Goal: Task Accomplishment & Management: Manage account settings

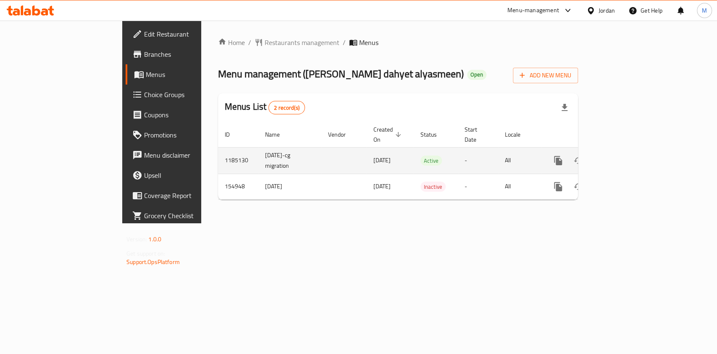
click at [624, 155] on icon "enhanced table" at bounding box center [619, 160] width 10 height 10
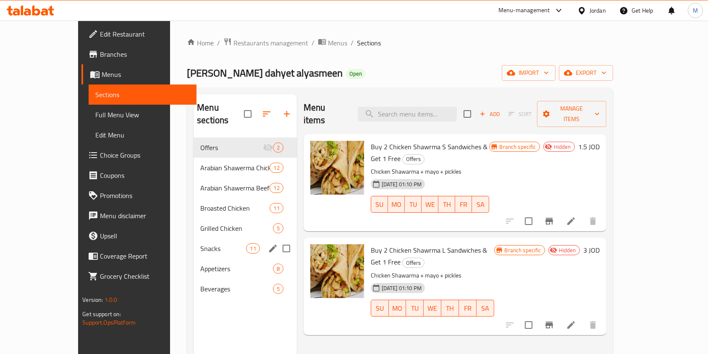
click at [194, 240] on div "Snacks 11" at bounding box center [245, 248] width 103 height 20
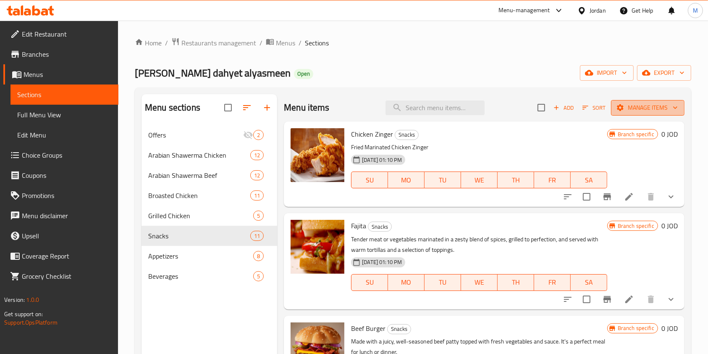
click at [648, 106] on span "Manage items" at bounding box center [648, 107] width 60 height 11
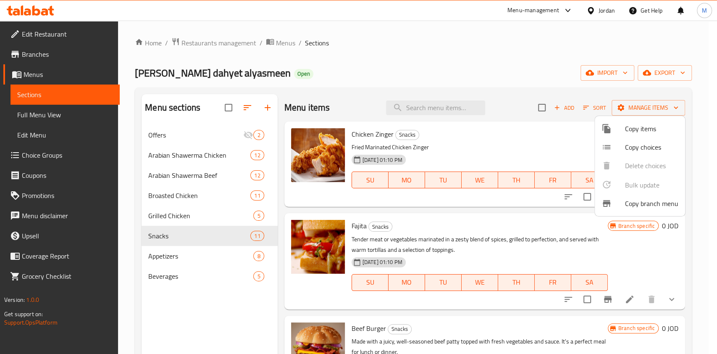
click at [523, 85] on div at bounding box center [358, 177] width 717 height 354
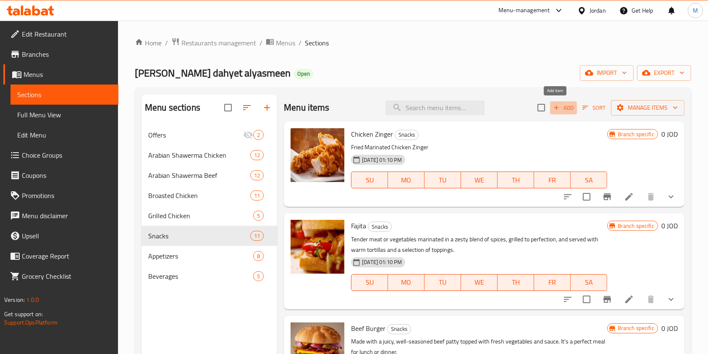
click at [559, 106] on span "Add" at bounding box center [563, 108] width 23 height 10
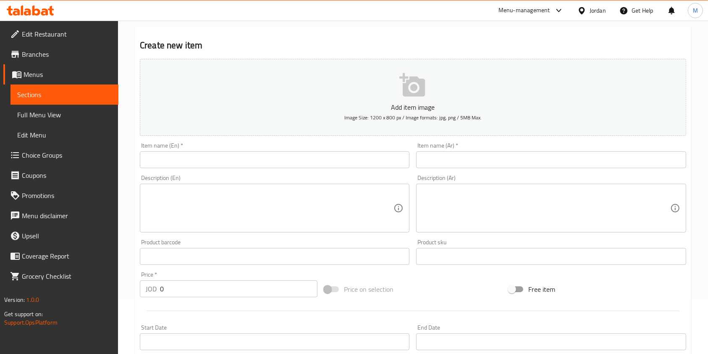
scroll to position [224, 0]
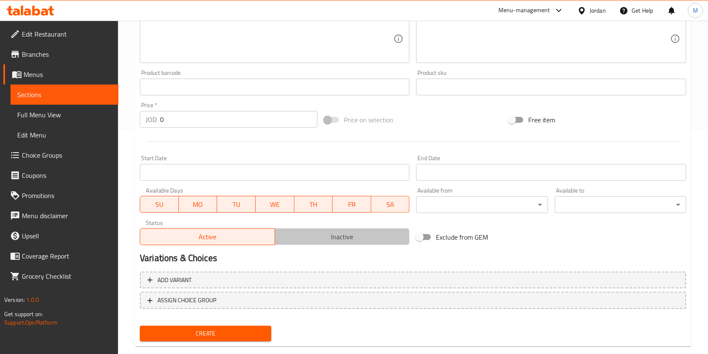
click at [319, 229] on button "Inactive" at bounding box center [342, 236] width 135 height 17
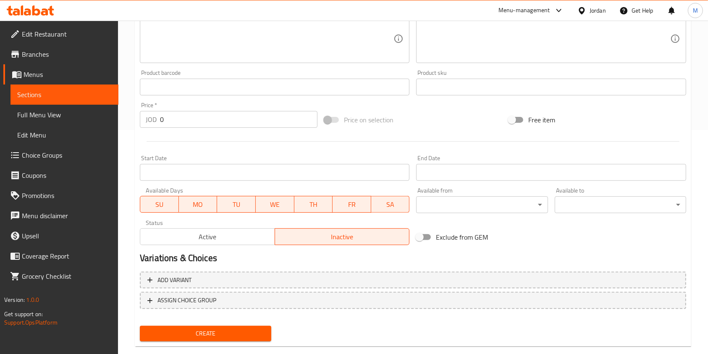
scroll to position [0, 0]
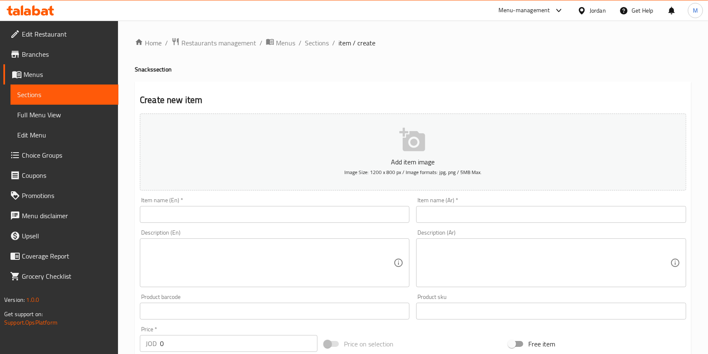
click at [235, 214] on input "text" at bounding box center [275, 214] width 270 height 17
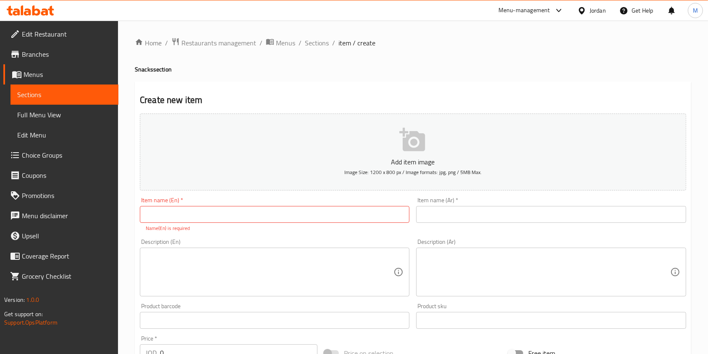
click at [284, 215] on input "text" at bounding box center [275, 214] width 270 height 17
type input "ل"
type input "Classic Burger Sandwich"
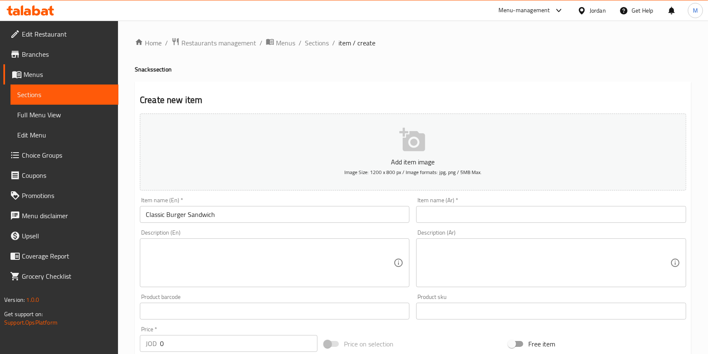
click at [475, 211] on input "text" at bounding box center [551, 214] width 270 height 17
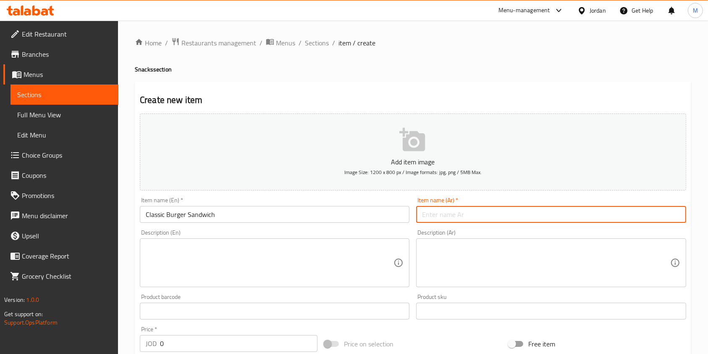
paste input "سندوش كلاسيك"
click at [447, 215] on input "سندوش كلاسيك" at bounding box center [551, 214] width 270 height 17
type input "سندوش برجر كلاسيك"
click at [279, 269] on textarea at bounding box center [270, 263] width 248 height 40
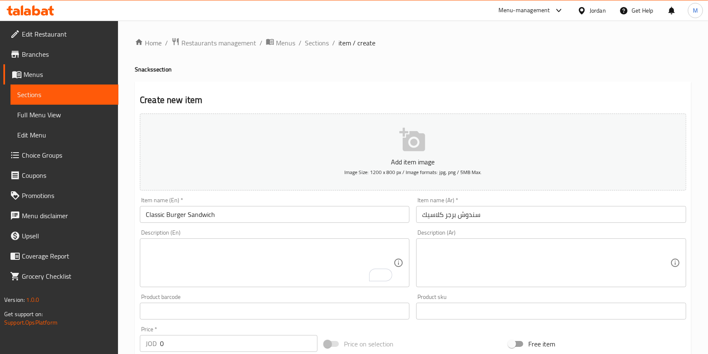
click at [214, 264] on textarea "To enrich screen reader interactions, please activate Accessibility in Grammarl…" at bounding box center [270, 263] width 248 height 40
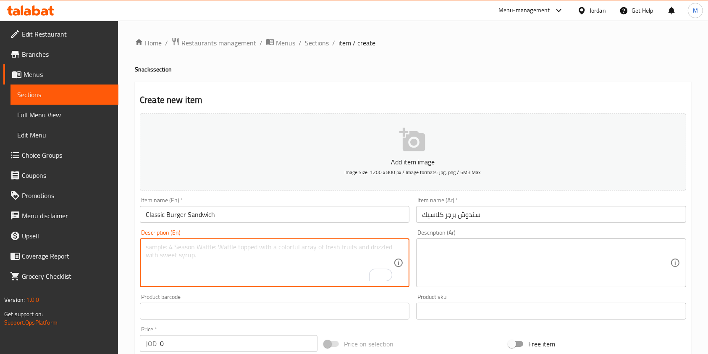
paste textarea "cheese, pan berry sauce, barbecue sauce, tomatoes, lettuce"
drag, startPoint x: 195, startPoint y: 246, endPoint x: 167, endPoint y: 246, distance: 28.1
click at [167, 246] on textarea "cheese, pan berry sauce, barbecue sauce, tomatoes, lettuce" at bounding box center [270, 263] width 248 height 40
drag, startPoint x: 215, startPoint y: 248, endPoint x: 168, endPoint y: 251, distance: 47.1
click at [168, 251] on textarea "cheese, sauce, barbecue sauce, tomatoes, lettuce" at bounding box center [270, 263] width 248 height 40
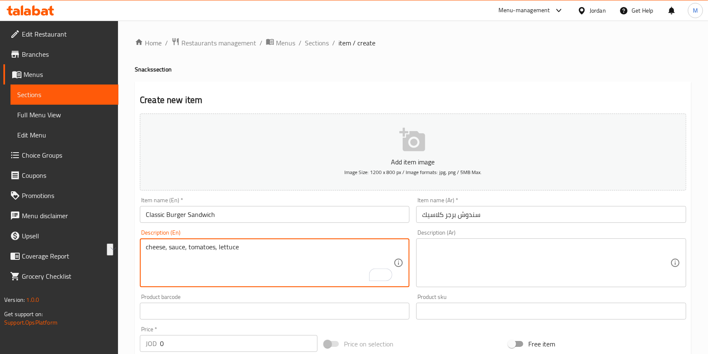
type textarea "cheese, sauce, tomatoes, lettuce"
click at [480, 244] on textarea at bounding box center [546, 263] width 248 height 40
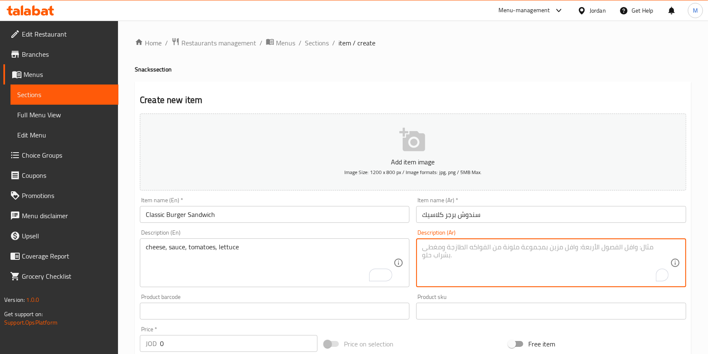
paste textarea "الجبن، الصلصة، الطماطم، الخس"
drag, startPoint x: 461, startPoint y: 247, endPoint x: 466, endPoint y: 247, distance: 4.6
click at [466, 247] on textarea "الجبن، الصلصة، الطماطم، الخس" at bounding box center [546, 263] width 248 height 40
click at [437, 248] on textarea "الجبن، الصلصة، طماطم، الخس" at bounding box center [546, 263] width 248 height 40
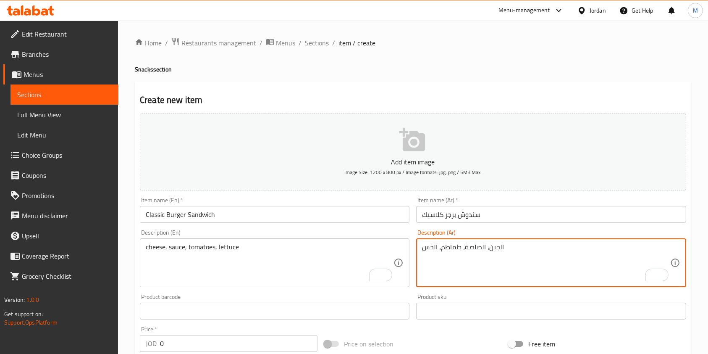
click at [436, 247] on textarea "الجبن، الصلصة، طماطم، الخس" at bounding box center [546, 263] width 248 height 40
type textarea "الجبن، الصلصة، طماطم، خس"
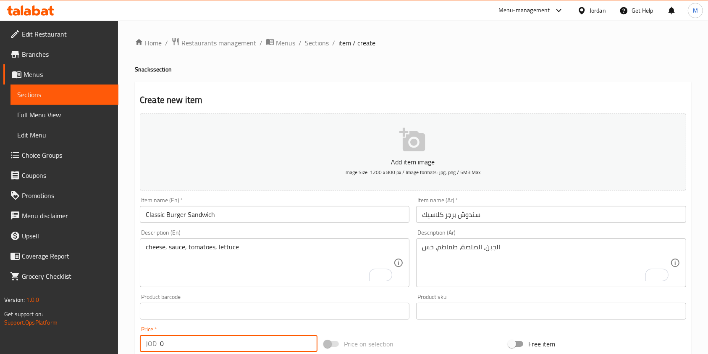
drag, startPoint x: 197, startPoint y: 338, endPoint x: 50, endPoint y: 342, distance: 146.7
click at [63, 343] on div "Edit Restaurant Branches Menus Sections Full Menu View Edit Menu Choice Groups …" at bounding box center [354, 307] width 708 height 573
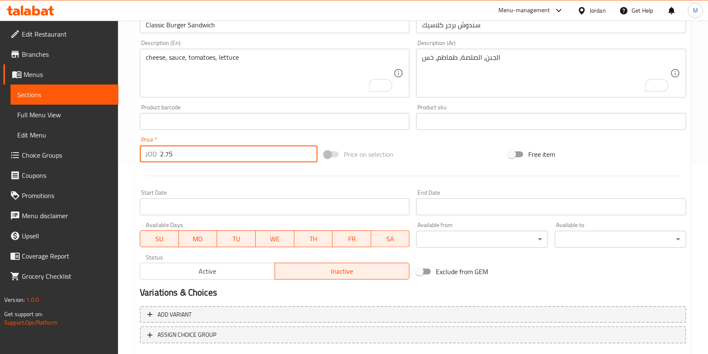
scroll to position [240, 0]
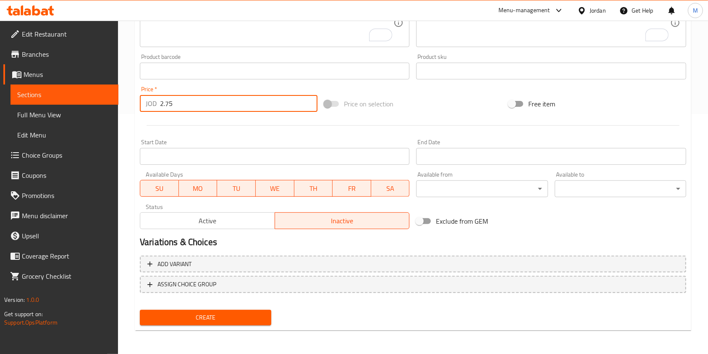
type input "2.75"
click at [226, 314] on span "Create" at bounding box center [206, 317] width 118 height 11
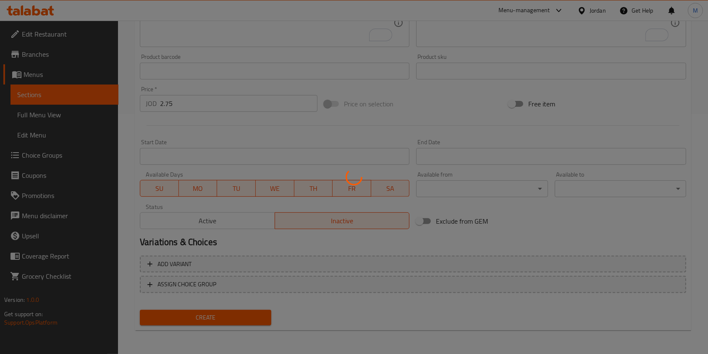
type input "0"
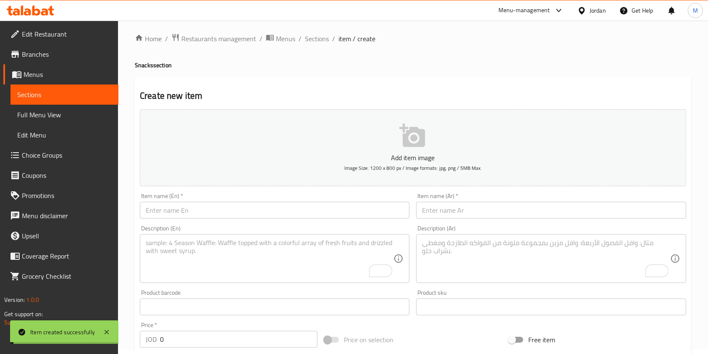
scroll to position [0, 0]
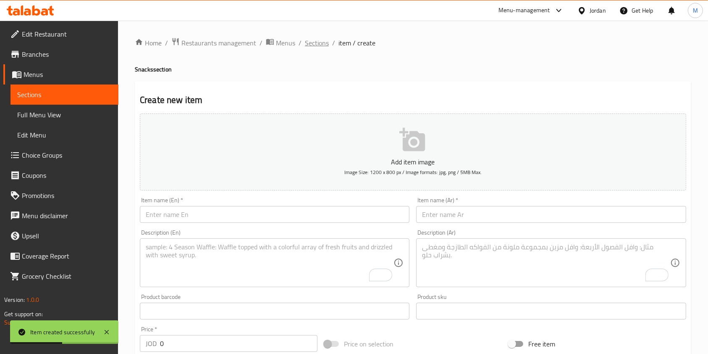
click at [319, 47] on span "Sections" at bounding box center [317, 43] width 24 height 10
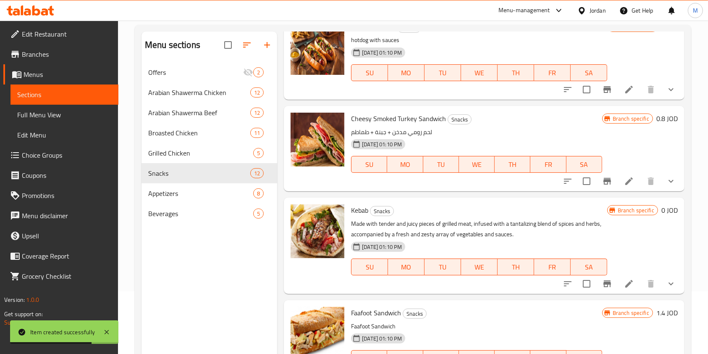
scroll to position [118, 0]
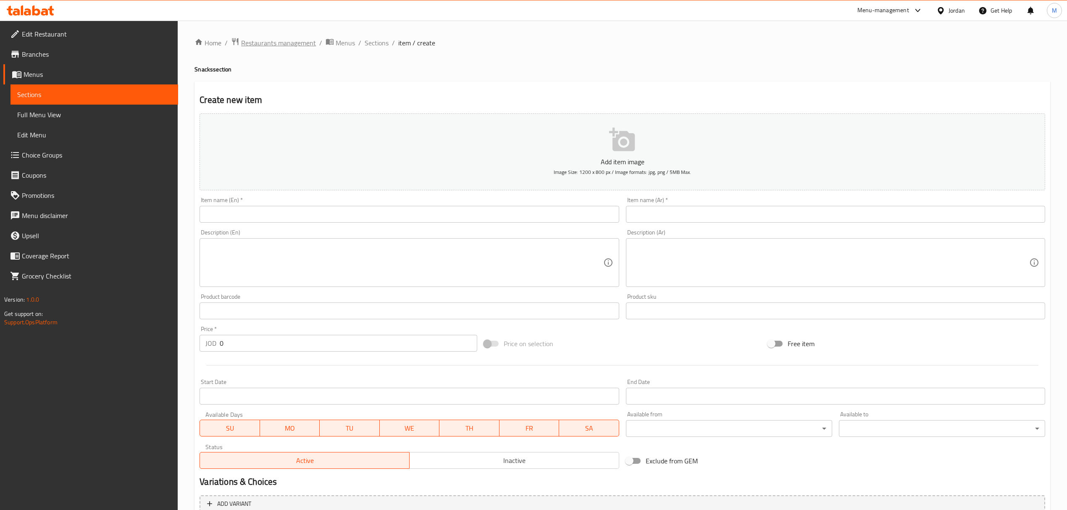
click at [291, 48] on span "Restaurants management" at bounding box center [278, 43] width 75 height 10
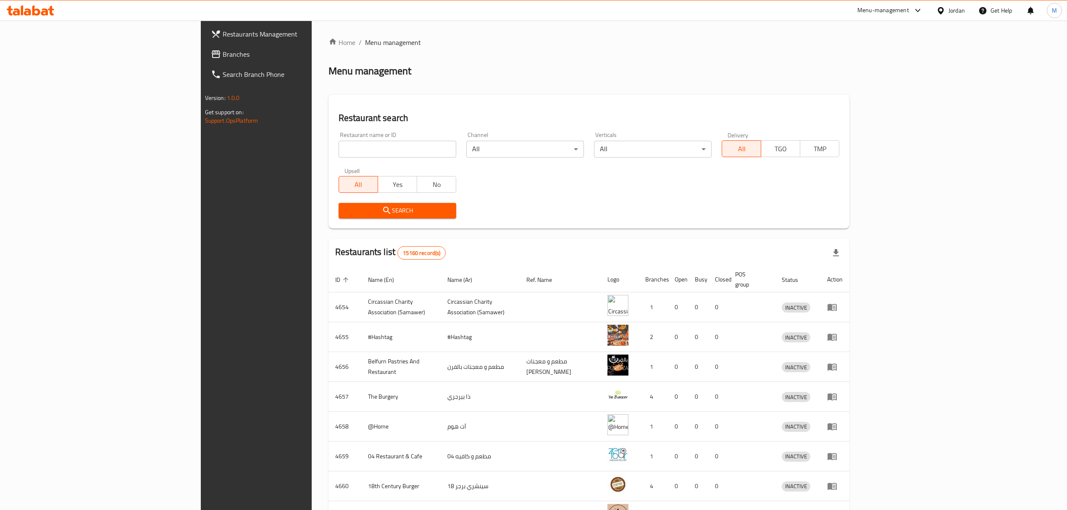
click at [335, 163] on div "Upsell All Yes No" at bounding box center [398, 180] width 128 height 35
click at [335, 158] on div "Restaurant name or ID Restaurant name or ID" at bounding box center [398, 145] width 128 height 36
click at [339, 143] on input "search" at bounding box center [398, 149] width 118 height 17
type input "ل"
type input "Ban Berry burger"
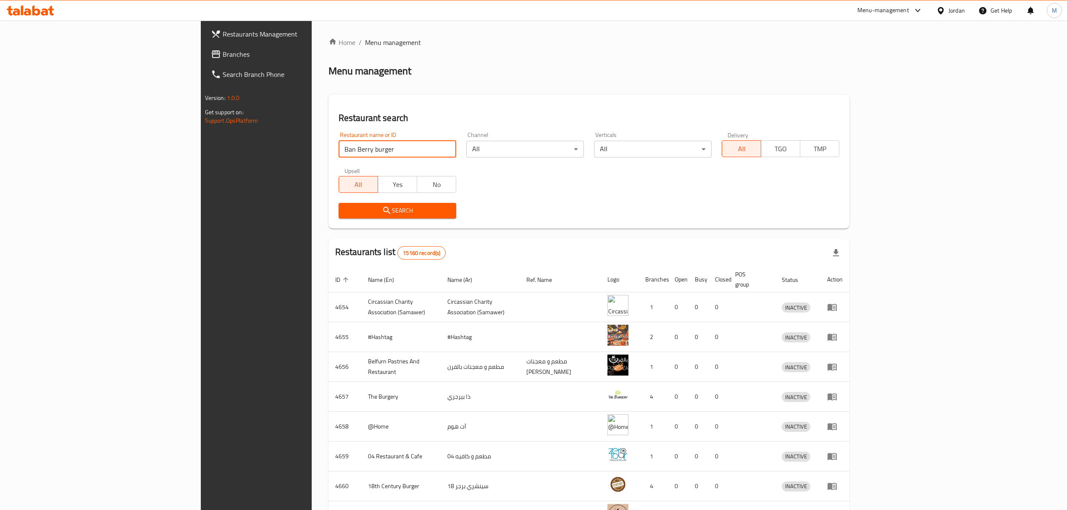
click button "Search" at bounding box center [398, 211] width 118 height 16
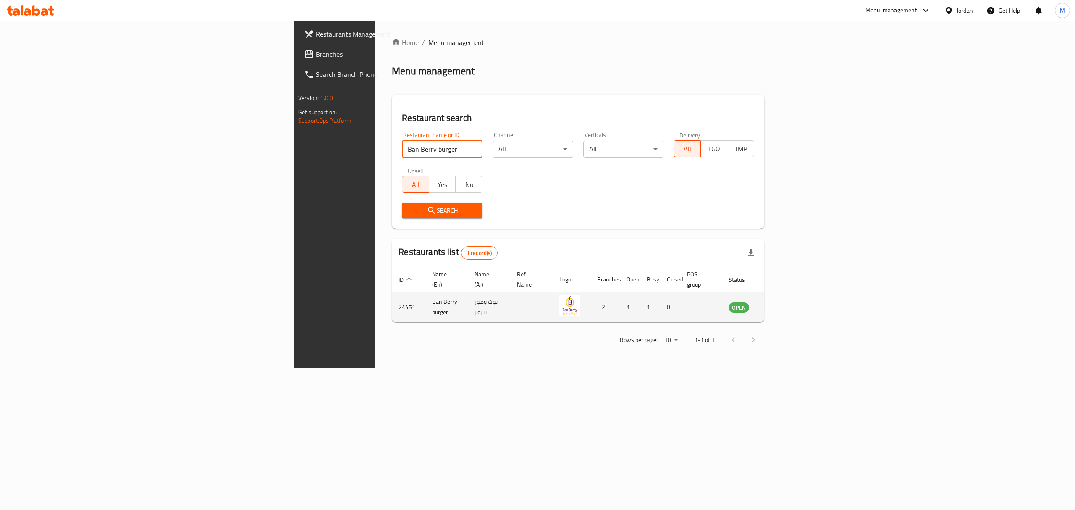
click at [783, 302] on icon "enhanced table" at bounding box center [778, 307] width 10 height 10
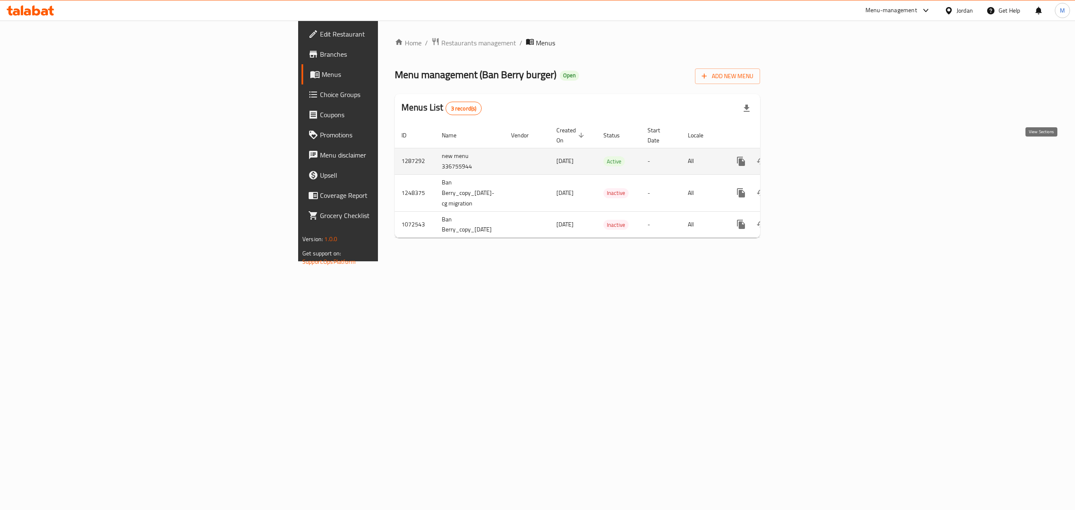
click at [807, 156] on icon "enhanced table" at bounding box center [802, 161] width 10 height 10
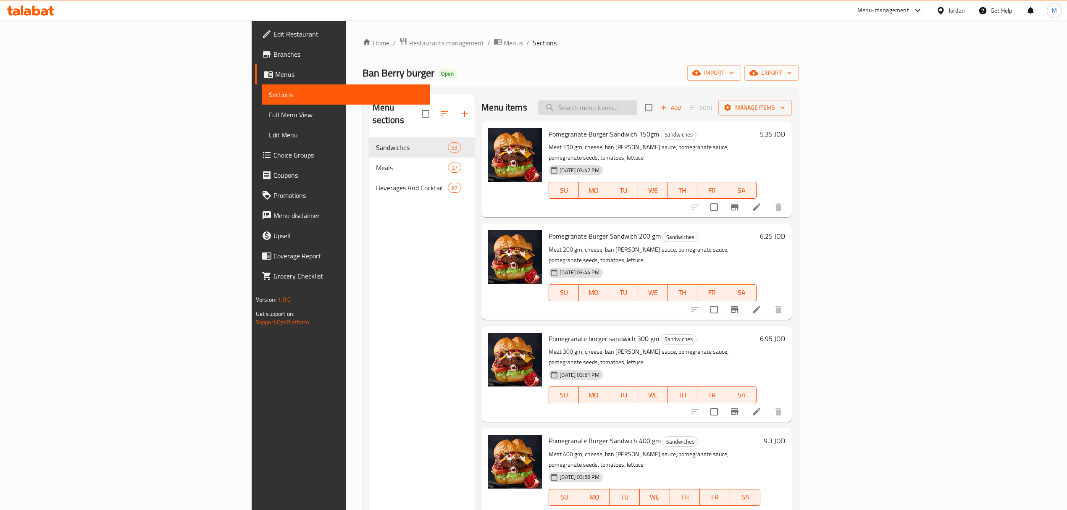
click at [637, 115] on input "search" at bounding box center [587, 107] width 99 height 15
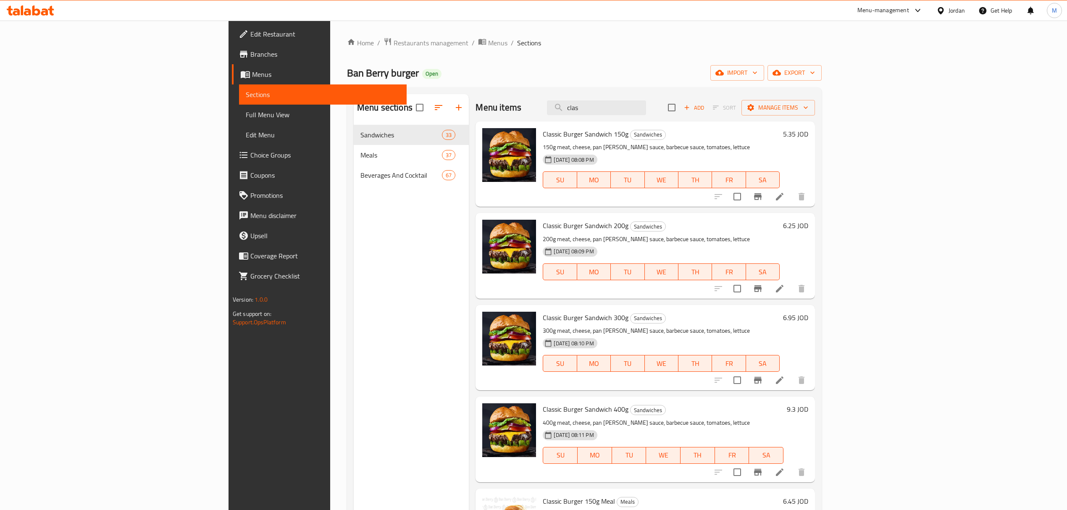
type input "clas"
drag, startPoint x: 516, startPoint y: 334, endPoint x: 665, endPoint y: 331, distance: 149.6
click at [665, 331] on p "300g meat, cheese, pan berry sauce, barbecue sauce, tomatoes, lettuce" at bounding box center [661, 331] width 237 height 11
copy p "cheese, pan berry sauce, barbecue sauce, tomatoes, lettuce"
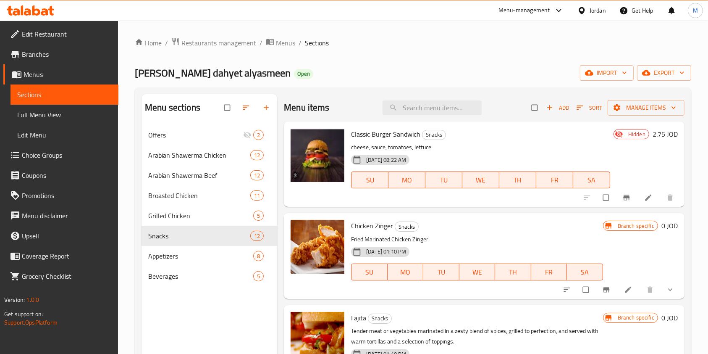
click at [649, 193] on li at bounding box center [650, 197] width 24 height 13
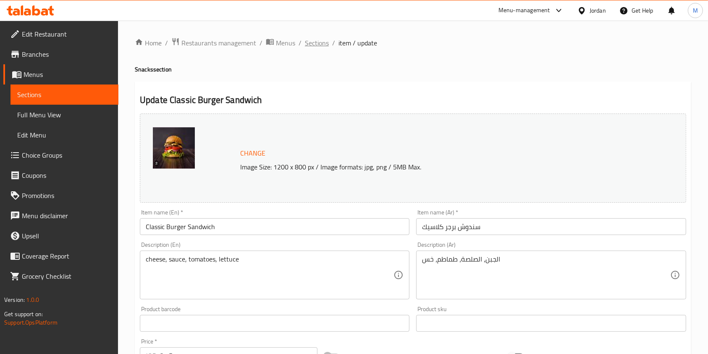
click at [309, 43] on span "Sections" at bounding box center [317, 43] width 24 height 10
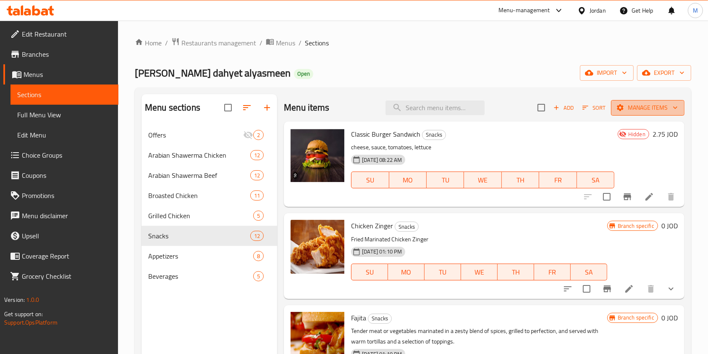
click at [652, 103] on span "Manage items" at bounding box center [648, 107] width 60 height 11
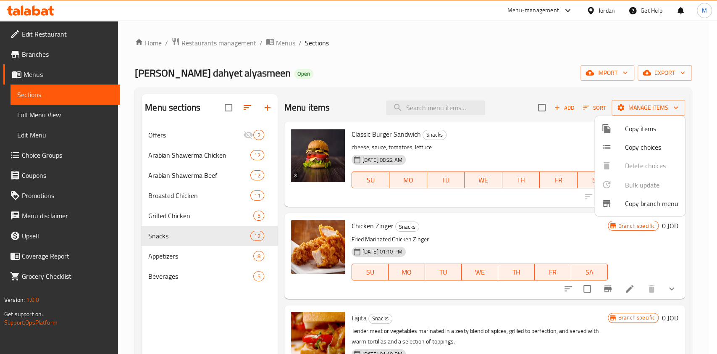
click at [645, 126] on span "Copy items" at bounding box center [651, 128] width 53 height 10
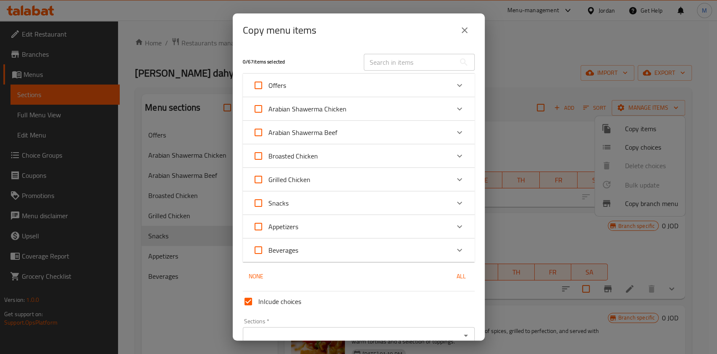
click at [436, 199] on div "Snacks" at bounding box center [351, 203] width 197 height 20
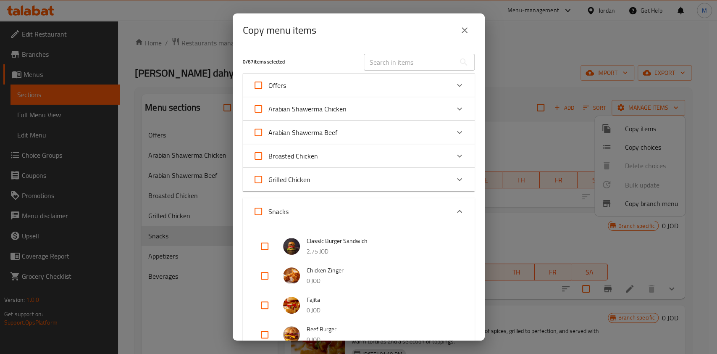
click at [271, 245] on input "checkbox" at bounding box center [265, 246] width 20 height 20
checkbox input "true"
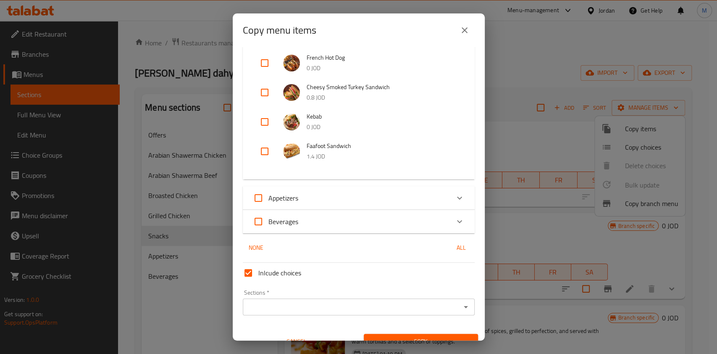
scroll to position [432, 0]
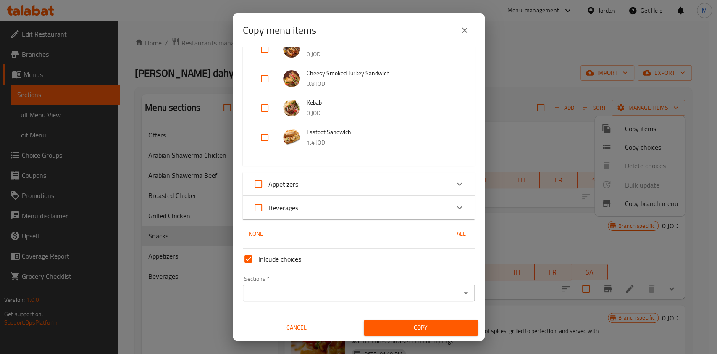
click at [425, 291] on input "Sections   *" at bounding box center [351, 293] width 213 height 12
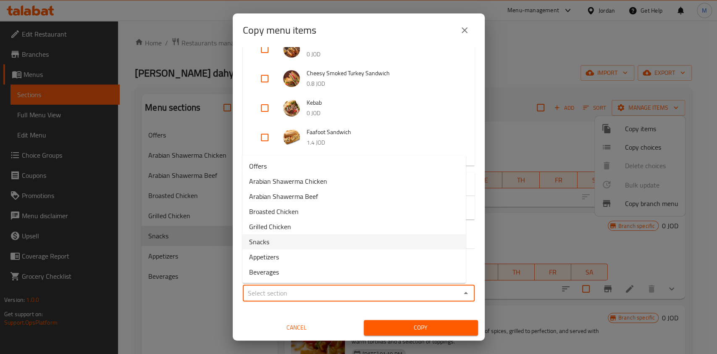
click at [318, 237] on li "Snacks" at bounding box center [353, 241] width 223 height 15
type input "Snacks"
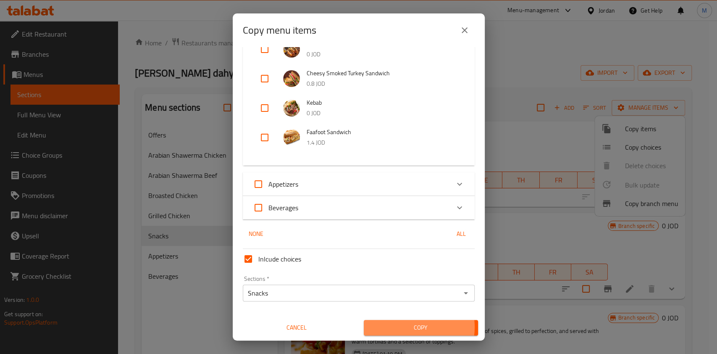
click at [407, 327] on span "Copy" at bounding box center [420, 327] width 101 height 11
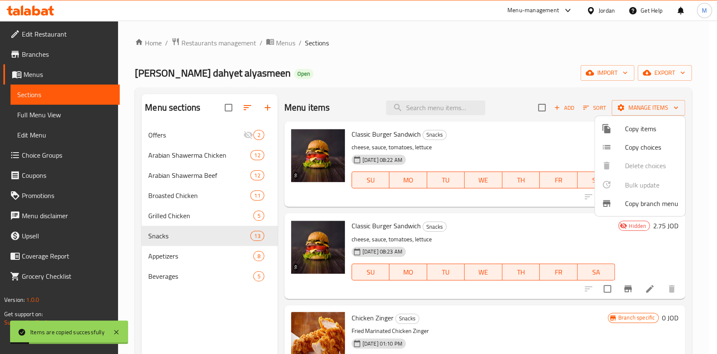
click at [505, 154] on div at bounding box center [358, 177] width 717 height 354
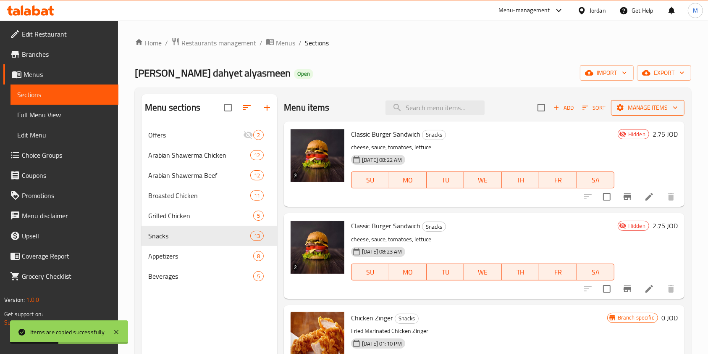
click at [636, 108] on span "Manage items" at bounding box center [648, 107] width 60 height 11
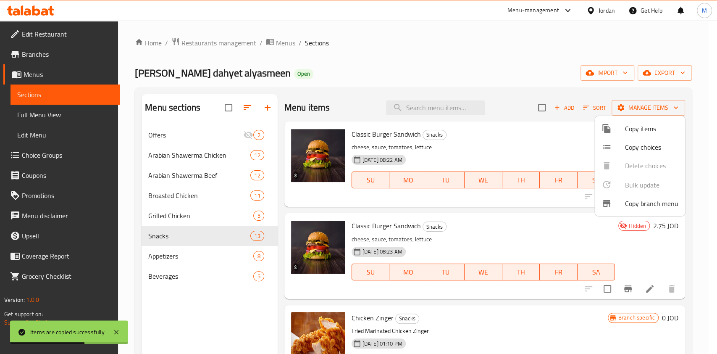
click at [636, 126] on span "Copy items" at bounding box center [651, 128] width 53 height 10
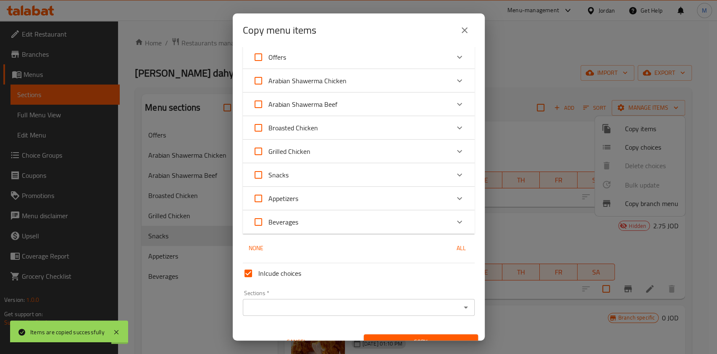
scroll to position [42, 0]
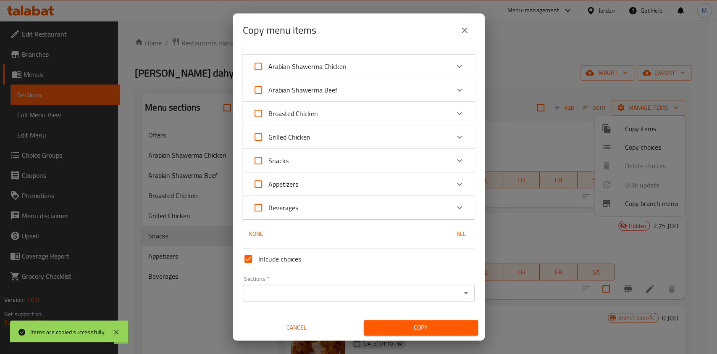
click at [340, 284] on div "Sections   * Sections *" at bounding box center [359, 289] width 232 height 26
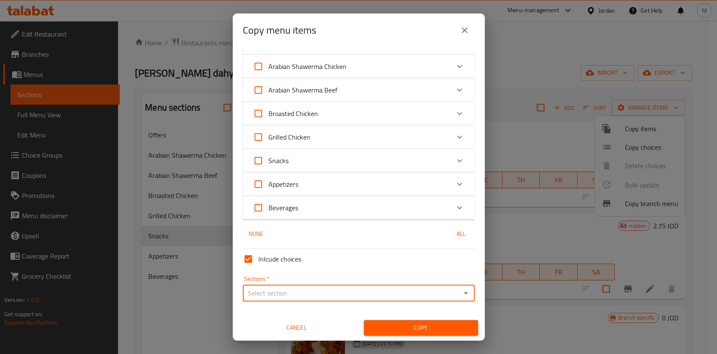
click at [346, 162] on div "Snacks" at bounding box center [351, 160] width 197 height 20
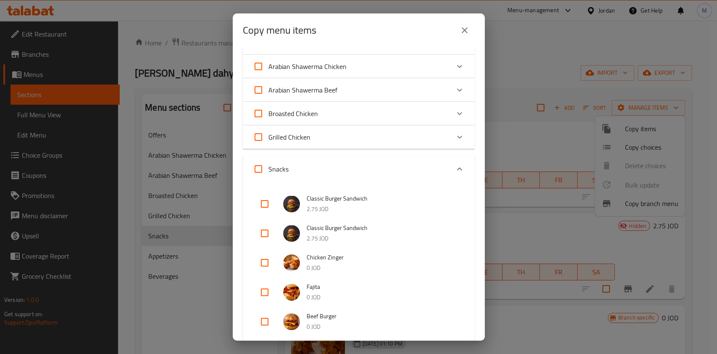
click at [270, 209] on input "checkbox" at bounding box center [265, 204] width 20 height 20
checkbox input "true"
drag, startPoint x: 264, startPoint y: 227, endPoint x: 292, endPoint y: 218, distance: 29.1
click at [264, 227] on input "checkbox" at bounding box center [265, 233] width 20 height 20
checkbox input "true"
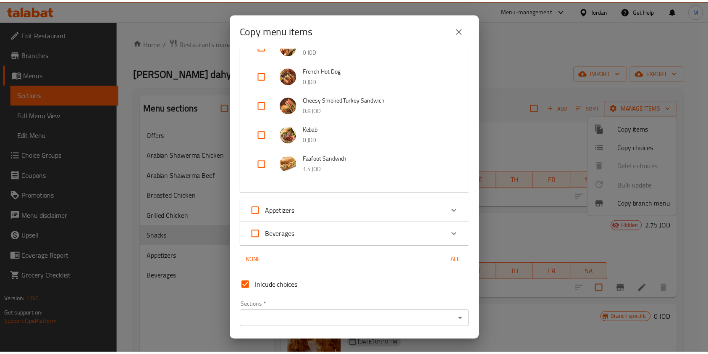
scroll to position [462, 0]
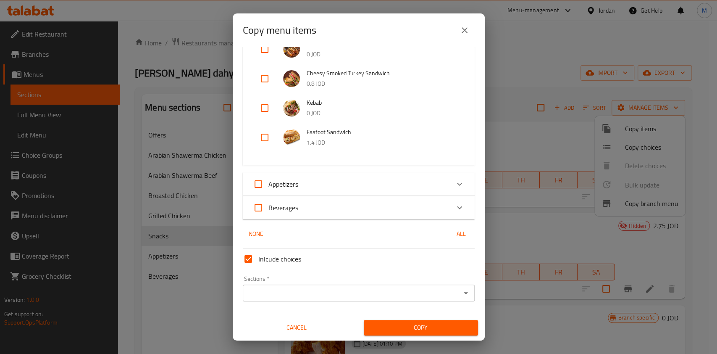
click at [350, 290] on input "Sections   *" at bounding box center [351, 293] width 213 height 12
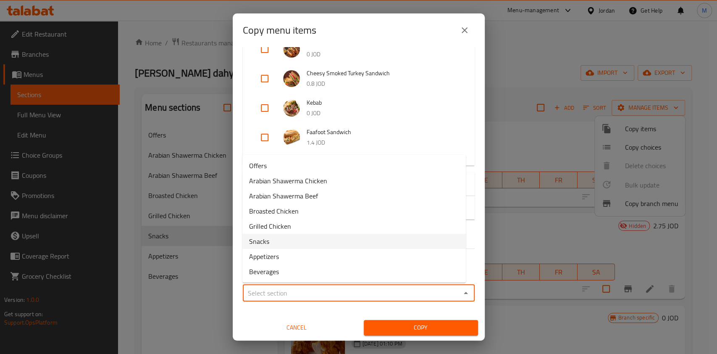
click at [304, 247] on li "Snacks" at bounding box center [353, 241] width 223 height 15
type input "Snacks"
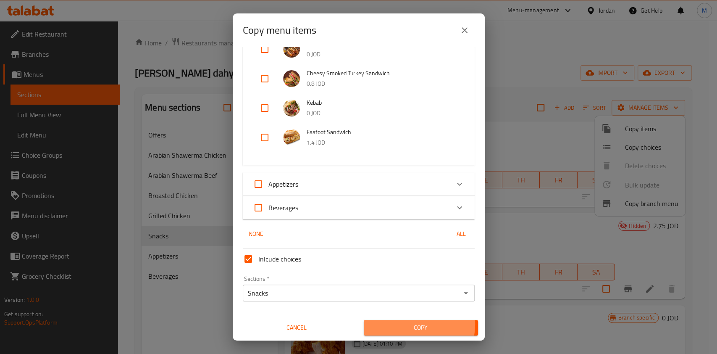
click at [402, 323] on span "Copy" at bounding box center [420, 327] width 101 height 11
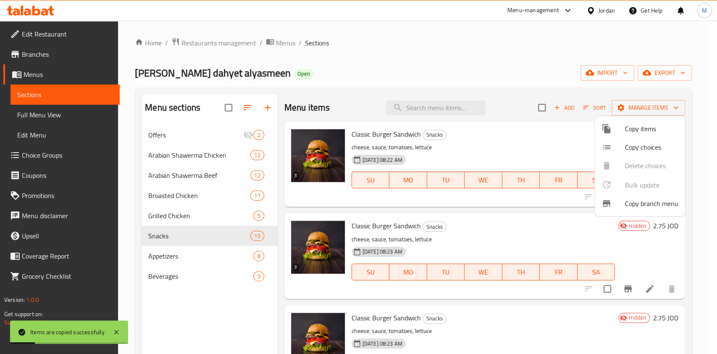
click at [481, 74] on div at bounding box center [358, 177] width 717 height 354
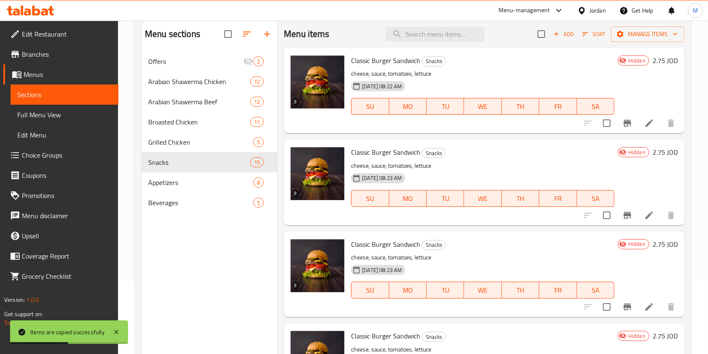
scroll to position [56, 0]
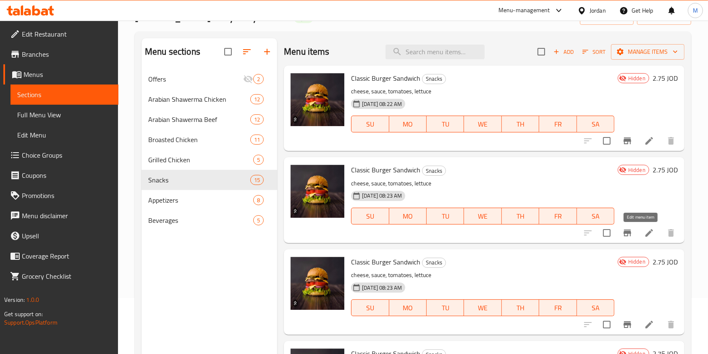
click at [646, 233] on icon at bounding box center [650, 233] width 8 height 8
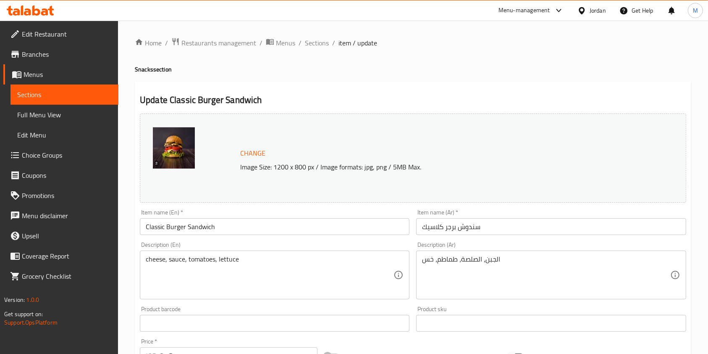
click at [202, 228] on input "Classic Burger Sandwich" at bounding box center [275, 226] width 270 height 17
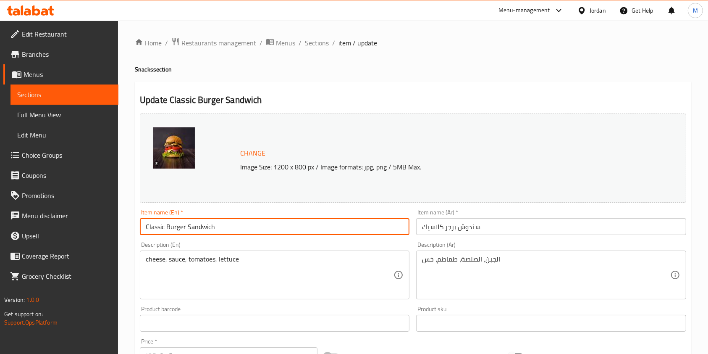
click at [202, 228] on input "Classic Burger Sandwich" at bounding box center [275, 226] width 270 height 17
type input "Classic Burger Meal"
click at [432, 228] on input "سندوش برجر كلاسيك" at bounding box center [551, 226] width 270 height 17
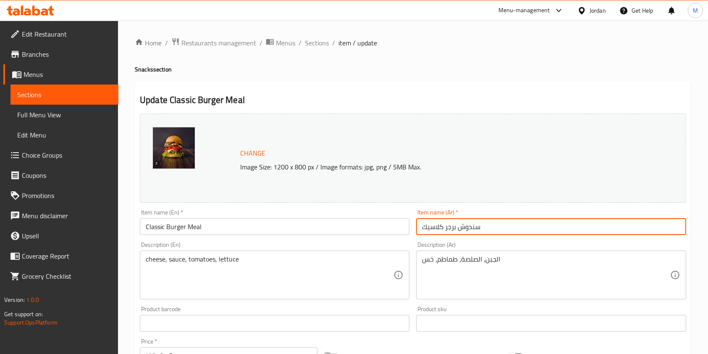
click at [432, 228] on input "سندوش برجر كلاسيك" at bounding box center [551, 226] width 270 height 17
click at [469, 227] on input "سندوش برجر كلاسيك" at bounding box center [551, 226] width 270 height 17
click at [470, 227] on input "سندوش برجر كلاسيك" at bounding box center [551, 226] width 270 height 17
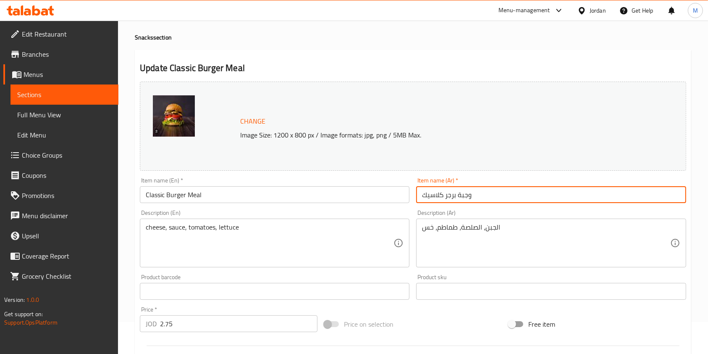
scroll to position [56, 0]
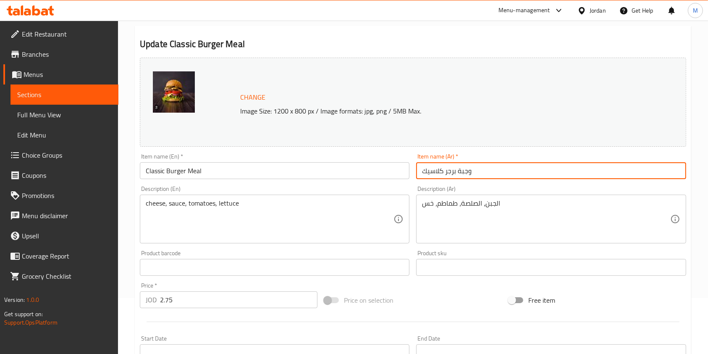
type input "وجبة برجر كلاسيك"
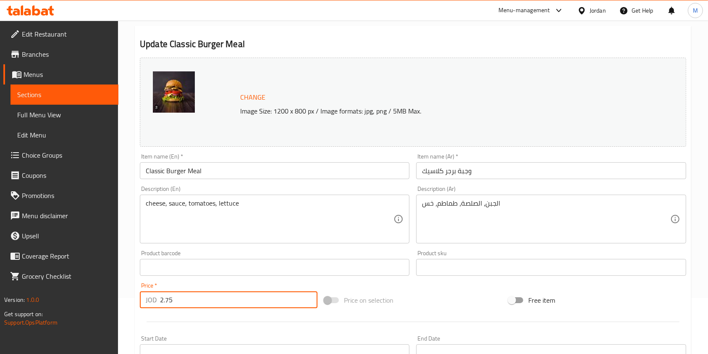
drag, startPoint x: 197, startPoint y: 297, endPoint x: 61, endPoint y: 284, distance: 137.1
click at [63, 284] on div "Edit Restaurant Branches Menus Sections Full Menu View Edit Menu Choice Groups …" at bounding box center [354, 257] width 708 height 585
type input "3"
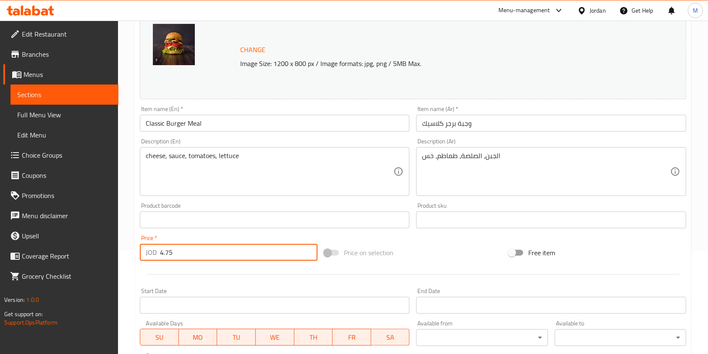
scroll to position [252, 0]
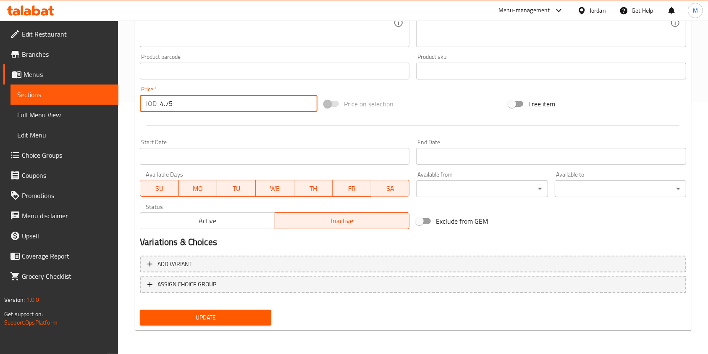
type input "4.75"
click at [256, 299] on nav at bounding box center [413, 299] width 547 height 7
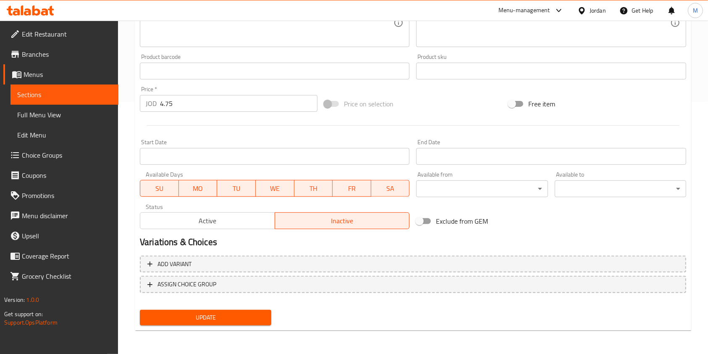
click at [251, 307] on div "Update" at bounding box center [206, 317] width 138 height 22
click at [248, 314] on span "Update" at bounding box center [206, 317] width 118 height 11
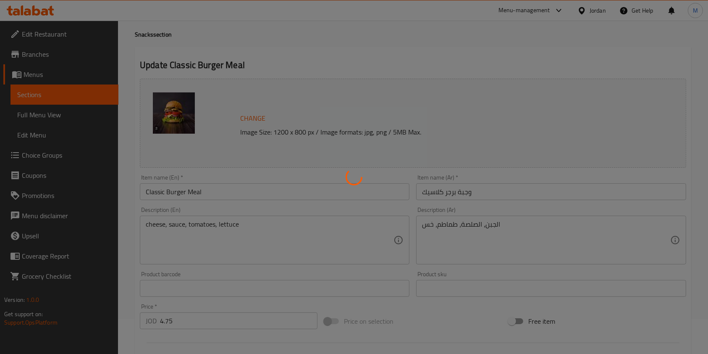
scroll to position [0, 0]
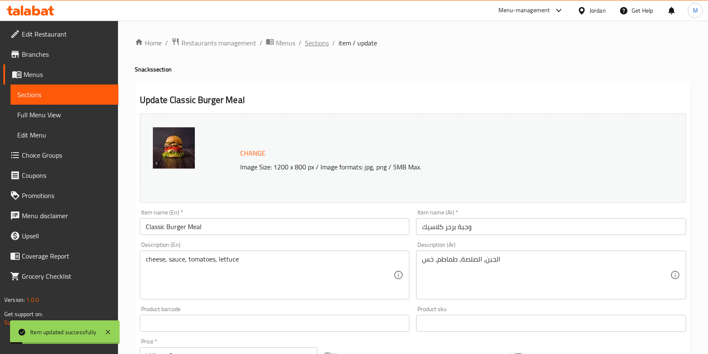
click at [319, 46] on span "Sections" at bounding box center [317, 43] width 24 height 10
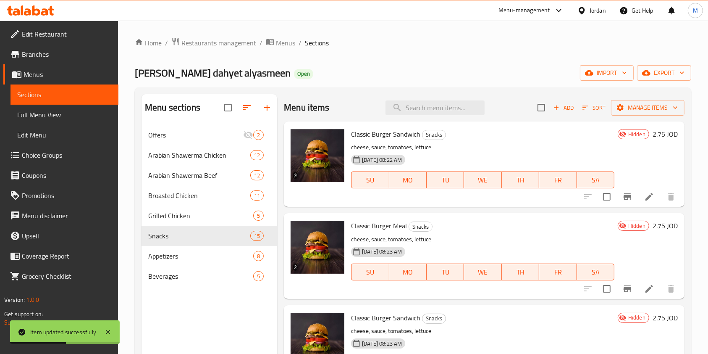
click at [644, 191] on li at bounding box center [650, 196] width 24 height 15
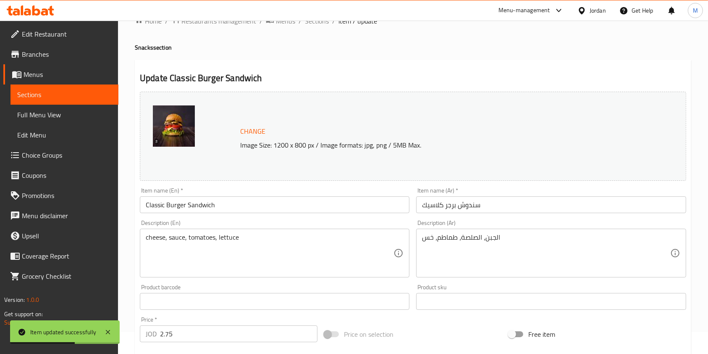
scroll to position [56, 0]
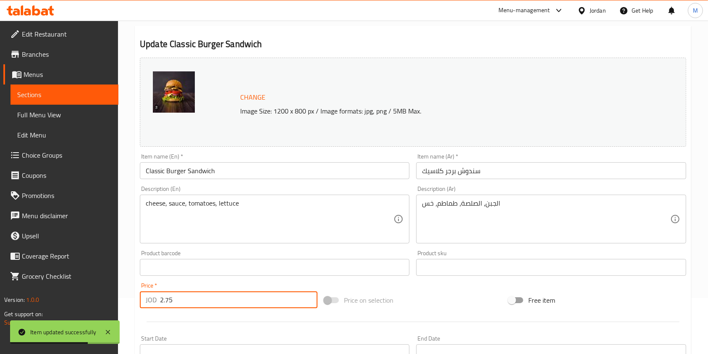
drag, startPoint x: 163, startPoint y: 299, endPoint x: 131, endPoint y: 300, distance: 31.1
click at [131, 300] on div "Home / Restaurants management / Menus / Sections / item / update Snacks section…" at bounding box center [413, 257] width 590 height 585
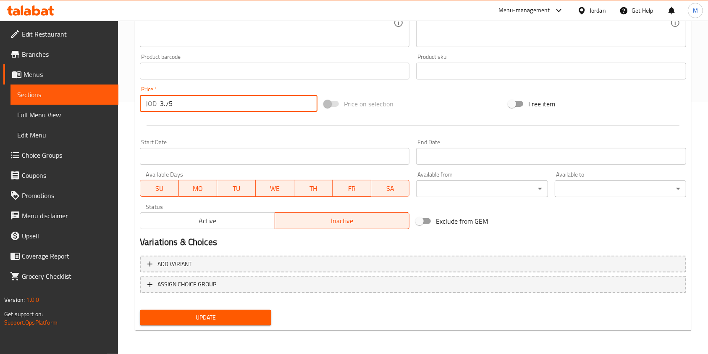
type input "3.75"
click at [257, 318] on span "Update" at bounding box center [206, 317] width 118 height 11
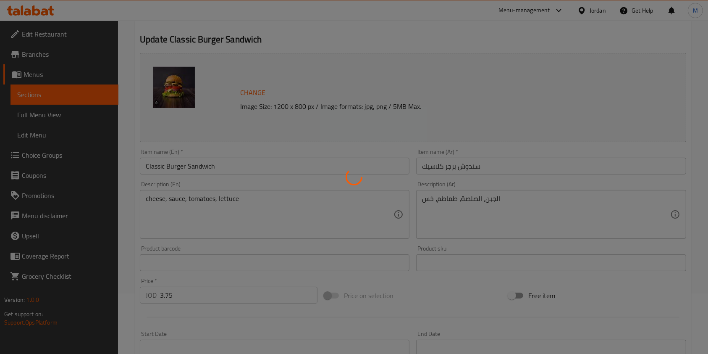
scroll to position [0, 0]
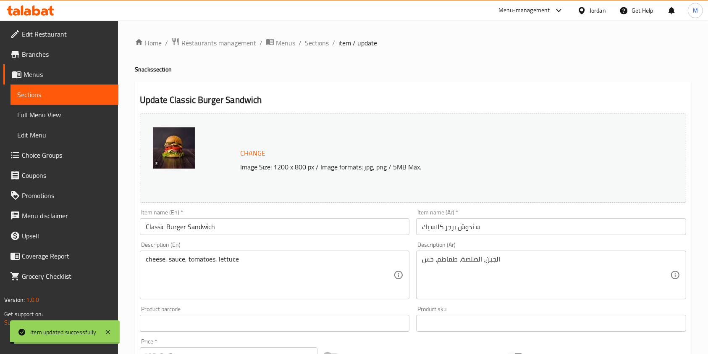
click at [320, 41] on span "Sections" at bounding box center [317, 43] width 24 height 10
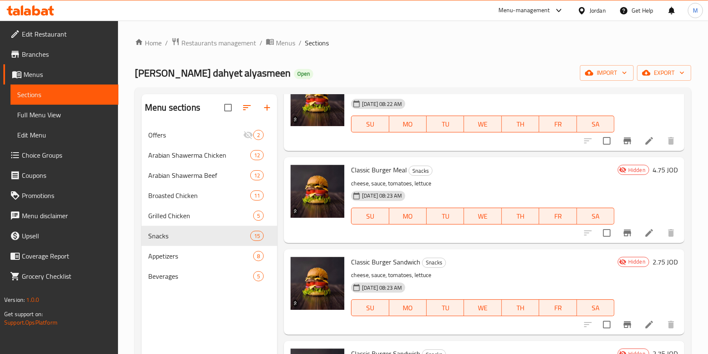
scroll to position [112, 0]
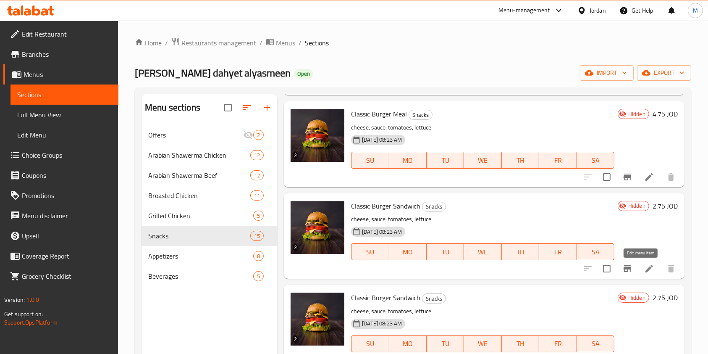
click at [644, 265] on icon at bounding box center [649, 268] width 10 height 10
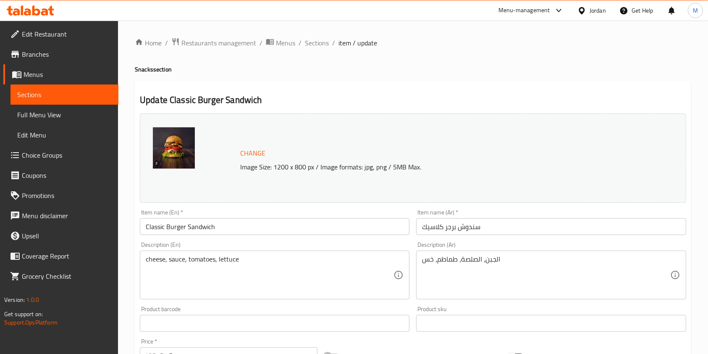
click at [640, 265] on div at bounding box center [354, 177] width 708 height 354
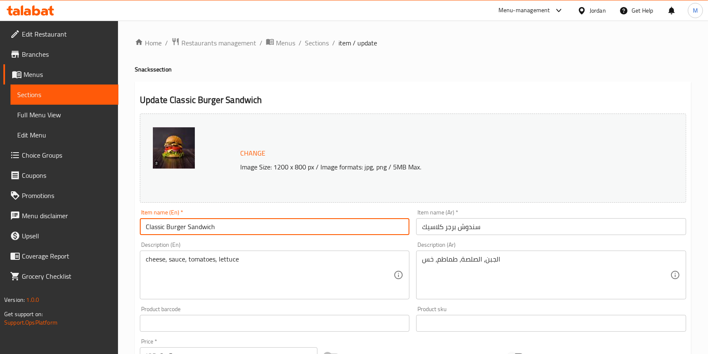
click at [160, 228] on input "Classic Burger Sandwich" at bounding box center [275, 226] width 270 height 17
click at [151, 229] on input "Classic Burger Sandwich" at bounding box center [275, 226] width 270 height 17
type input "Tasty Burger Sandwich"
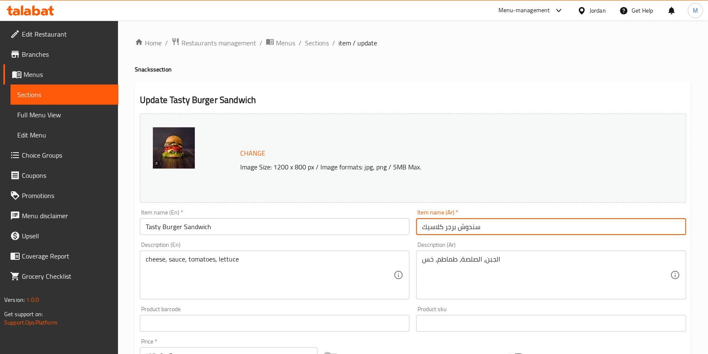
click at [434, 227] on input "سندوش برجر كلاسيك" at bounding box center [551, 226] width 270 height 17
type input "سندوش برجر تيستي"
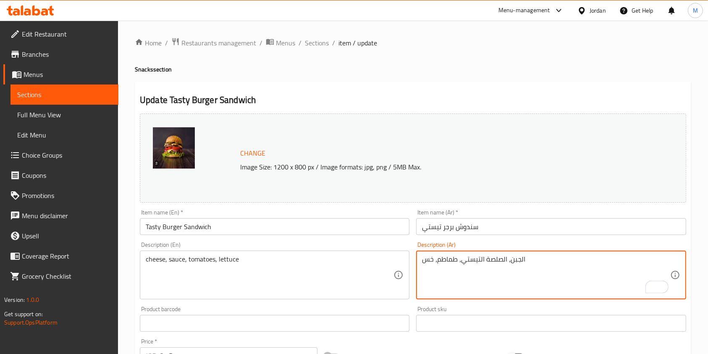
type textarea "الجبن، الصلصة التيستي، طماطم، خس"
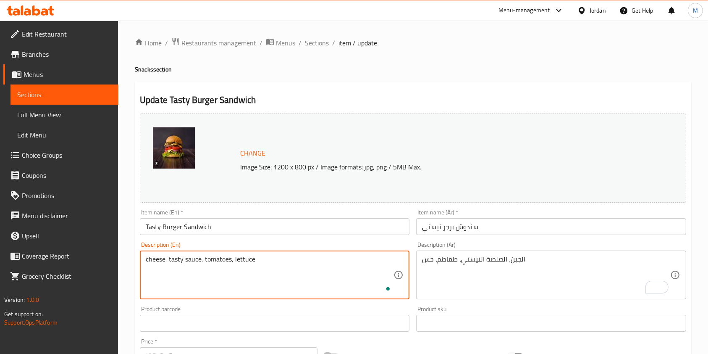
click at [269, 270] on textarea "cheese, tasty sauce, tomatoes, lettuce" at bounding box center [270, 275] width 248 height 40
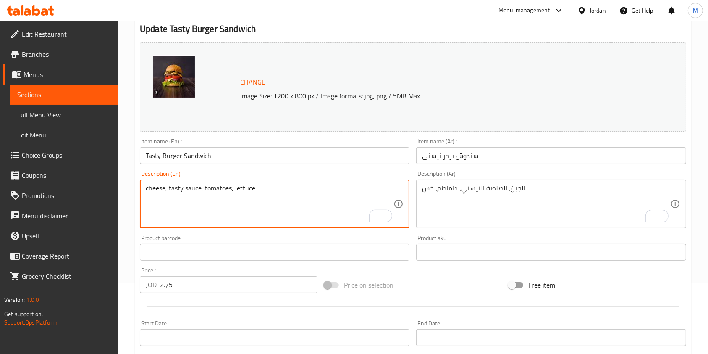
scroll to position [112, 0]
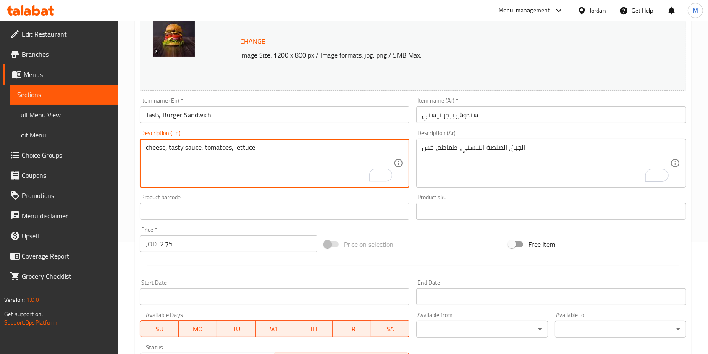
type textarea "cheese, tasty sauce, tomatoes, lettuce"
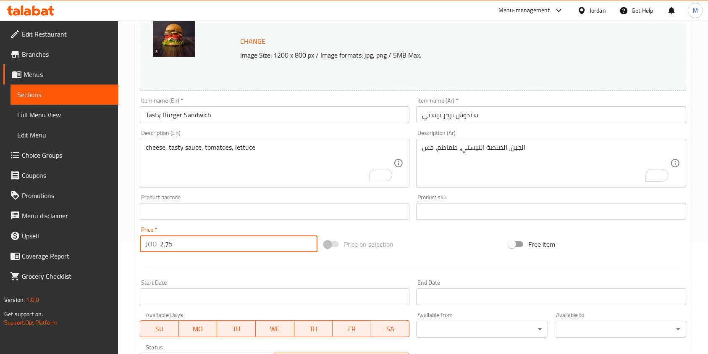
drag, startPoint x: 161, startPoint y: 246, endPoint x: 164, endPoint y: 243, distance: 4.5
click at [164, 243] on input "2.75" at bounding box center [239, 243] width 158 height 17
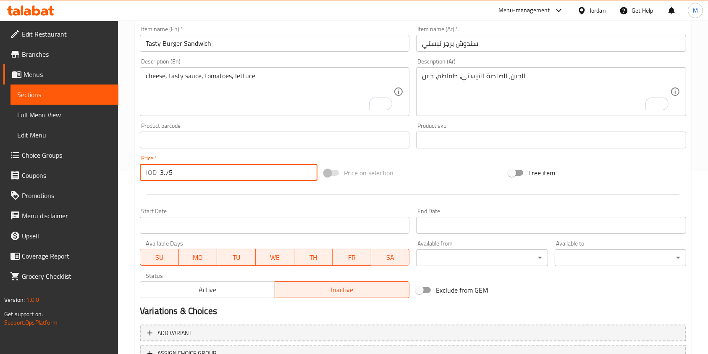
scroll to position [252, 0]
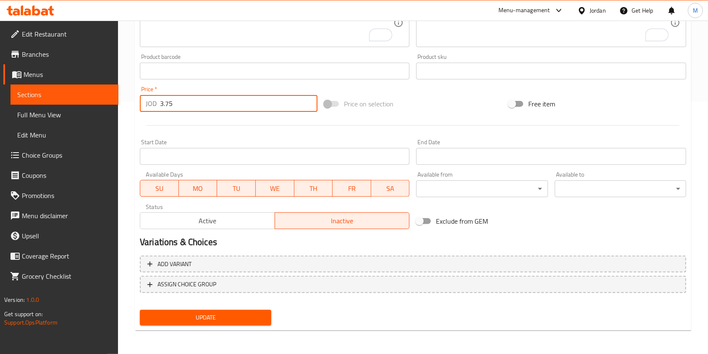
type input "3.75"
click at [239, 314] on span "Update" at bounding box center [206, 317] width 118 height 11
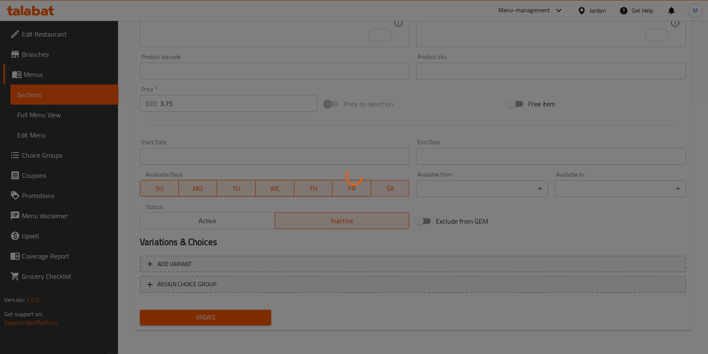
scroll to position [0, 0]
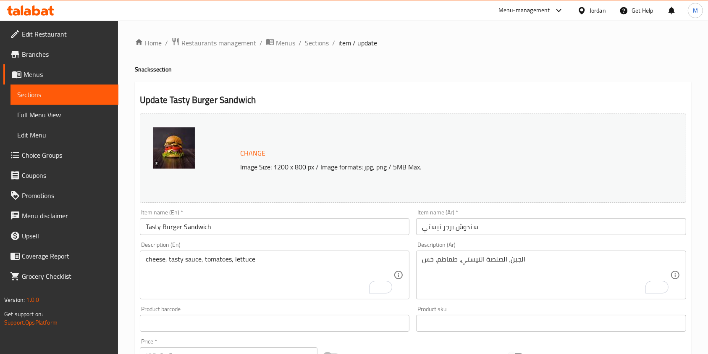
click at [280, 232] on input "Tasty Burger Sandwich" at bounding box center [275, 226] width 270 height 17
click at [499, 227] on input "سندوش برجر تيستي" at bounding box center [551, 226] width 270 height 17
drag, startPoint x: 311, startPoint y: 42, endPoint x: 382, endPoint y: 61, distance: 73.6
click at [311, 42] on span "Sections" at bounding box center [317, 43] width 24 height 10
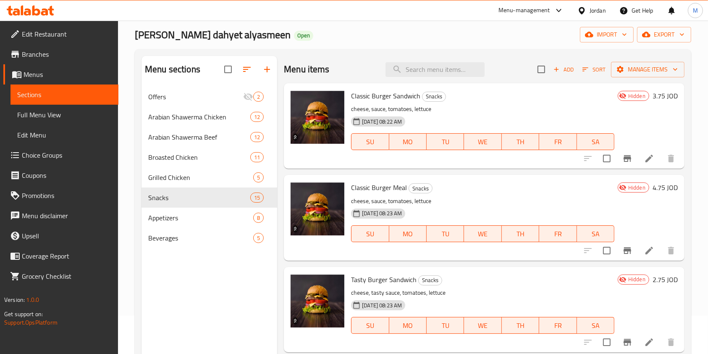
scroll to position [56, 0]
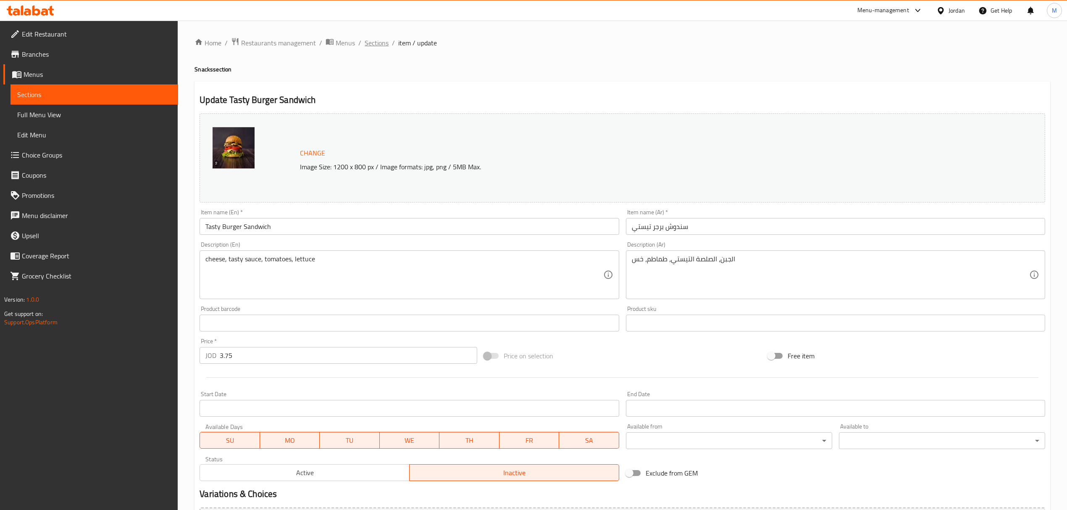
click at [380, 46] on span "Sections" at bounding box center [377, 43] width 24 height 10
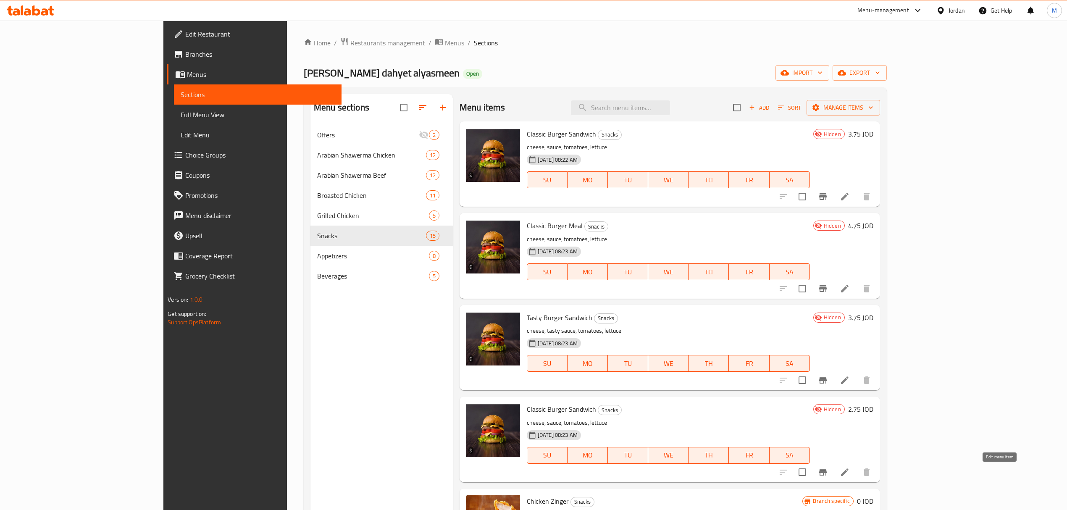
click at [850, 471] on icon at bounding box center [845, 472] width 10 height 10
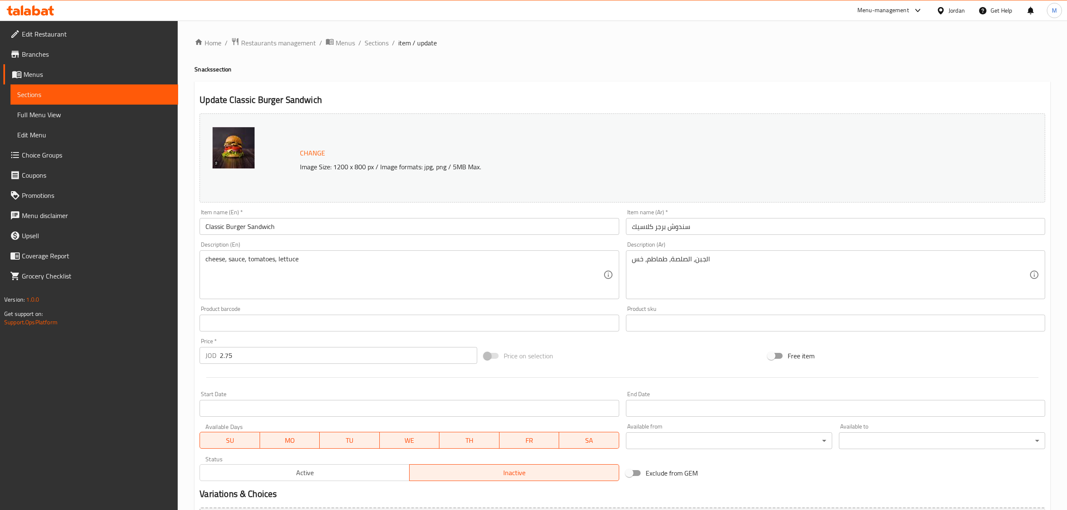
click at [283, 234] on input "Classic Burger Sandwich" at bounding box center [409, 226] width 419 height 17
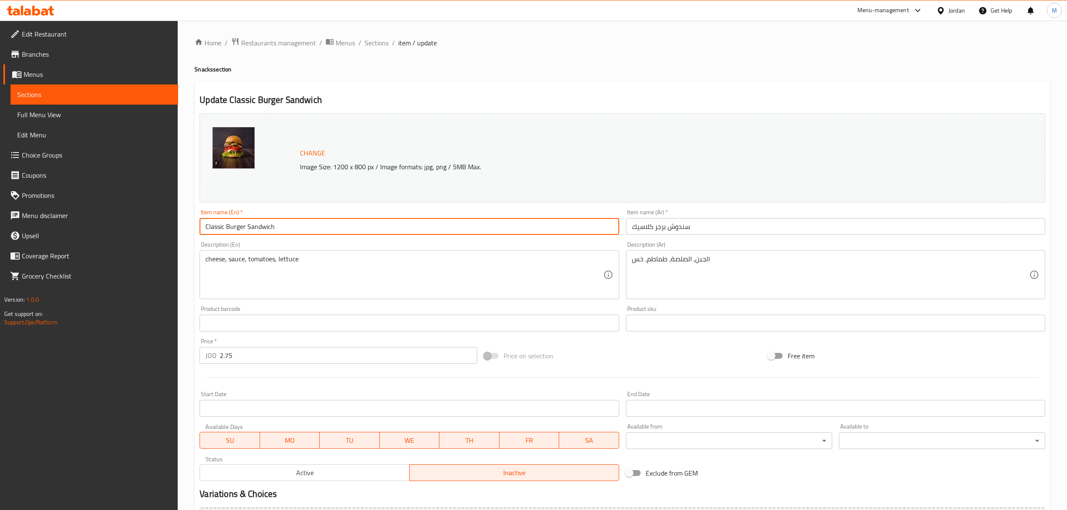
paste input "Tasty"
click at [263, 226] on input "Tasty Burger Sandwich" at bounding box center [409, 226] width 419 height 17
type input "Tasty Burger Meal"
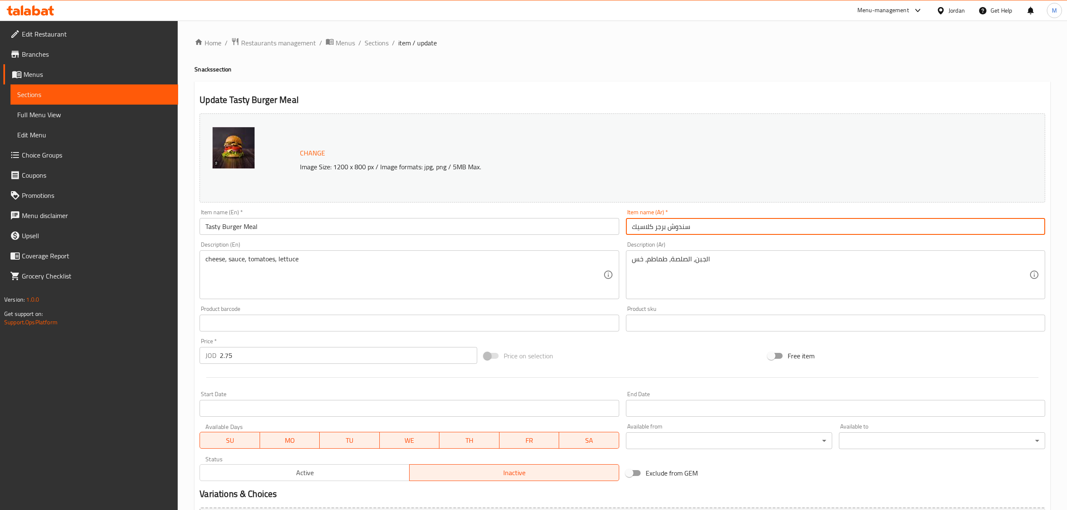
click at [681, 231] on input "سندوش برجر كلاسيك" at bounding box center [835, 226] width 419 height 17
paste input "تيستي"
click at [681, 227] on input "سندوش برجر تيستي" at bounding box center [835, 226] width 419 height 17
type input "وجبة برجر تيستي"
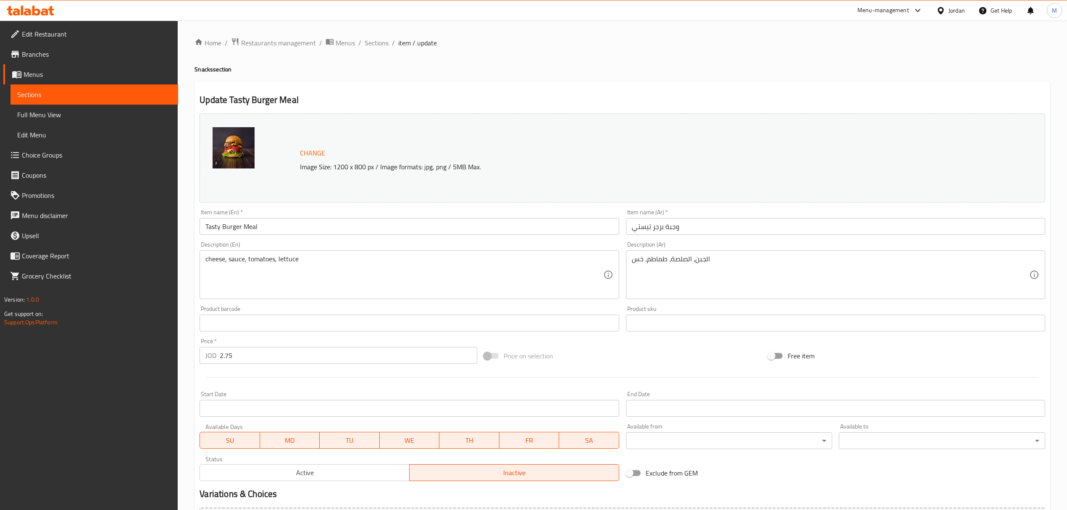
paste textarea "التيستي"
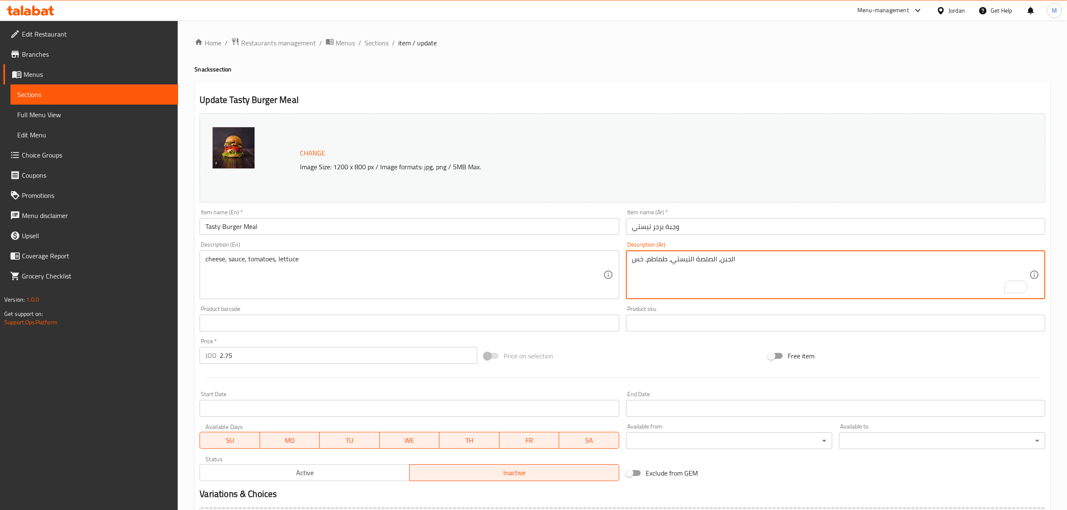
type textarea "الجبن، الصلصة التيستي، طماطم، خس"
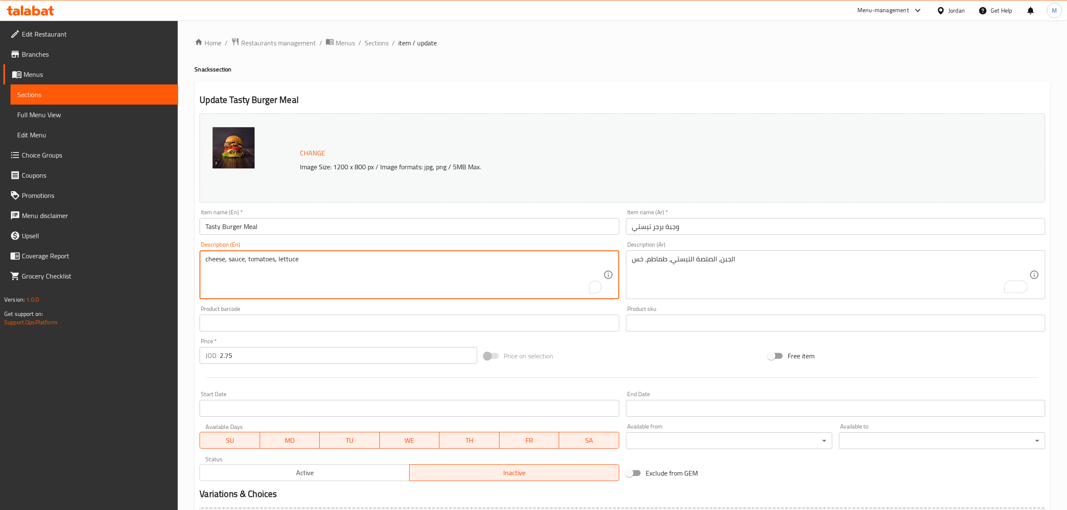
paste textarea "tasty"
type textarea "cheese, tasty sauce, tomatoes, lettuce"
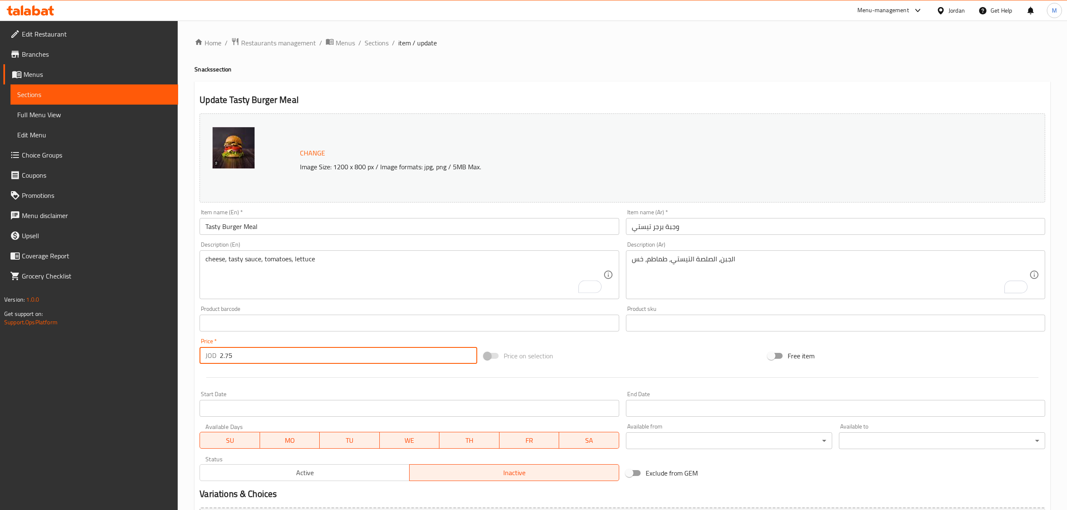
click at [222, 358] on input "2.75" at bounding box center [348, 355] width 257 height 17
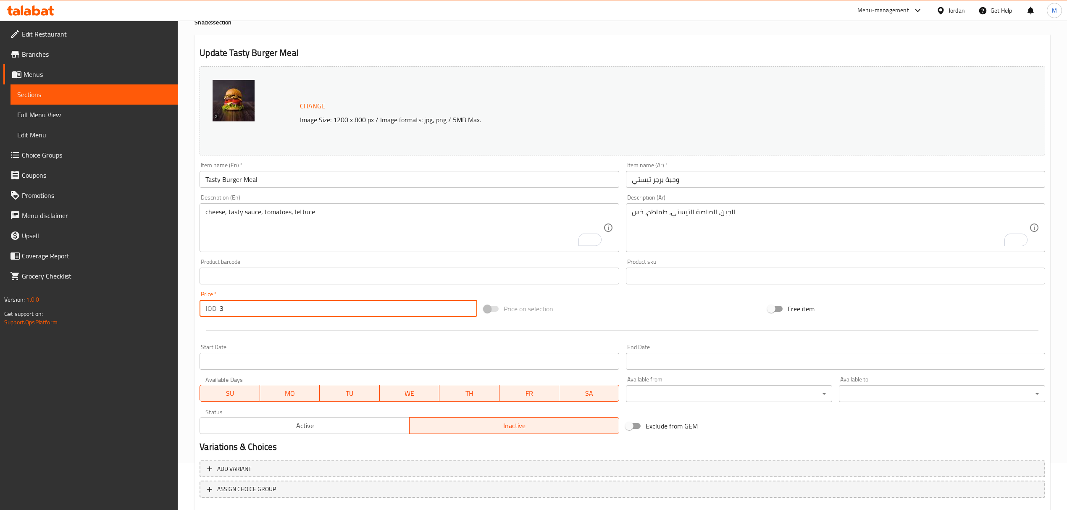
scroll to position [95, 0]
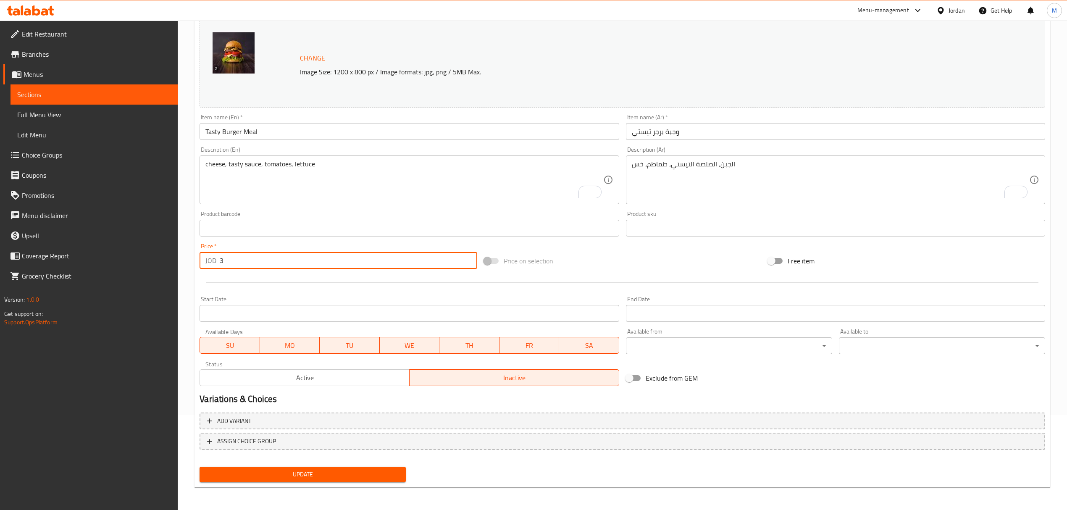
drag, startPoint x: 259, startPoint y: 263, endPoint x: 145, endPoint y: 263, distance: 114.3
click at [171, 263] on div "Edit Restaurant Branches Menus Sections Full Menu View Edit Menu Choice Groups …" at bounding box center [533, 218] width 1067 height 585
click at [279, 473] on span "Update" at bounding box center [302, 474] width 193 height 11
drag, startPoint x: 222, startPoint y: 260, endPoint x: 216, endPoint y: 258, distance: 7.0
click at [216, 258] on div "JOD 4.75 Price *" at bounding box center [338, 260] width 277 height 17
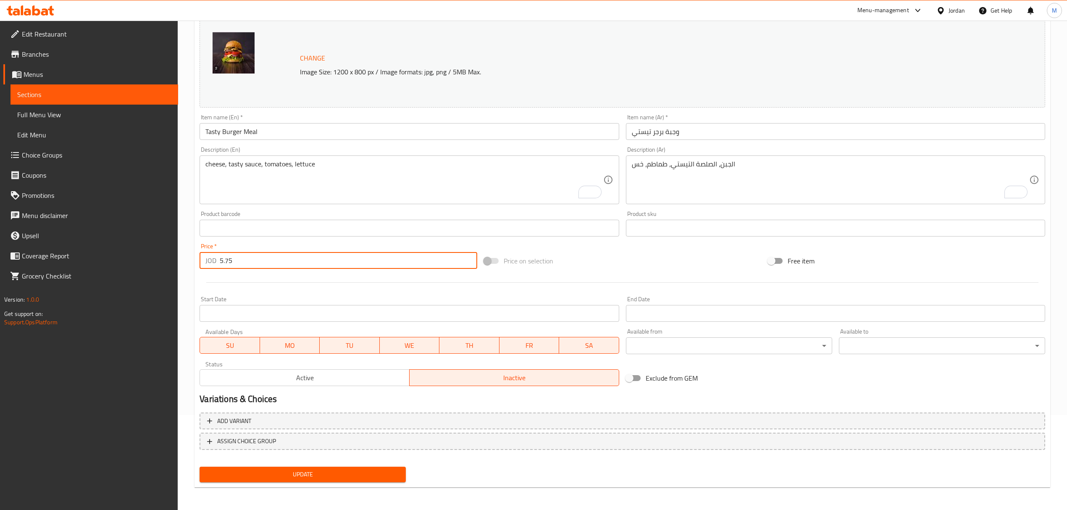
type input "5.75"
click at [339, 465] on div "Update" at bounding box center [302, 474] width 213 height 22
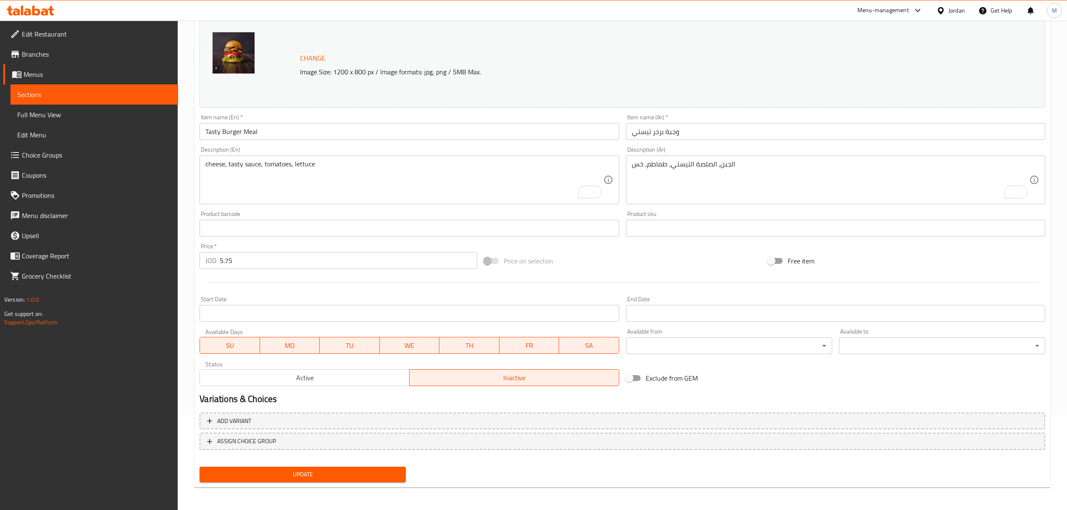
click at [338, 469] on span "Update" at bounding box center [302, 474] width 193 height 11
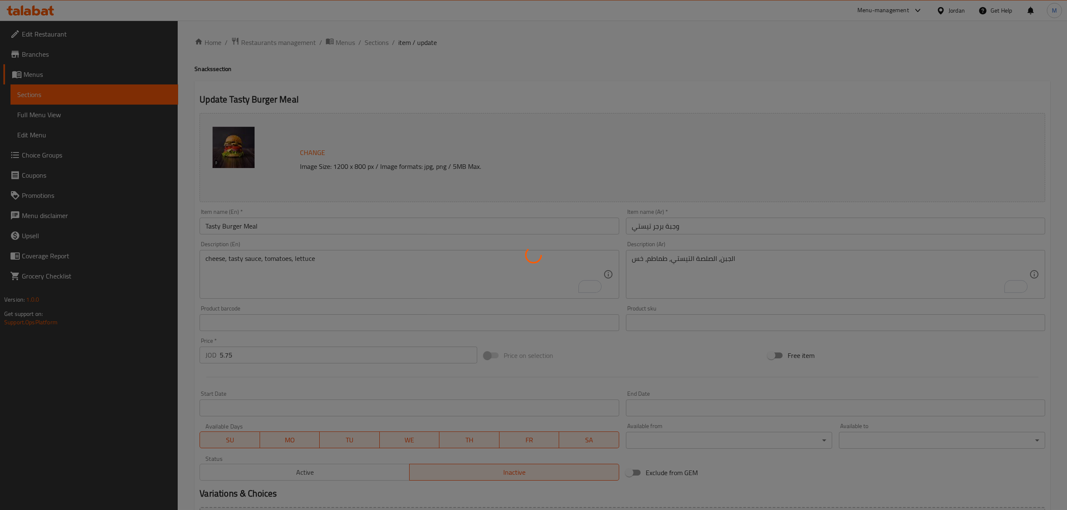
scroll to position [0, 0]
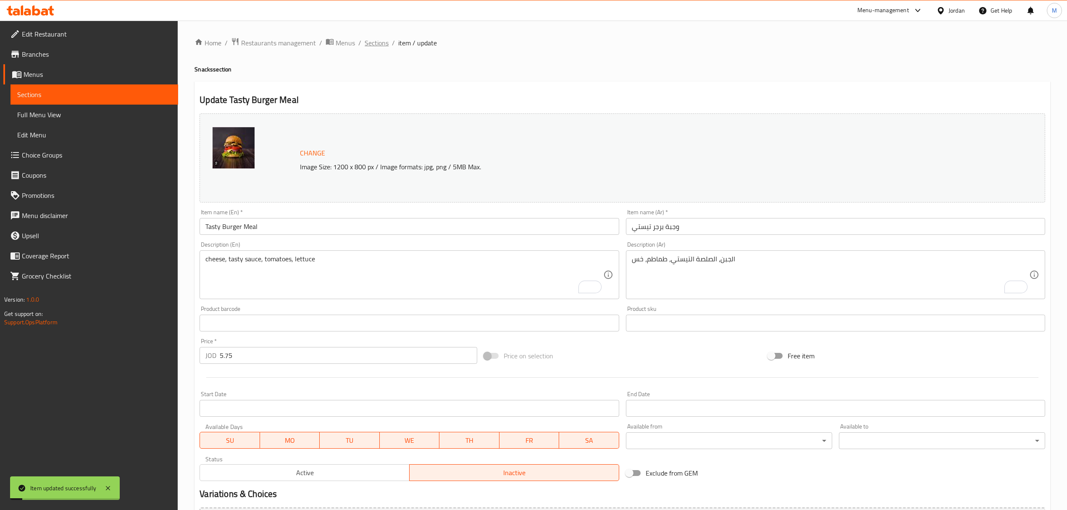
click at [372, 48] on span "Sections" at bounding box center [377, 43] width 24 height 10
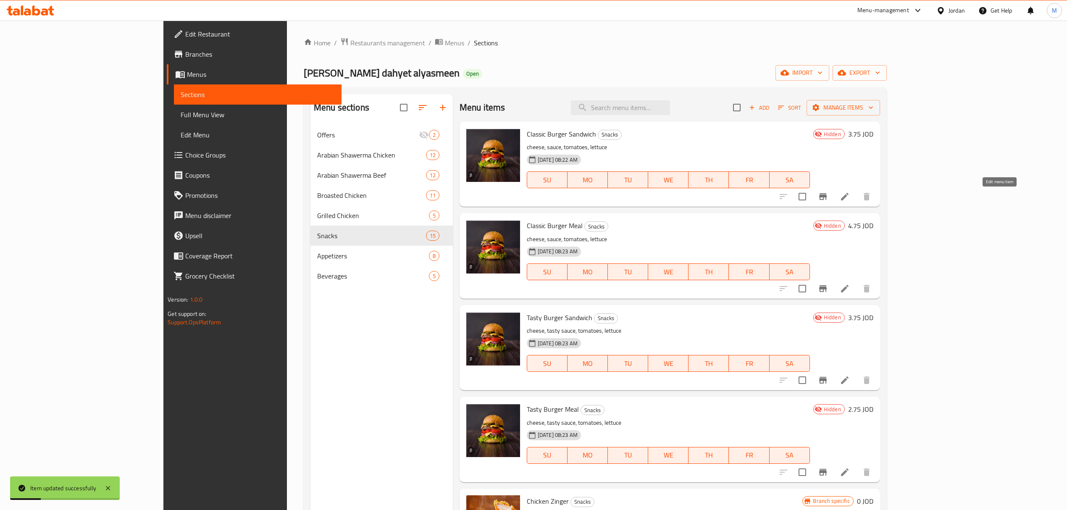
click at [850, 197] on icon at bounding box center [845, 197] width 10 height 10
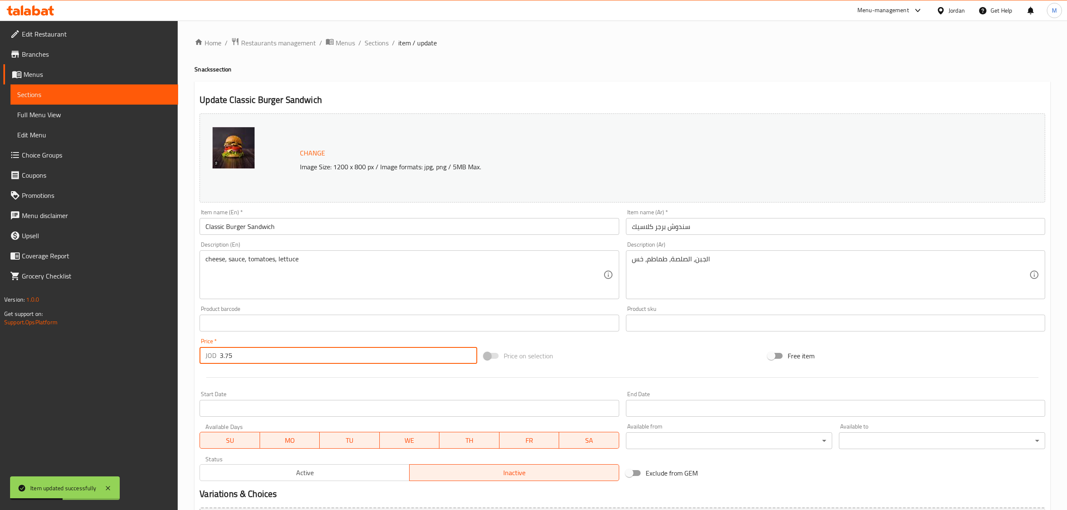
drag, startPoint x: 222, startPoint y: 354, endPoint x: 210, endPoint y: 355, distance: 11.8
click at [212, 355] on div "JOD 3.75 Price *" at bounding box center [338, 355] width 277 height 17
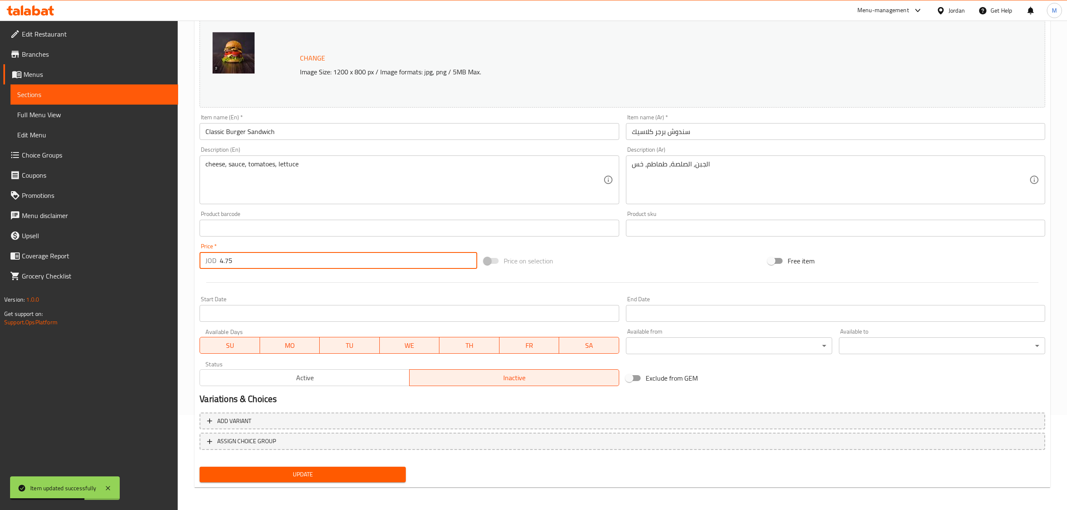
type input "4.75"
click at [321, 473] on span "Update" at bounding box center [302, 474] width 193 height 11
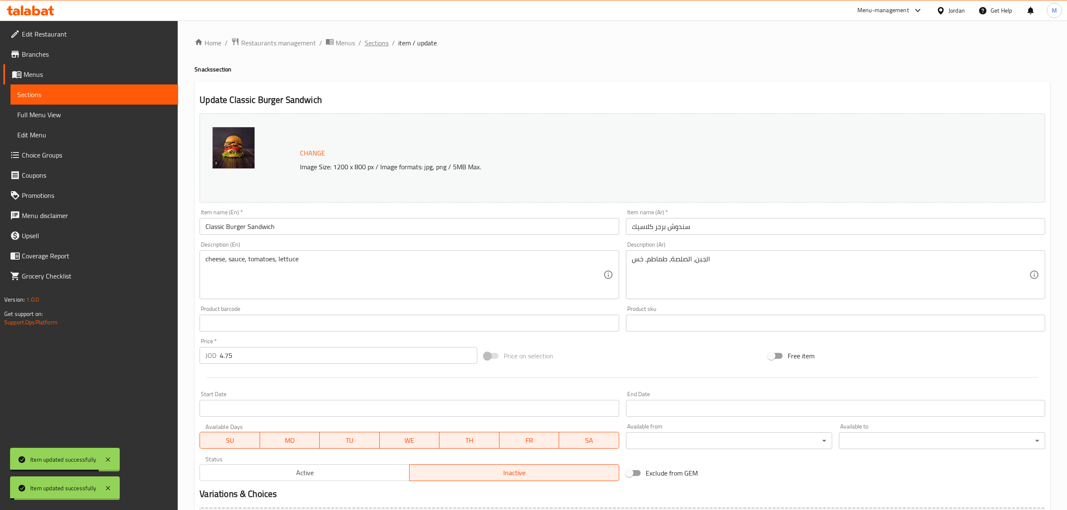
click at [380, 47] on span "Sections" at bounding box center [377, 43] width 24 height 10
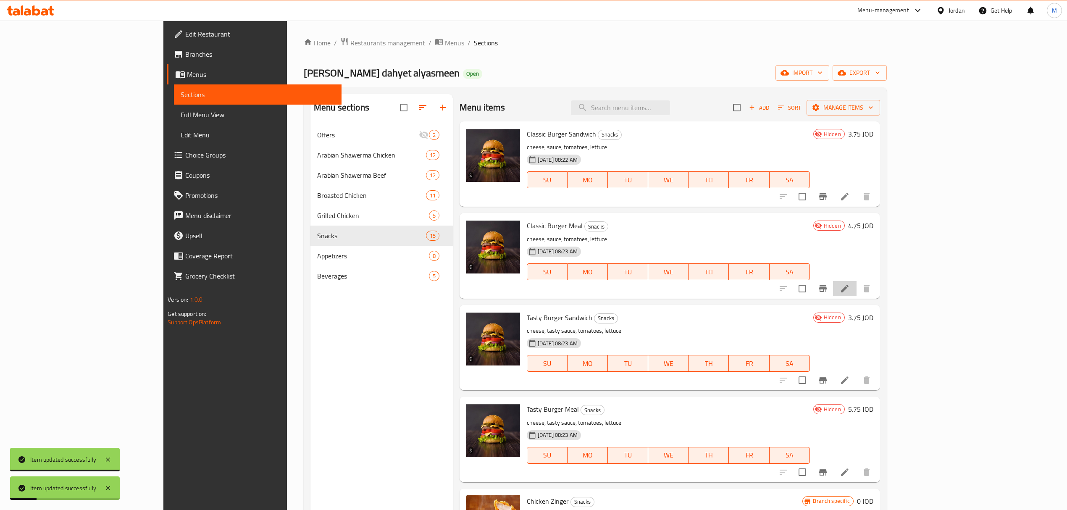
click at [857, 290] on li at bounding box center [845, 288] width 24 height 15
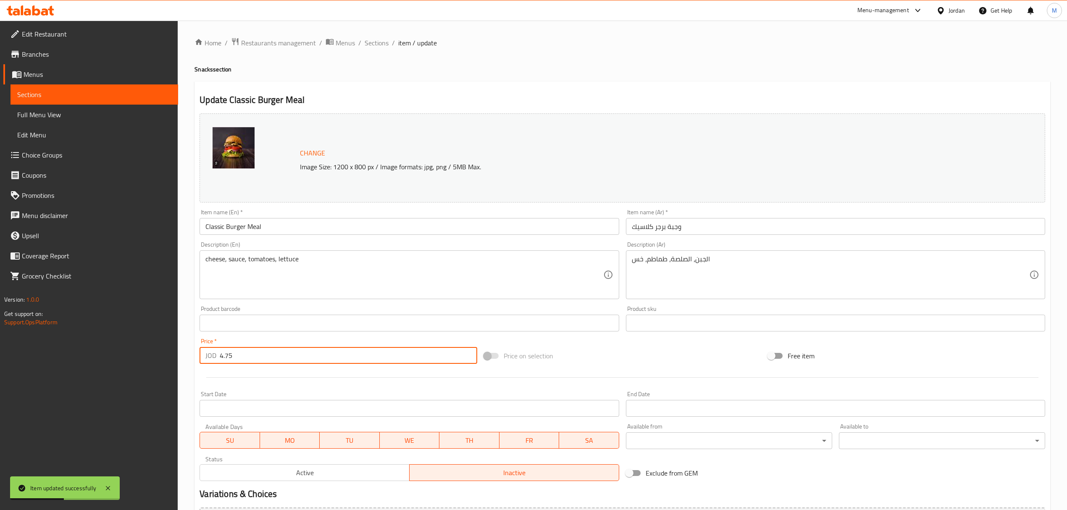
click at [222, 356] on input "4.75" at bounding box center [348, 355] width 257 height 17
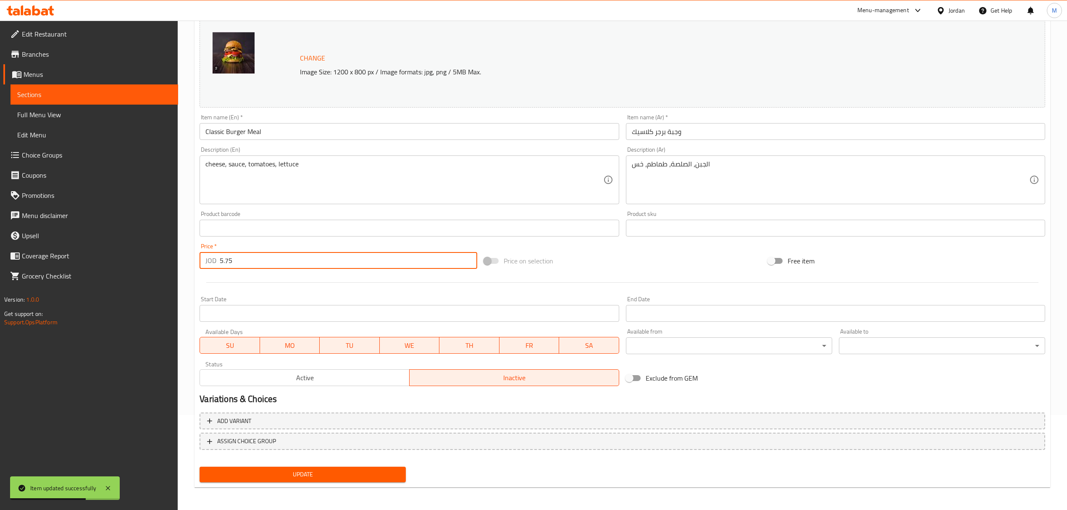
type input "5.75"
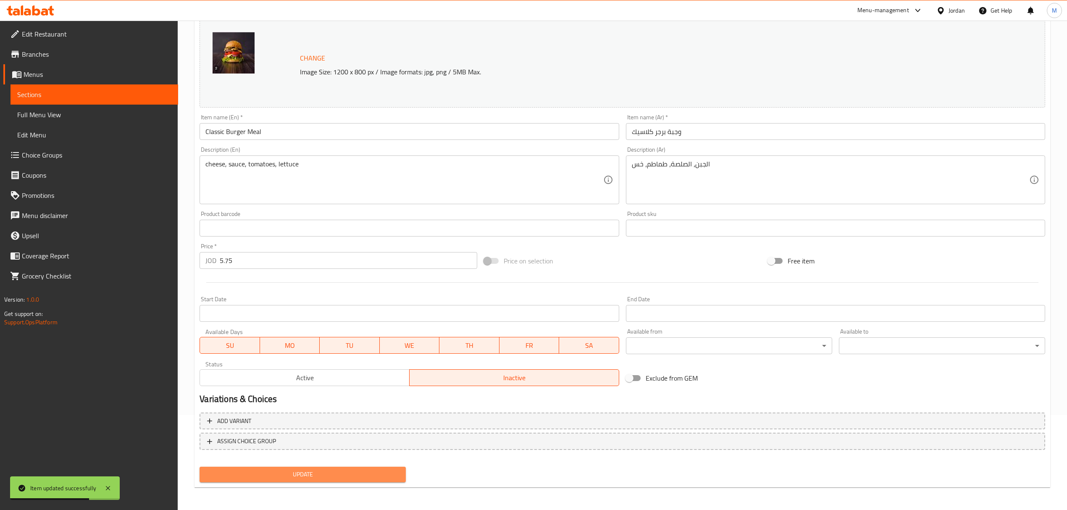
click at [386, 467] on button "Update" at bounding box center [303, 475] width 206 height 16
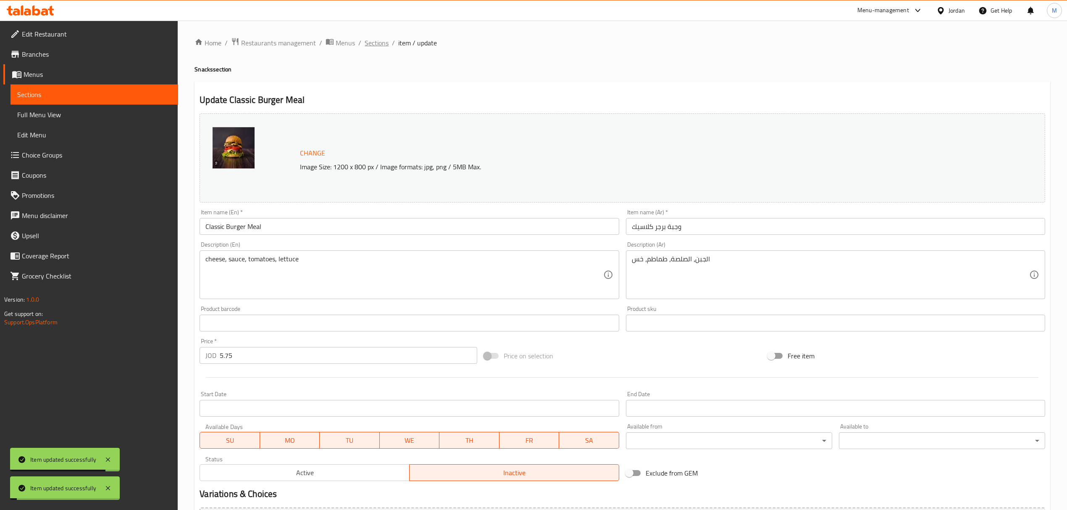
click at [380, 47] on span "Sections" at bounding box center [377, 43] width 24 height 10
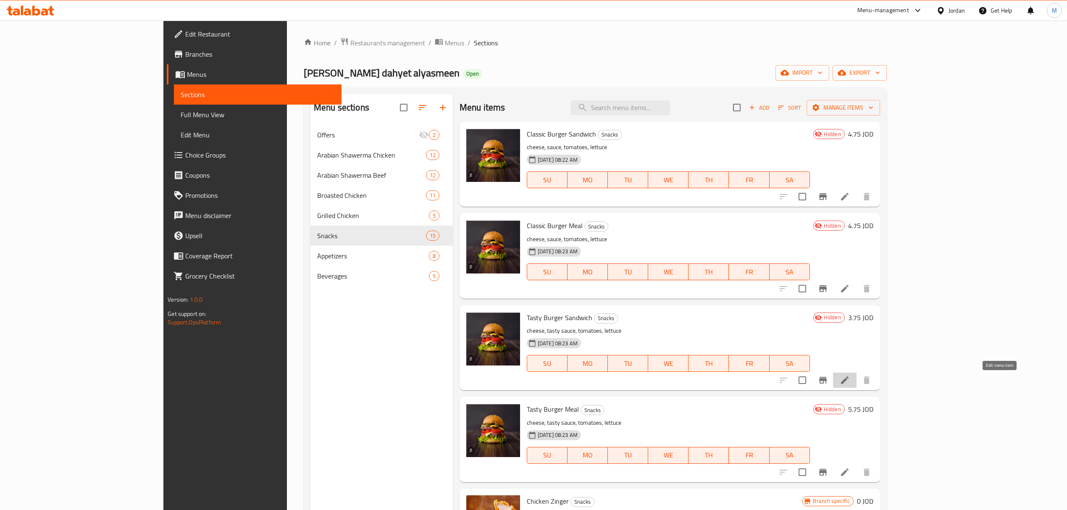
click at [850, 375] on icon at bounding box center [845, 380] width 10 height 10
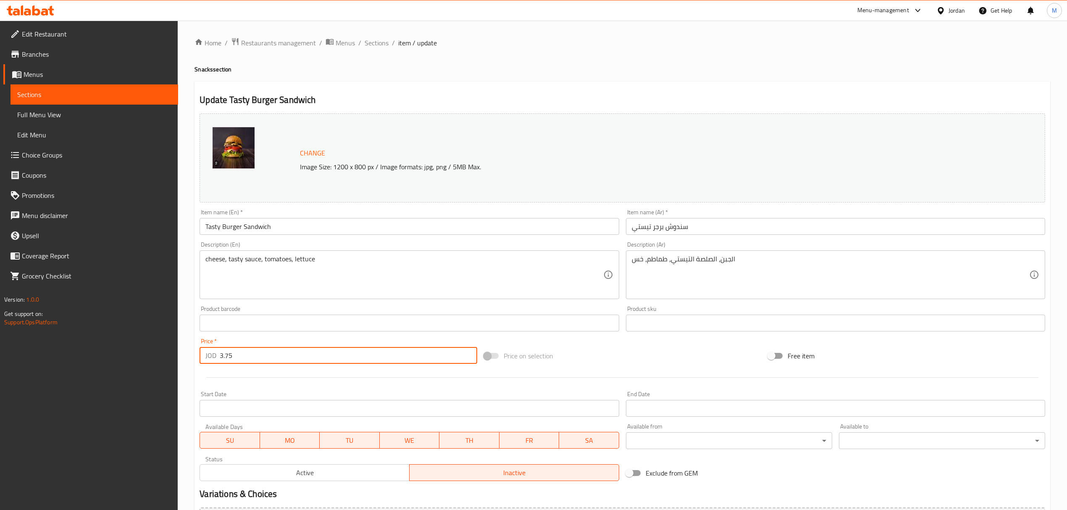
drag, startPoint x: 222, startPoint y: 355, endPoint x: 216, endPoint y: 355, distance: 5.9
click at [217, 355] on div "JOD 3.75 Price *" at bounding box center [338, 355] width 277 height 17
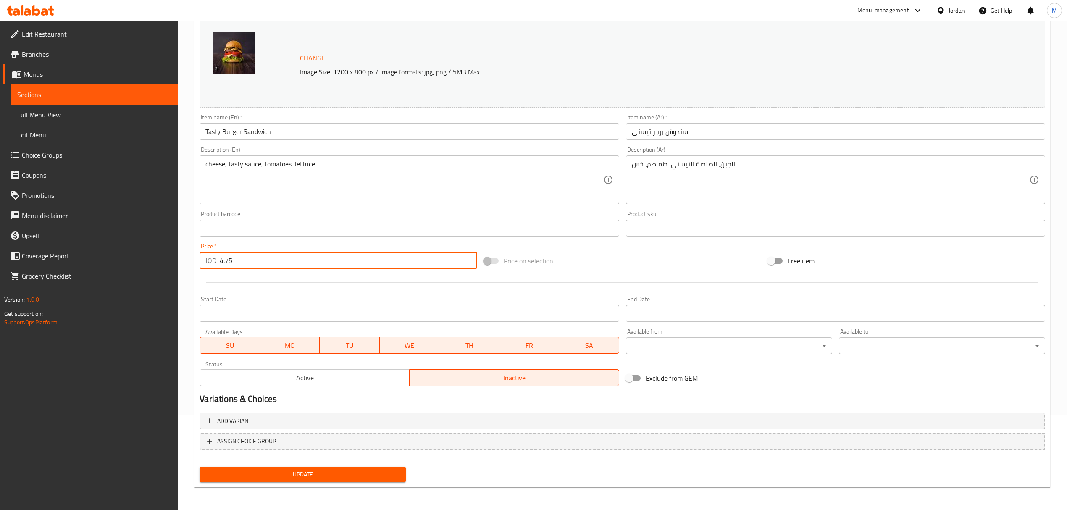
type input "4.75"
click at [328, 467] on button "Update" at bounding box center [303, 475] width 206 height 16
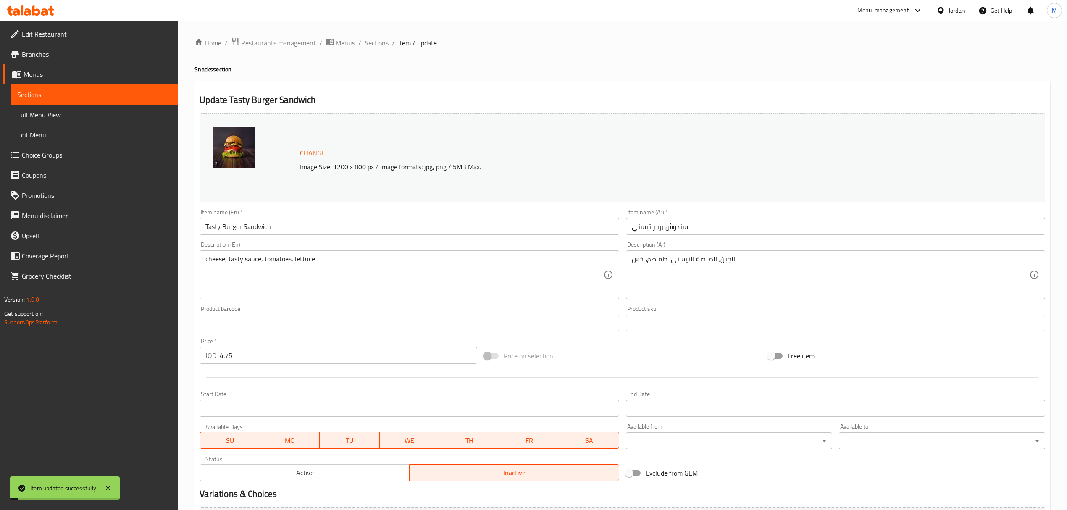
click at [377, 39] on span "Sections" at bounding box center [377, 43] width 24 height 10
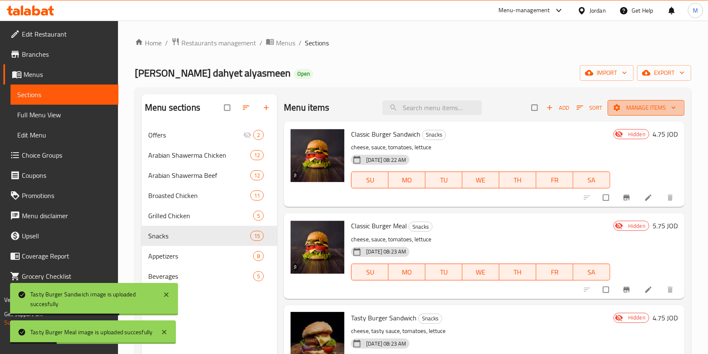
click at [647, 106] on span "Manage items" at bounding box center [646, 107] width 63 height 11
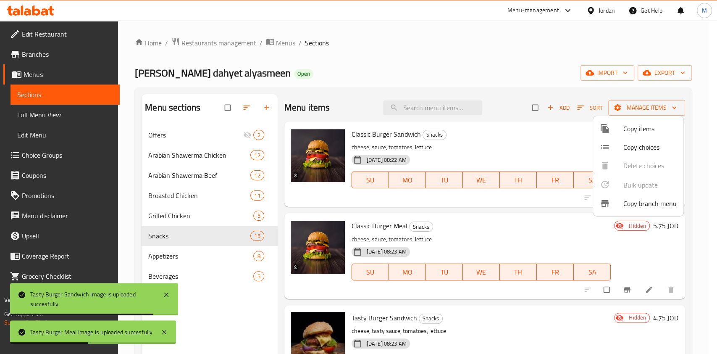
click at [646, 125] on span "Copy items" at bounding box center [649, 128] width 53 height 10
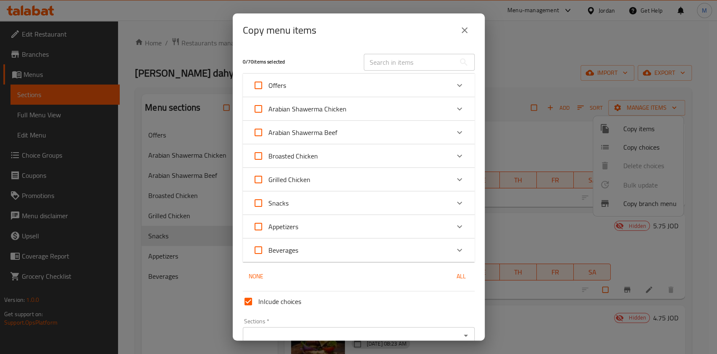
click at [437, 199] on div "Snacks" at bounding box center [351, 203] width 197 height 20
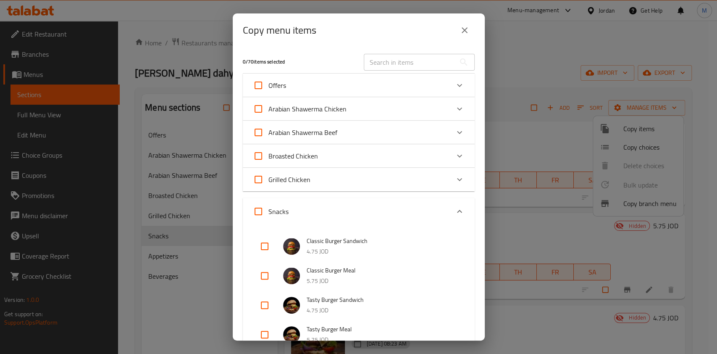
click at [266, 242] on input "checkbox" at bounding box center [265, 246] width 20 height 20
checkbox input "true"
click at [265, 274] on input "checkbox" at bounding box center [265, 275] width 20 height 20
checkbox input "true"
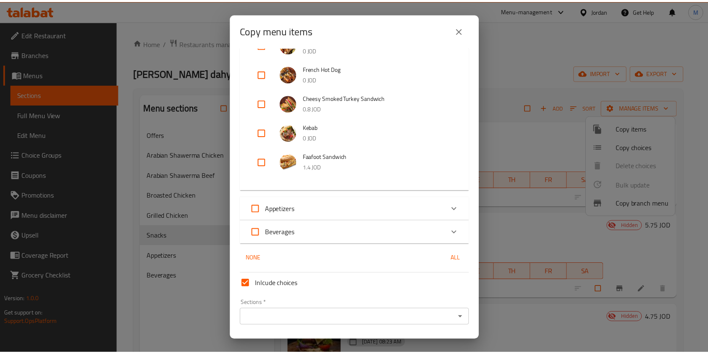
scroll to position [520, 0]
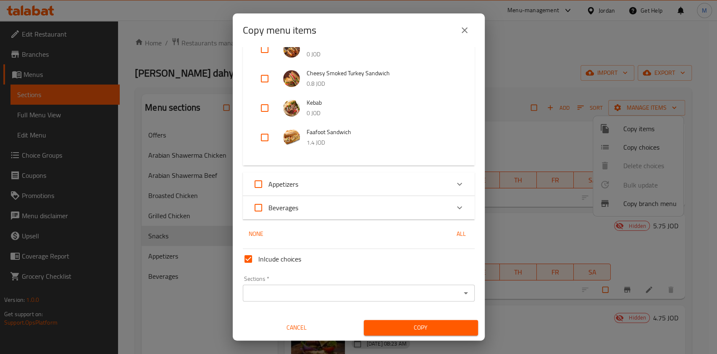
click at [378, 282] on div "Sections   * Sections *" at bounding box center [359, 289] width 232 height 26
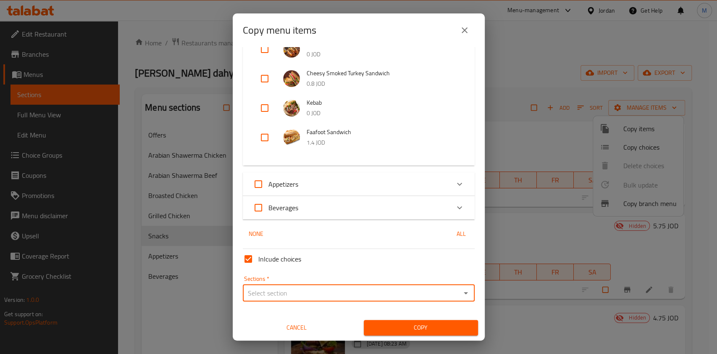
click at [376, 287] on input "Sections   *" at bounding box center [351, 293] width 213 height 12
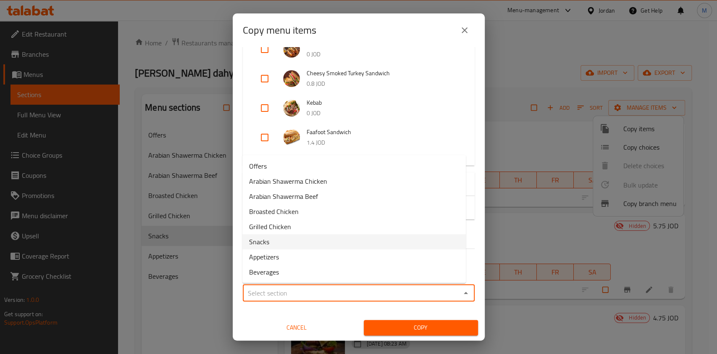
click at [323, 239] on li "Snacks" at bounding box center [353, 241] width 223 height 15
type input "Snacks"
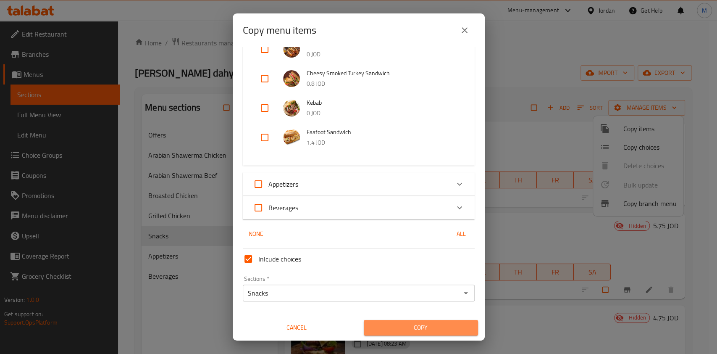
click at [417, 330] on span "Copy" at bounding box center [420, 327] width 101 height 11
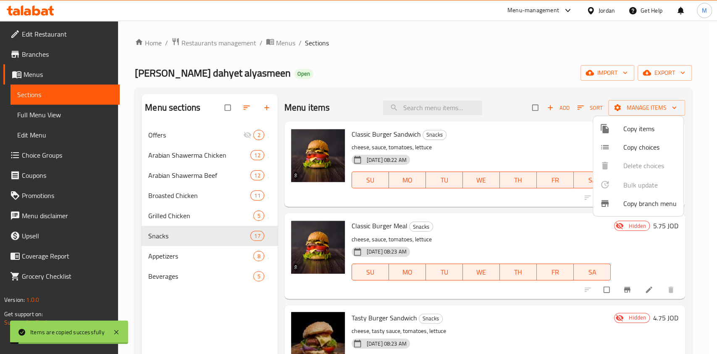
click at [539, 80] on div at bounding box center [358, 177] width 717 height 354
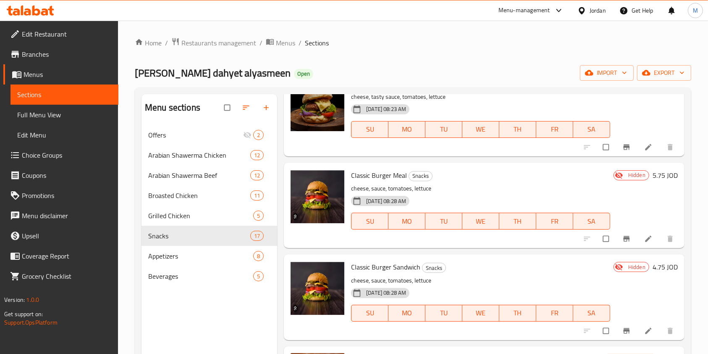
scroll to position [336, 0]
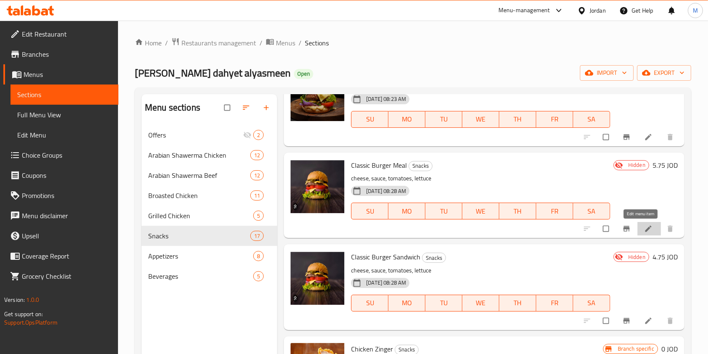
click at [644, 228] on icon at bounding box center [648, 228] width 8 height 8
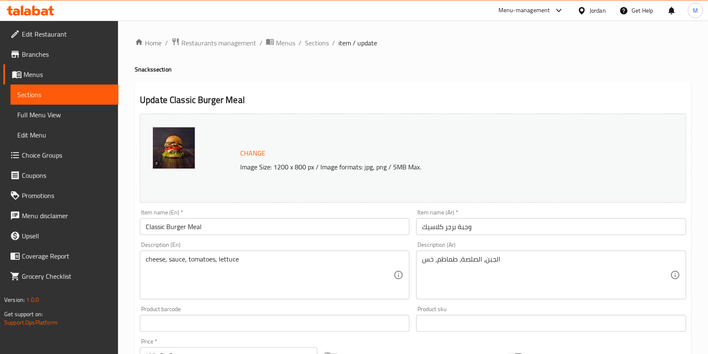
click at [159, 228] on input "Classic Burger Meal" at bounding box center [275, 226] width 270 height 17
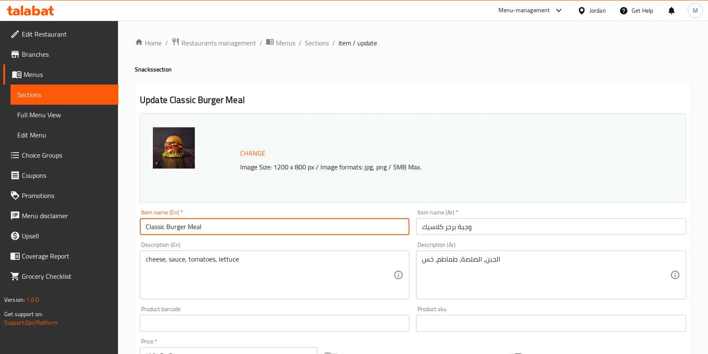
click at [159, 228] on input "Classic Burger Meal" at bounding box center [275, 226] width 270 height 17
click at [155, 222] on input "Mashrom Burger Meal" at bounding box center [275, 226] width 270 height 17
paste input "mushroom"
click at [150, 226] on input "mushroomBurger Meal" at bounding box center [275, 226] width 270 height 17
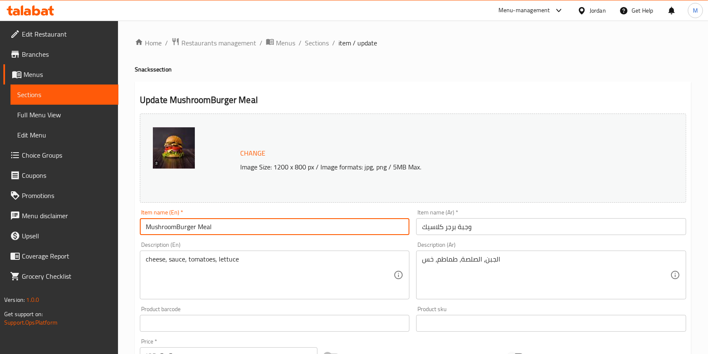
type input "MushroomBurger Meal"
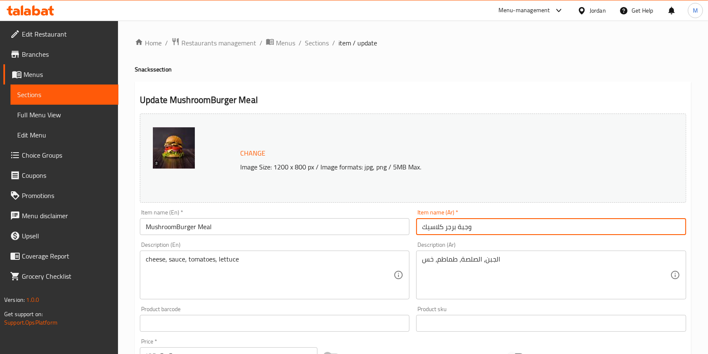
click at [441, 229] on input "وجبة برجر كلاسيك" at bounding box center [551, 226] width 270 height 17
type input "وجبة برجر ماشروم"
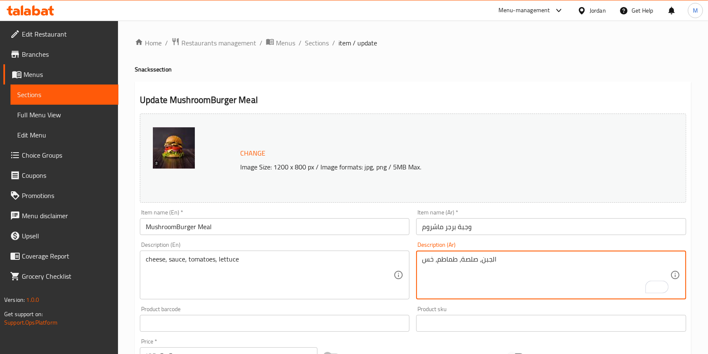
drag, startPoint x: 490, startPoint y: 257, endPoint x: 503, endPoint y: 257, distance: 13.0
click at [503, 257] on textarea "الجبن، صلصة، طماطم، خس" at bounding box center [546, 275] width 248 height 40
click at [491, 261] on textarea "جبن، صلصة، طماطم، خس" at bounding box center [546, 275] width 248 height 40
click at [485, 260] on textarea "جبن، صلصة، طماطم، خس" at bounding box center [546, 275] width 248 height 40
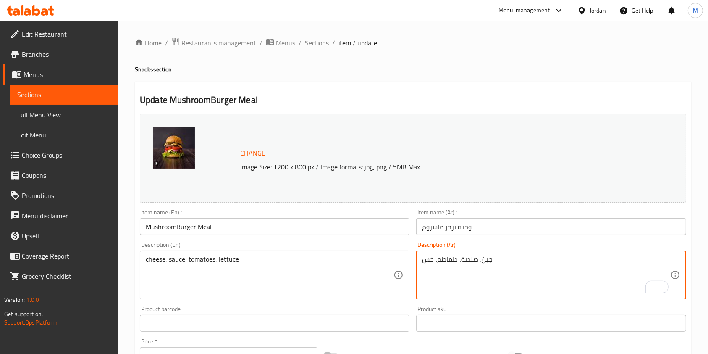
click at [485, 260] on textarea "جبن، صلصة، طماطم، خس" at bounding box center [546, 275] width 248 height 40
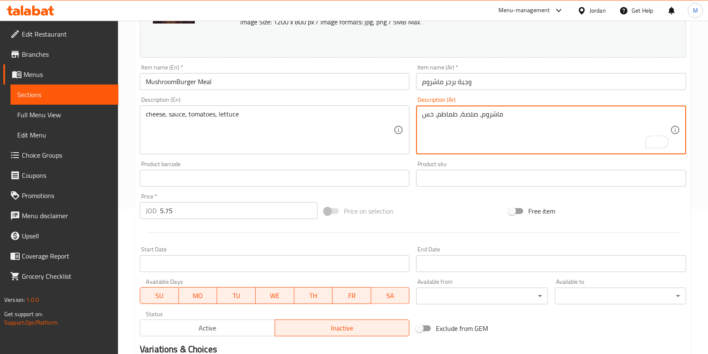
scroll to position [252, 0]
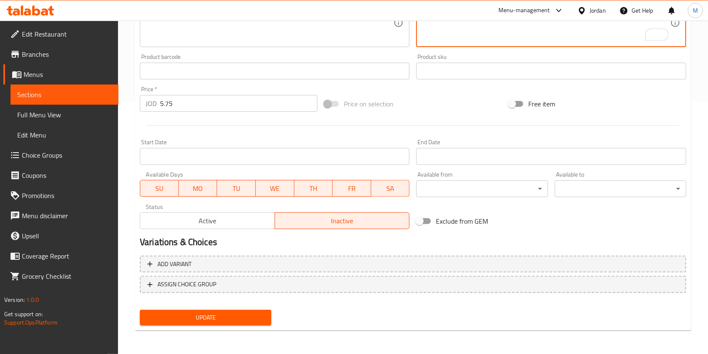
type textarea "ماشروم، صلصة، طماطم، خس"
click at [252, 319] on span "Update" at bounding box center [206, 317] width 118 height 11
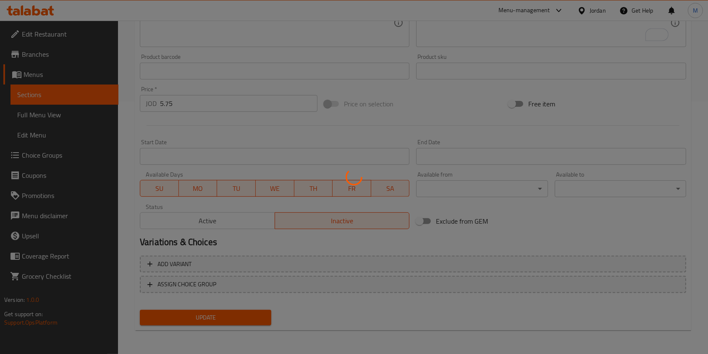
scroll to position [0, 0]
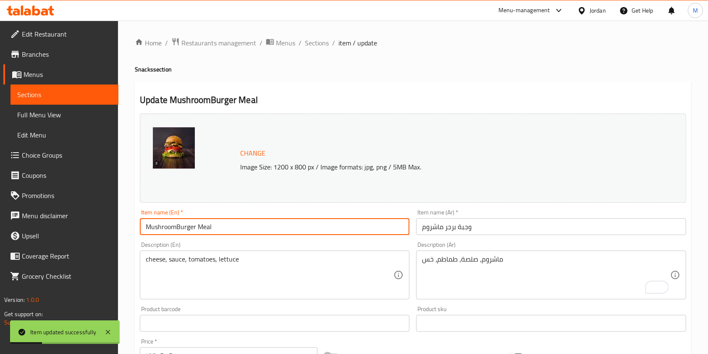
click at [177, 225] on input "MushroomBurger Meal" at bounding box center [275, 226] width 270 height 17
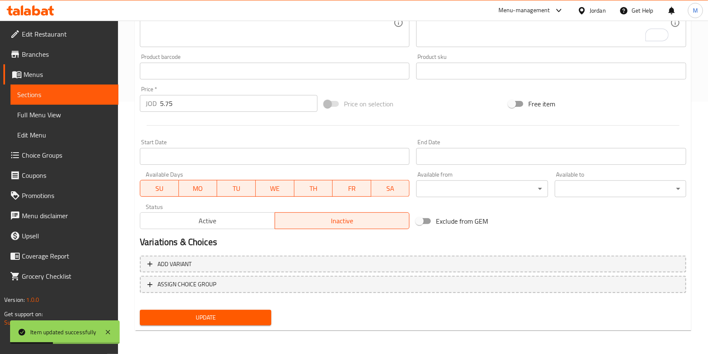
type input "Mushroom Burger Meal"
click at [242, 318] on span "Update" at bounding box center [206, 317] width 118 height 11
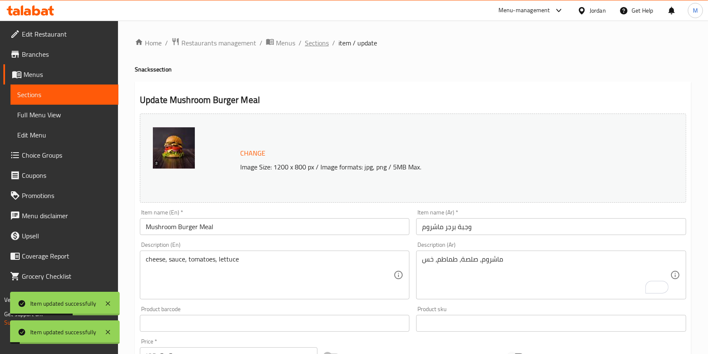
click at [306, 48] on span "Sections" at bounding box center [317, 43] width 24 height 10
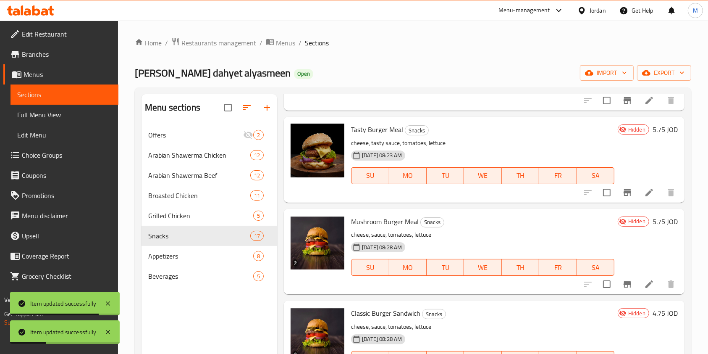
scroll to position [336, 0]
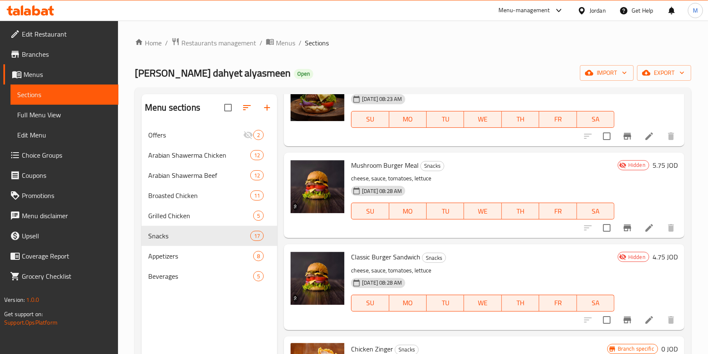
click at [638, 227] on li at bounding box center [650, 227] width 24 height 15
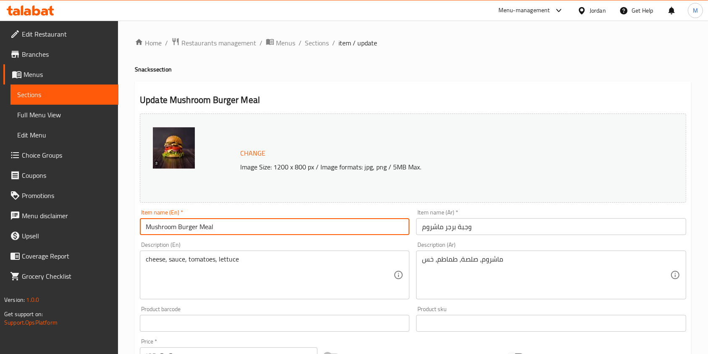
click at [224, 231] on input "Mushroom Burger Meal" at bounding box center [275, 226] width 270 height 17
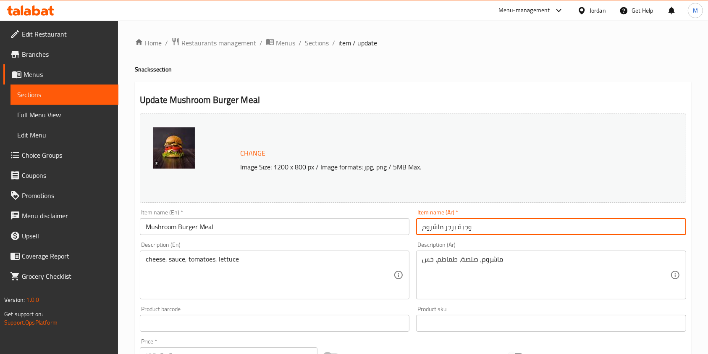
click at [477, 230] on input "وجبة برجر ماشروم" at bounding box center [551, 226] width 270 height 17
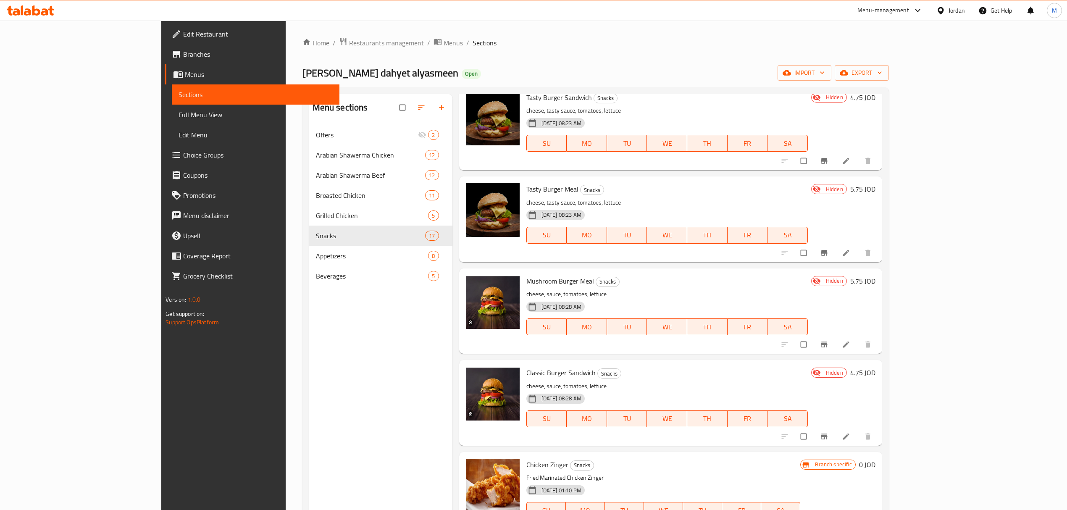
scroll to position [224, 0]
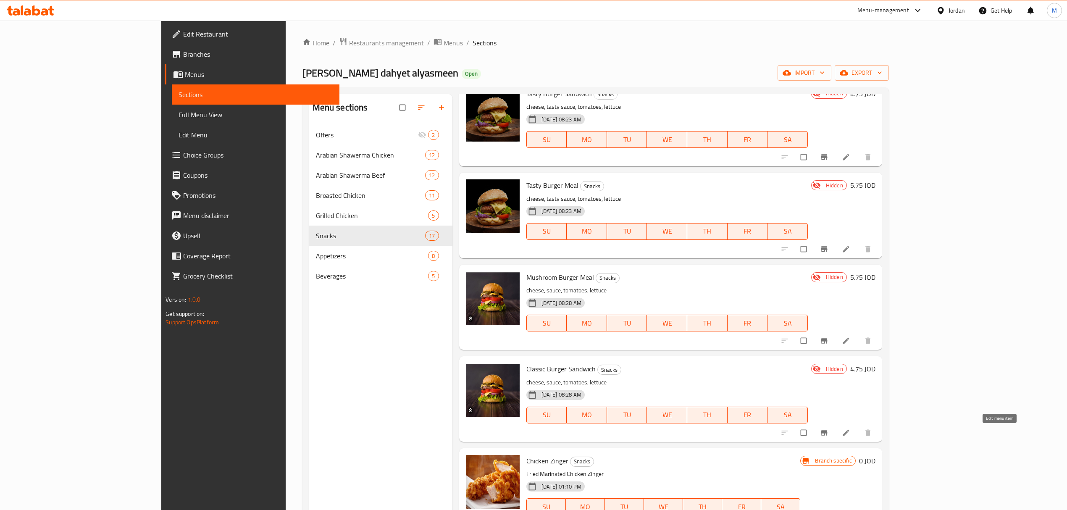
click at [850, 429] on icon at bounding box center [846, 432] width 8 height 8
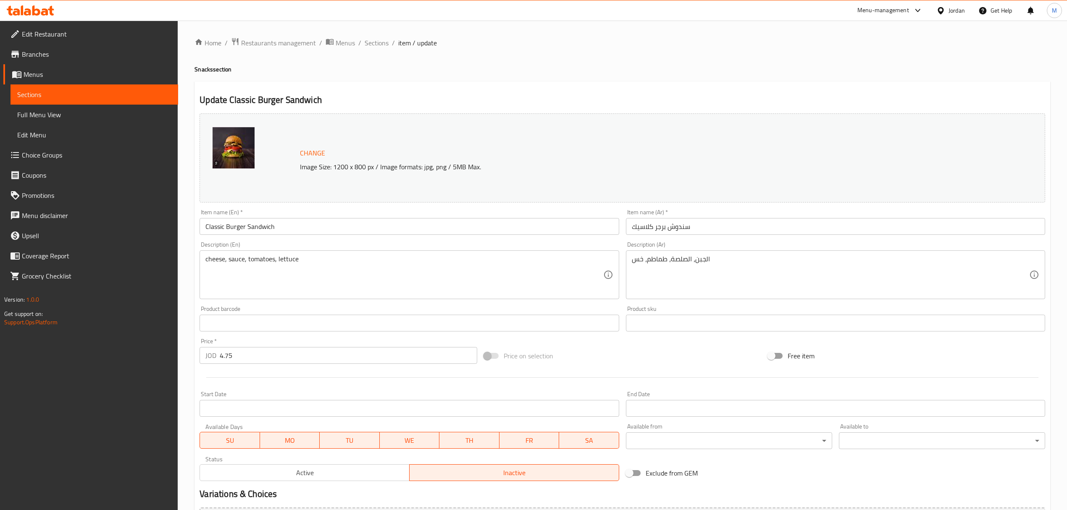
click at [320, 231] on input "Classic Burger Sandwich" at bounding box center [409, 226] width 419 height 17
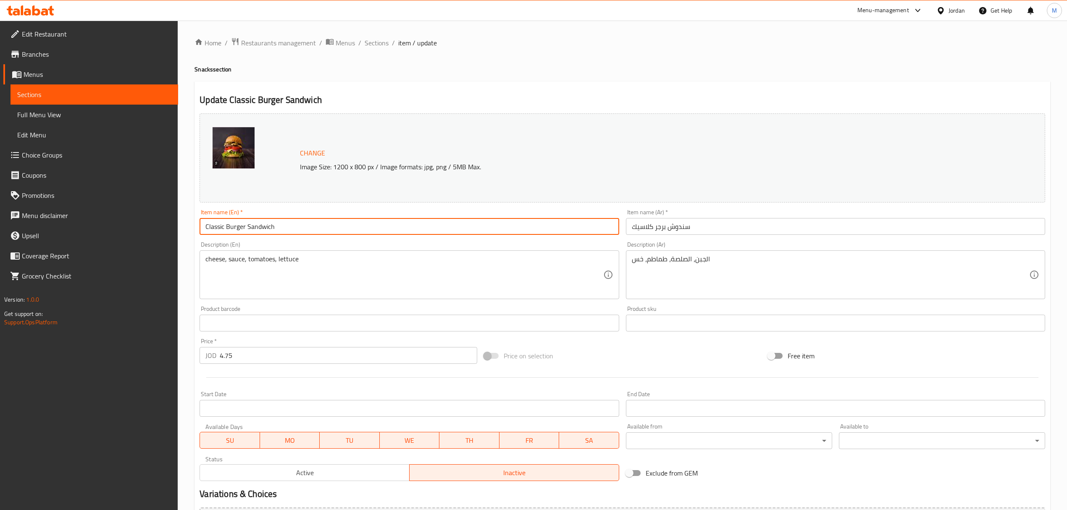
paste input "Mushroom Burger Meal"
type input "Mushroom Burger Meal"
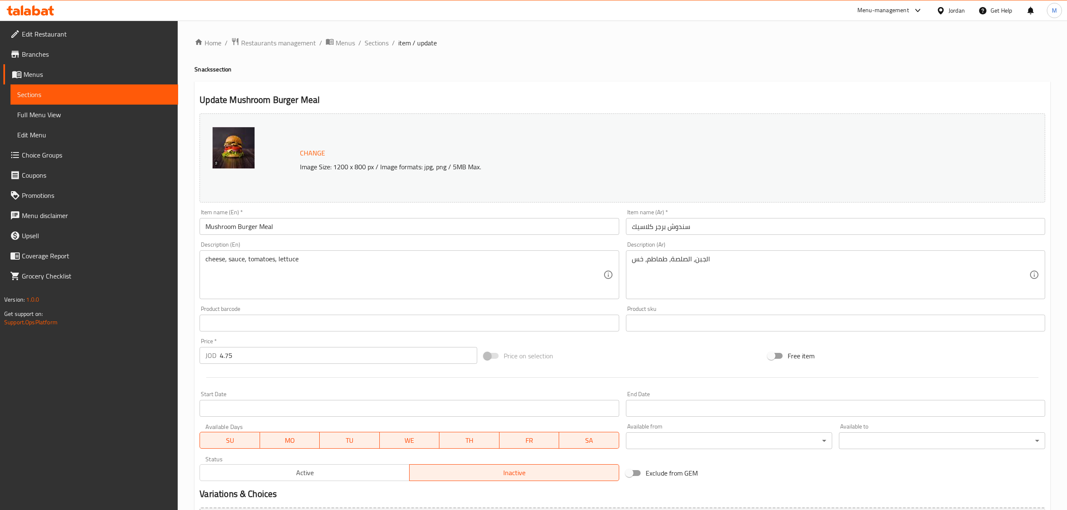
click at [677, 223] on input "سندوش برجر كلاسيك" at bounding box center [835, 226] width 419 height 17
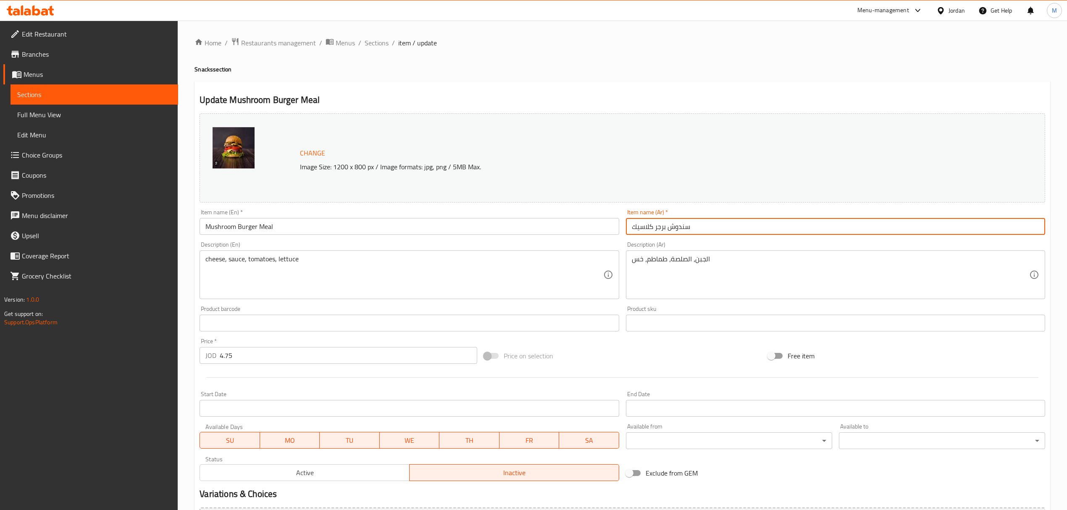
paste input "وجبة برجر ماشروم"
type input "وجبة برجر ماشروم"
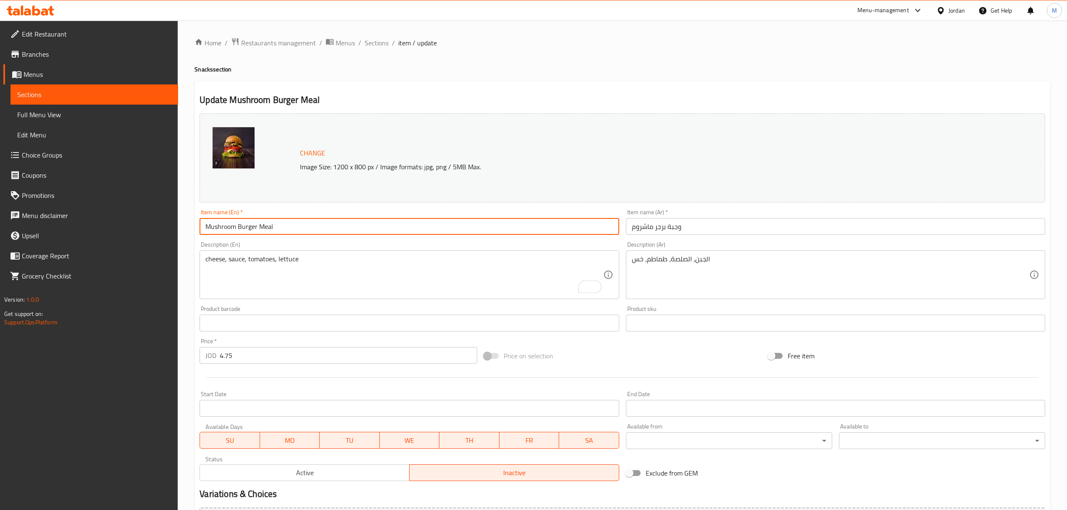
click at [211, 231] on input "Mushroom Burger Meal" at bounding box center [409, 226] width 419 height 17
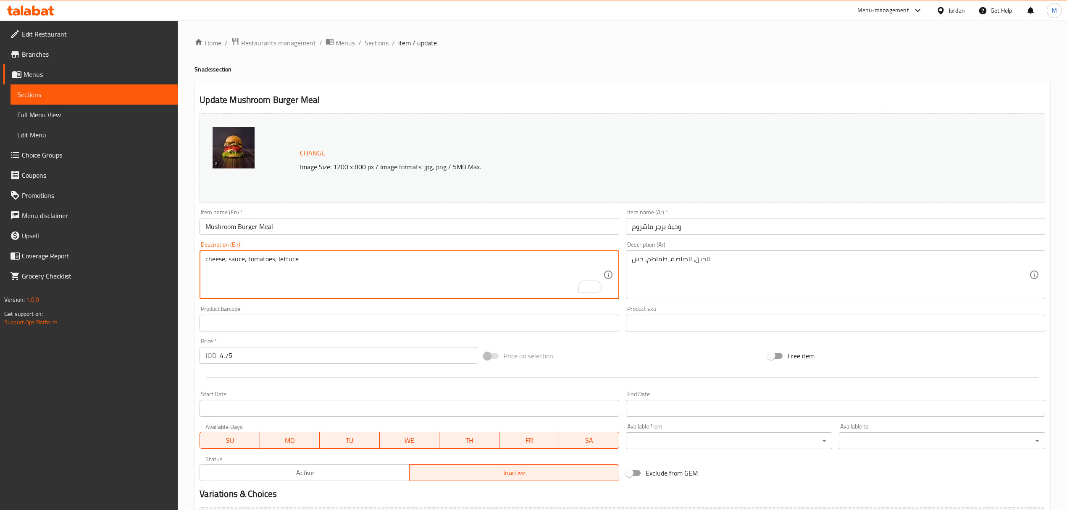
click at [209, 257] on textarea "cheese, sauce, tomatoes, lettuce" at bounding box center [403, 275] width 397 height 40
paste textarea "Mushroom"
type textarea "Mushroom , sauce, tomatoes, lettuce"
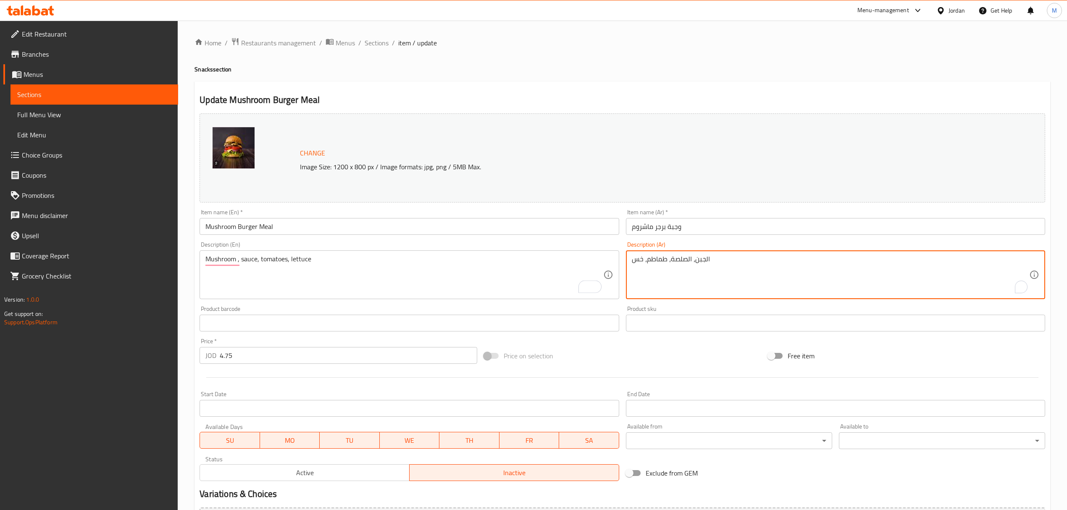
paste textarea "ماشروم،"
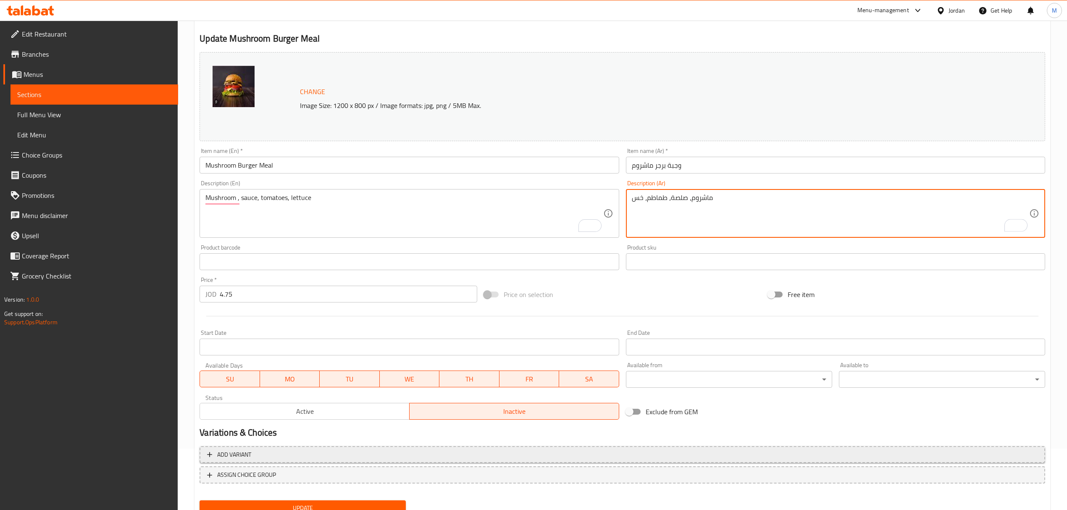
scroll to position [95, 0]
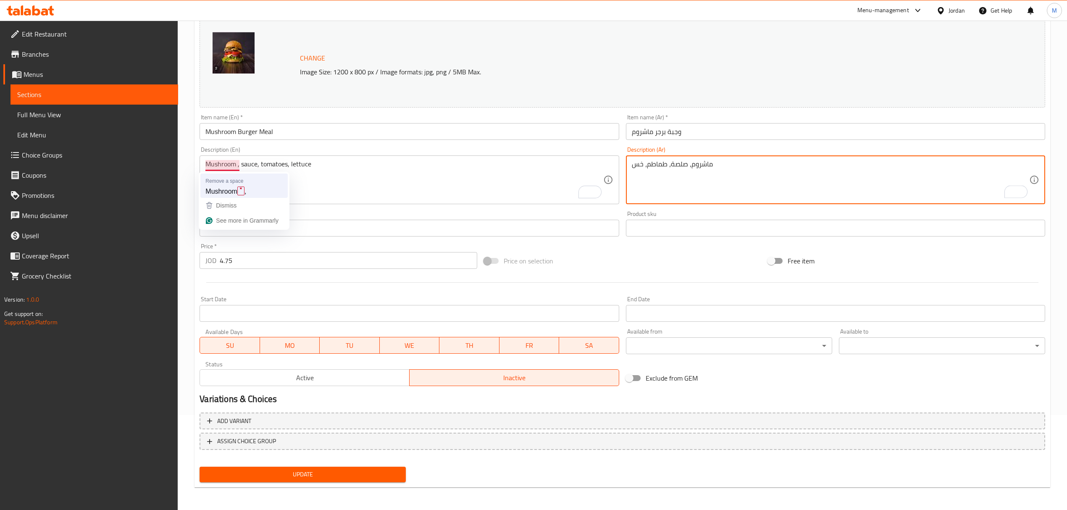
type textarea "ماشروم، صلصة، طماطم، خس"
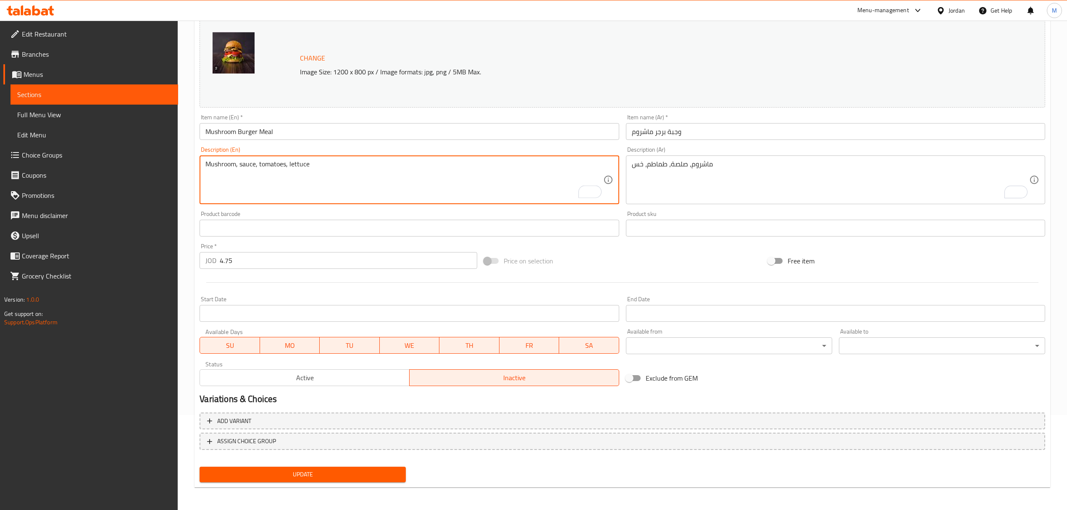
type textarea "Mushroom, sauce, tomatoes, lettuce"
click at [271, 461] on div "Add variant ASSIGN CHOICE GROUP" at bounding box center [622, 436] width 852 height 55
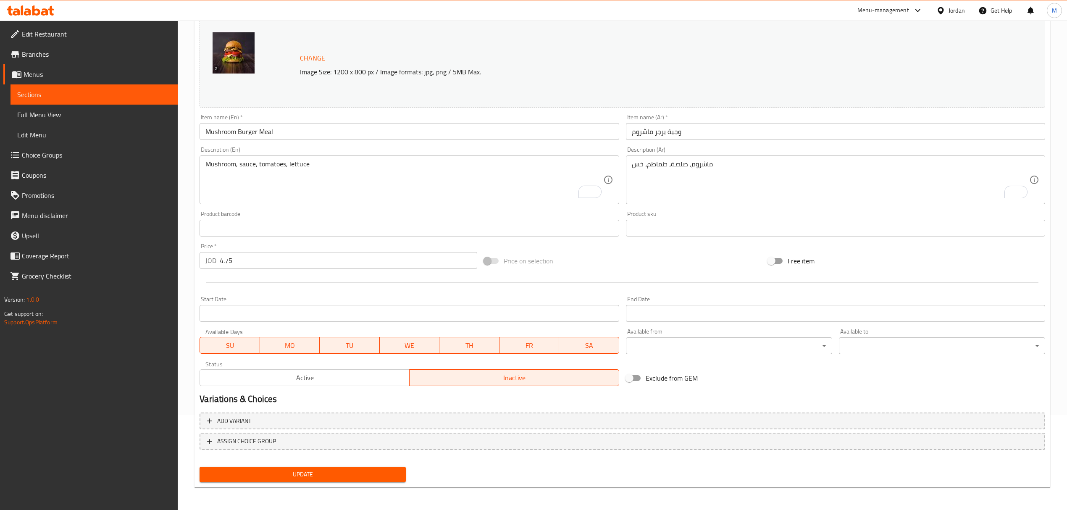
click at [269, 467] on button "Update" at bounding box center [303, 475] width 206 height 16
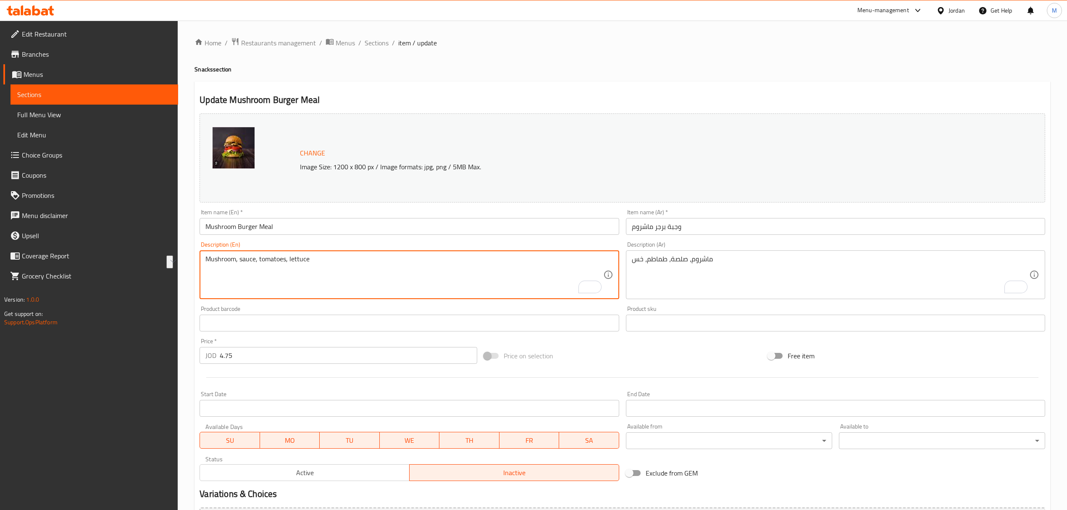
click at [219, 229] on input "Mushroom Burger Meal" at bounding box center [409, 226] width 419 height 17
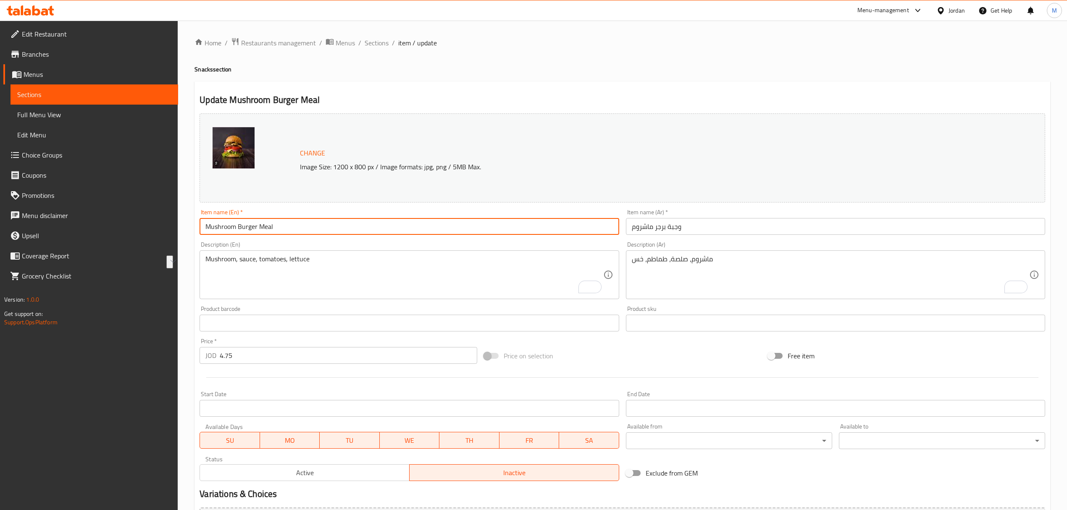
click at [219, 229] on input "Mushroom Burger Meal" at bounding box center [409, 226] width 419 height 17
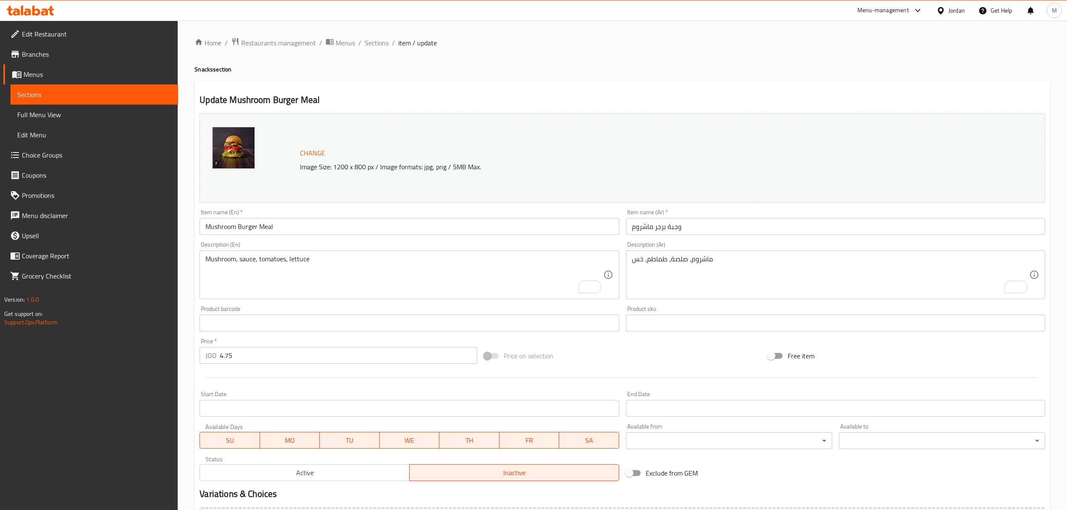
click at [645, 224] on input "وجبة برجر ماشروم" at bounding box center [835, 226] width 419 height 17
click at [856, 15] on div "Menu-management" at bounding box center [890, 10] width 79 height 20
click at [876, 16] on div "Menu-management" at bounding box center [890, 10] width 79 height 20
click at [920, 11] on icon at bounding box center [918, 10] width 10 height 10
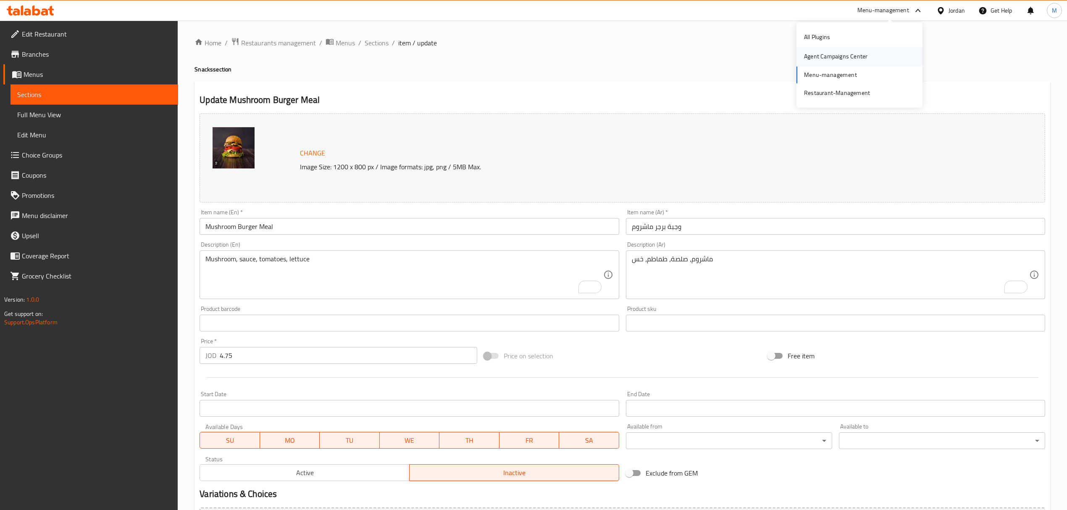
click at [862, 49] on div "Agent Campaigns Center" at bounding box center [835, 56] width 77 height 19
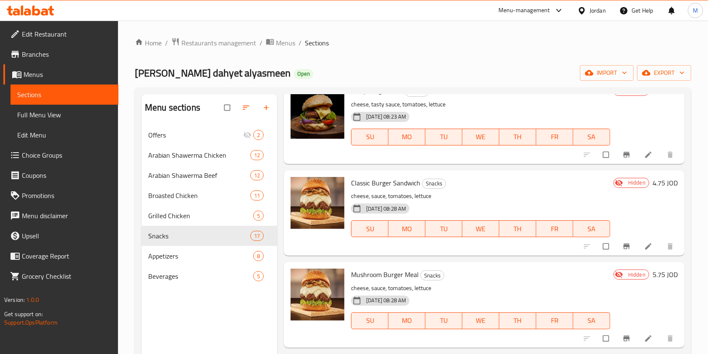
scroll to position [336, 0]
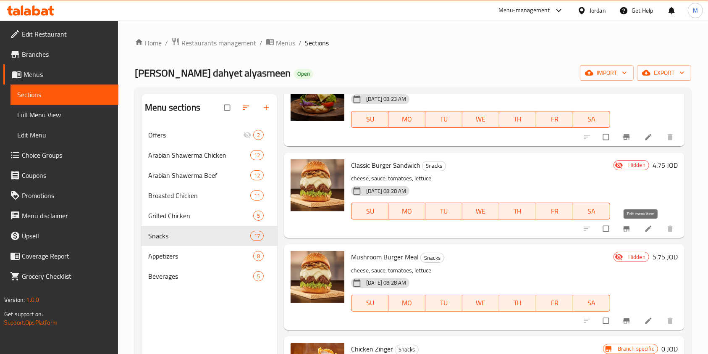
click at [644, 226] on icon at bounding box center [648, 228] width 8 height 8
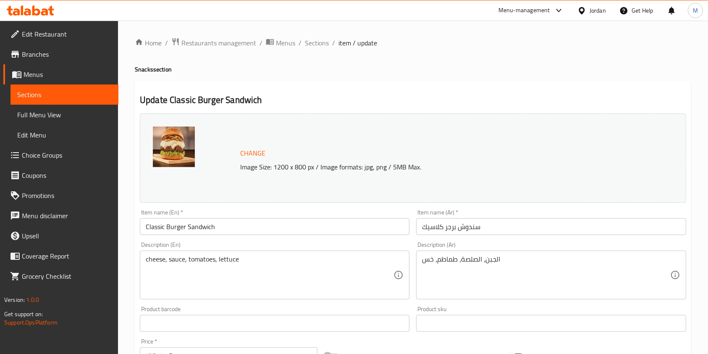
click at [156, 228] on input "Classic Burger Sandwich" at bounding box center [275, 226] width 270 height 17
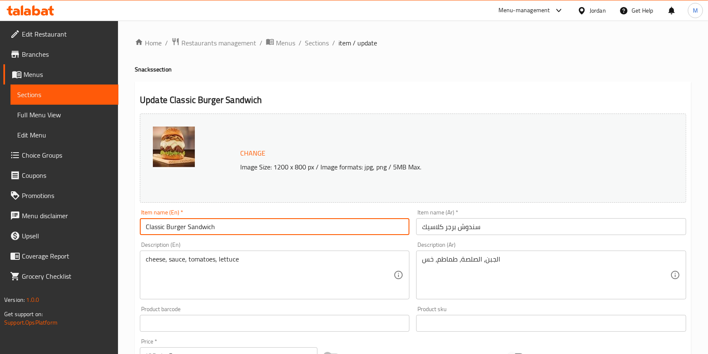
click at [156, 228] on input "Classic Burger Sandwich" at bounding box center [275, 226] width 270 height 17
paste input "Mushroom"
type input "Mushroom Burger Sandwich"
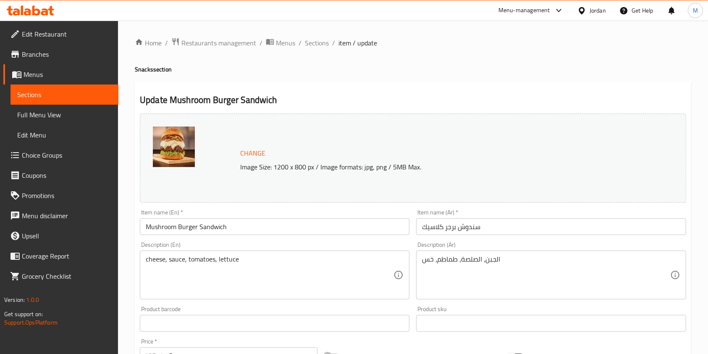
click at [434, 219] on input "سندوش برجر كلاسيك" at bounding box center [551, 226] width 270 height 17
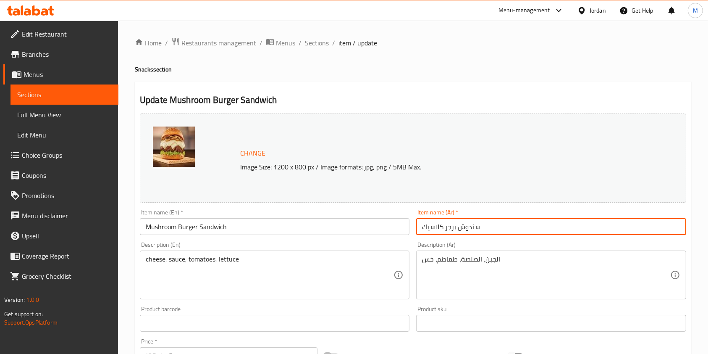
paste input "اشروم"
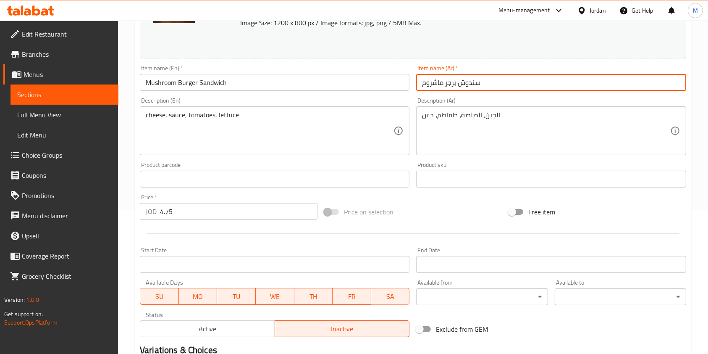
scroll to position [252, 0]
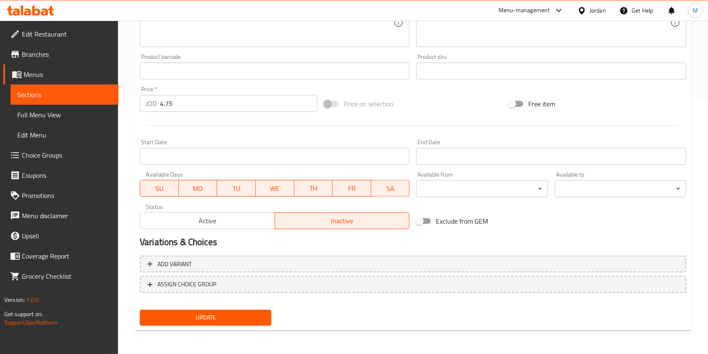
type input "سندوش برجر ماشروم"
click at [248, 325] on div "Update" at bounding box center [206, 317] width 138 height 22
click at [252, 318] on div "Change Image Size: 1200 x 800 px / Image formats: jpg, png / 5MB Max. Item name…" at bounding box center [413, 93] width 553 height 470
click at [246, 318] on span "Update" at bounding box center [206, 317] width 118 height 11
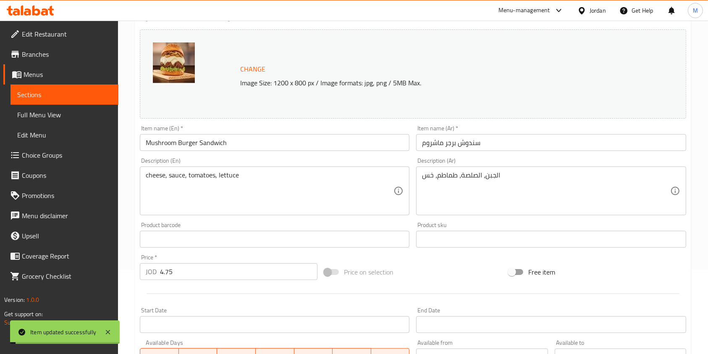
scroll to position [0, 0]
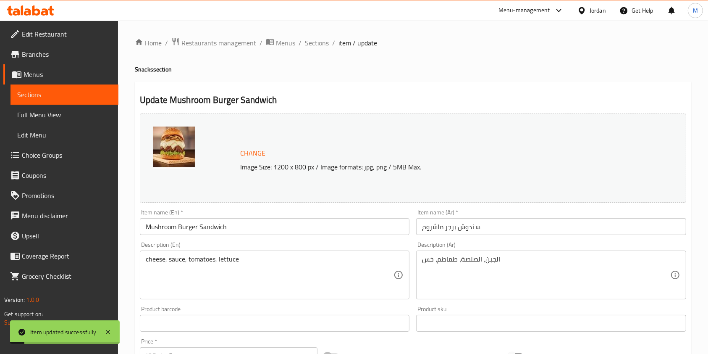
click at [316, 43] on span "Sections" at bounding box center [317, 43] width 24 height 10
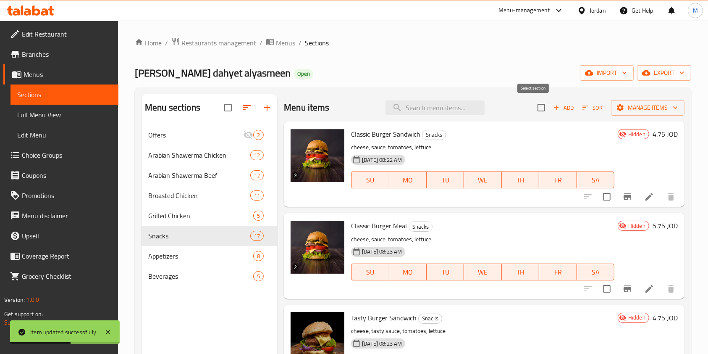
click at [535, 110] on input "checkbox" at bounding box center [542, 108] width 18 height 18
checkbox input "true"
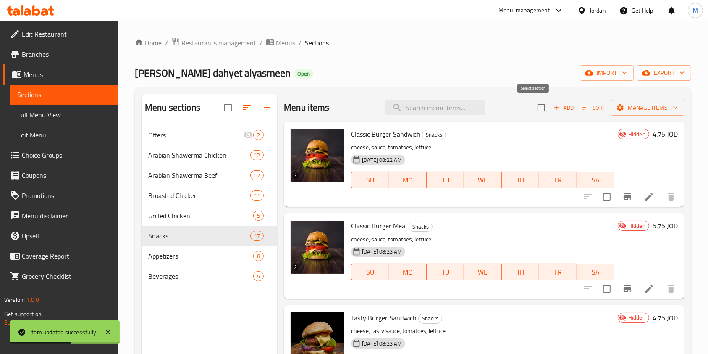
checkbox input "true"
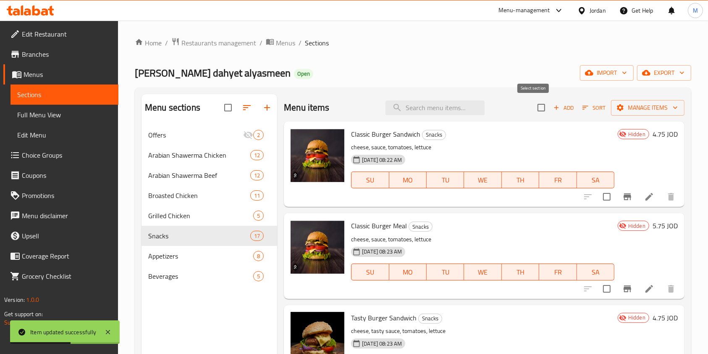
checkbox input "true"
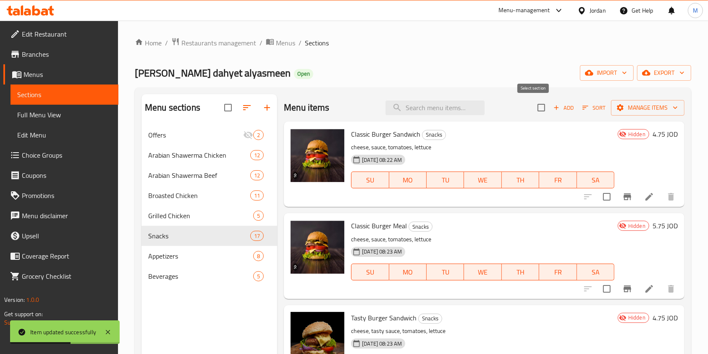
checkbox input "true"
click at [533, 110] on input "checkbox" at bounding box center [542, 108] width 18 height 18
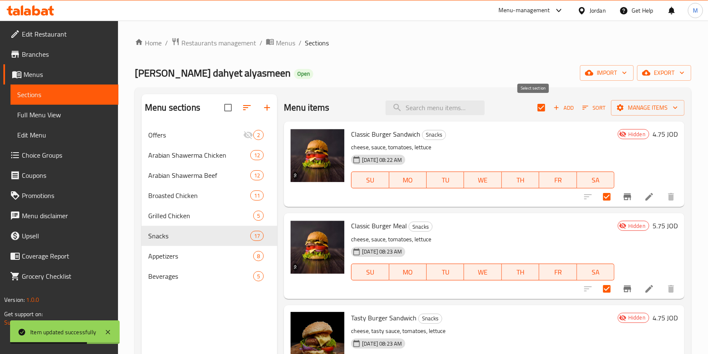
checkbox input "false"
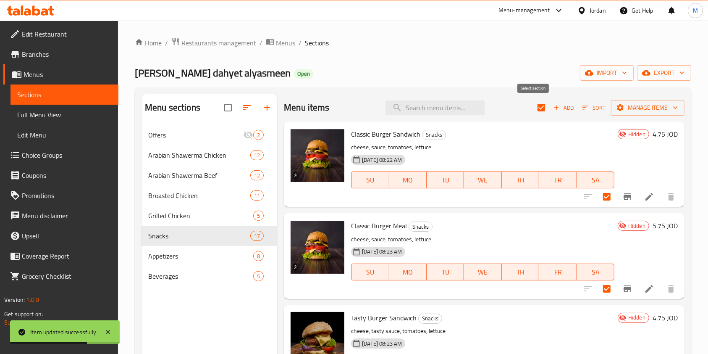
checkbox input "false"
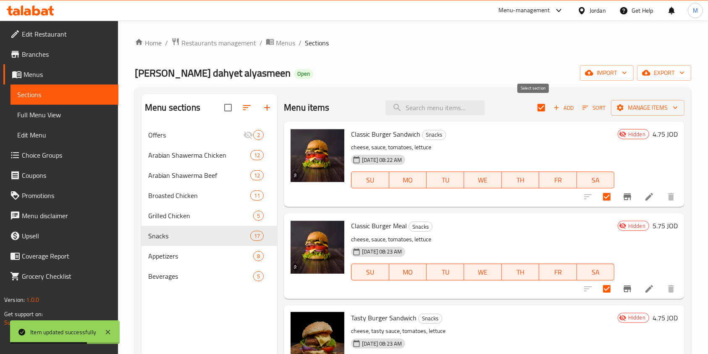
checkbox input "false"
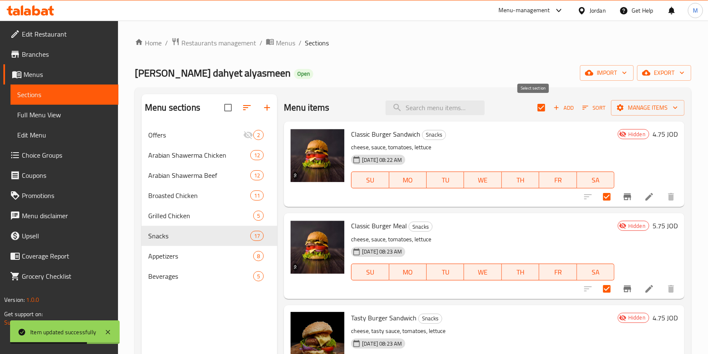
checkbox input "false"
click at [599, 198] on input "checkbox" at bounding box center [607, 197] width 18 height 18
checkbox input "true"
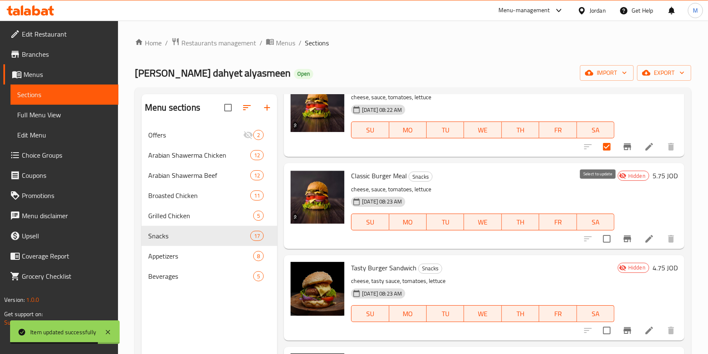
scroll to position [112, 0]
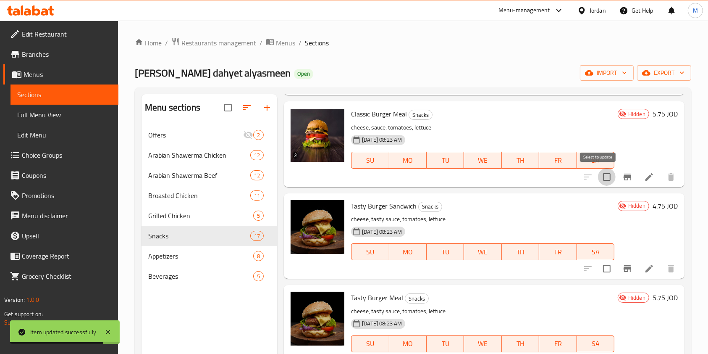
click at [599, 176] on input "checkbox" at bounding box center [607, 177] width 18 height 18
checkbox input "true"
click at [598, 269] on input "checkbox" at bounding box center [607, 269] width 18 height 18
checkbox input "true"
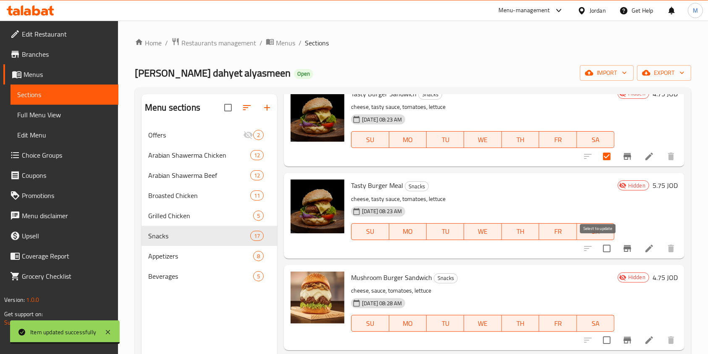
click at [598, 253] on input "checkbox" at bounding box center [607, 248] width 18 height 18
checkbox input "true"
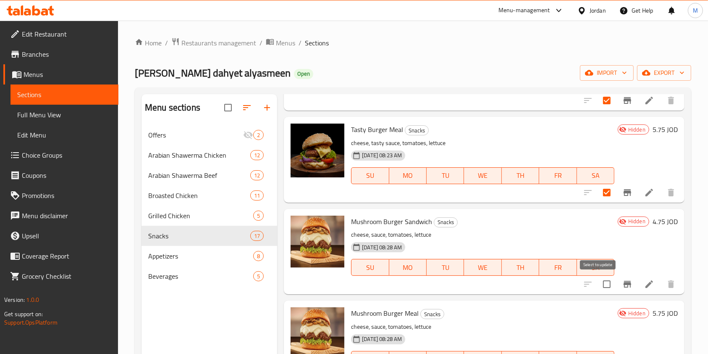
click at [598, 283] on input "checkbox" at bounding box center [607, 284] width 18 height 18
checkbox input "true"
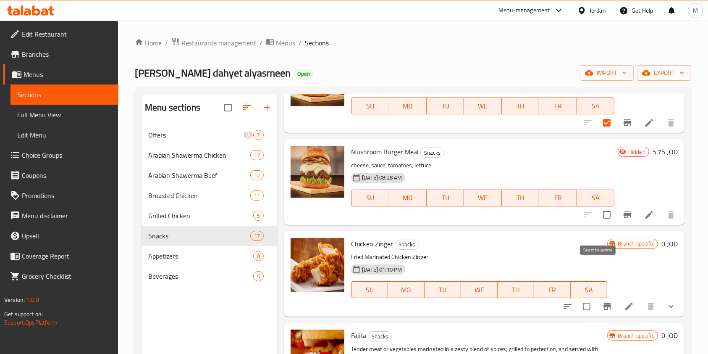
scroll to position [448, 0]
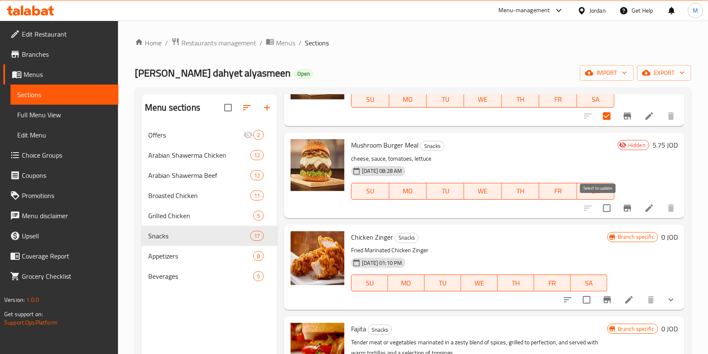
click at [598, 209] on input "checkbox" at bounding box center [607, 208] width 18 height 18
checkbox input "true"
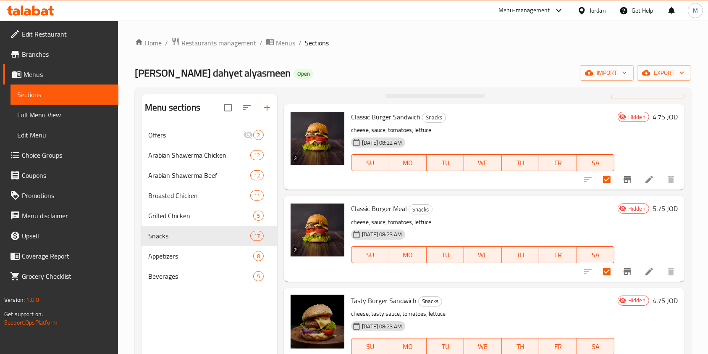
scroll to position [0, 0]
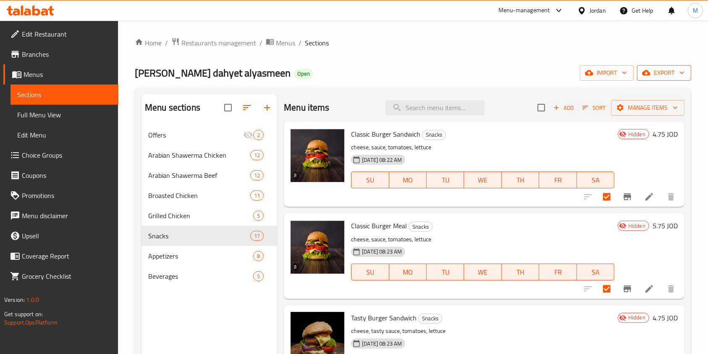
click at [666, 77] on span "export" at bounding box center [664, 73] width 41 height 11
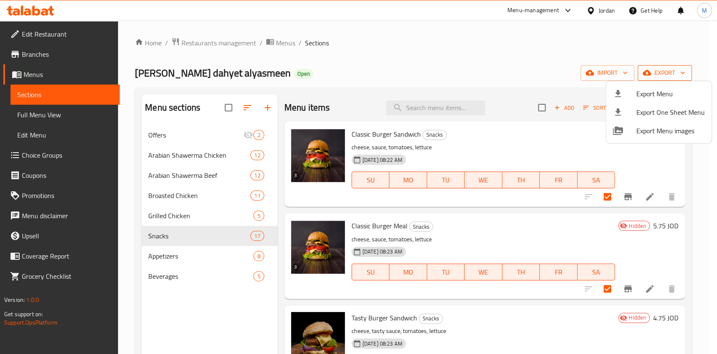
click at [666, 77] on div at bounding box center [358, 177] width 717 height 354
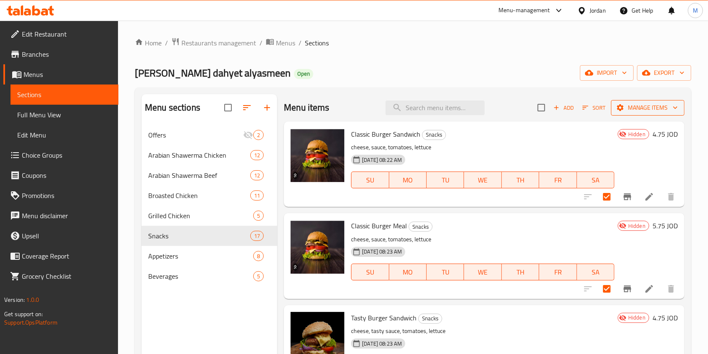
click at [653, 105] on span "Manage items" at bounding box center [648, 107] width 60 height 11
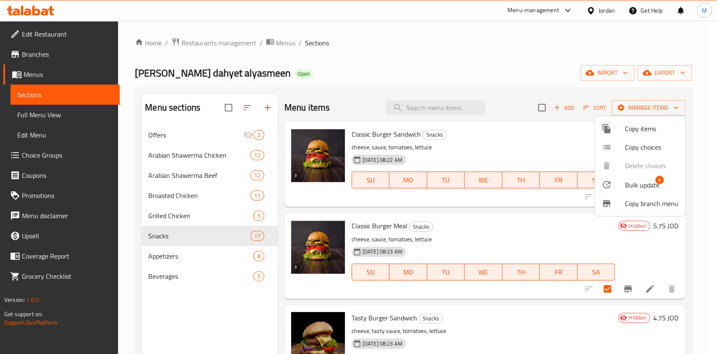
click at [647, 184] on span "Bulk update" at bounding box center [642, 185] width 34 height 10
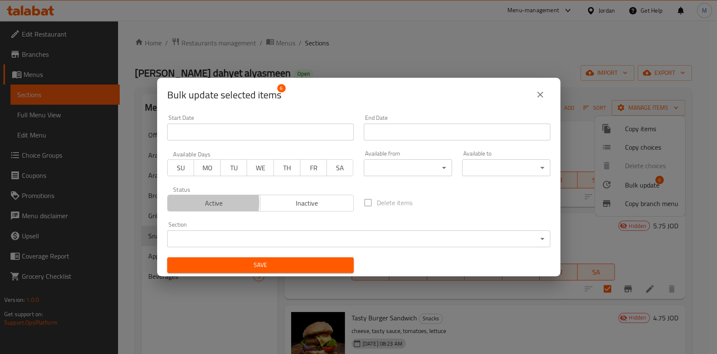
click at [198, 202] on span "Active" at bounding box center [214, 203] width 87 height 12
click at [181, 176] on button "SU" at bounding box center [180, 167] width 27 height 17
click at [207, 173] on span "MO" at bounding box center [207, 168] width 20 height 12
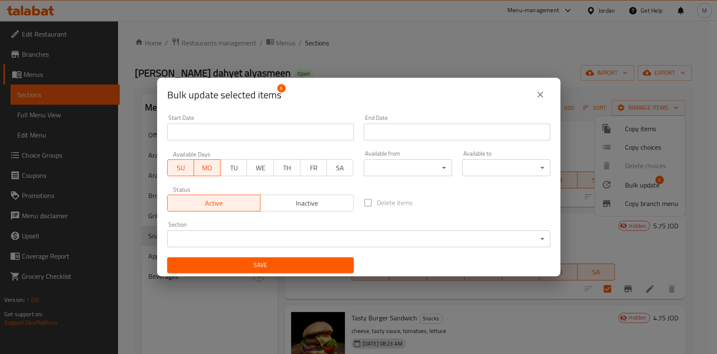
click at [231, 170] on span "TU" at bounding box center [234, 168] width 20 height 12
click at [253, 167] on span "WE" at bounding box center [260, 168] width 20 height 12
click at [281, 163] on span "TH" at bounding box center [287, 168] width 20 height 12
click at [310, 163] on span "FR" at bounding box center [314, 168] width 20 height 12
click at [331, 163] on span "SA" at bounding box center [340, 168] width 20 height 12
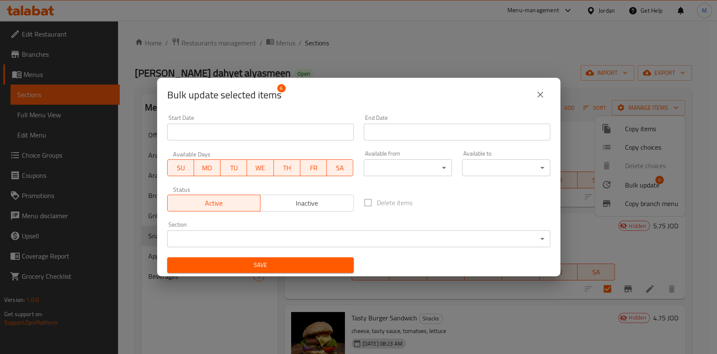
click at [313, 261] on span "Save" at bounding box center [260, 265] width 173 height 11
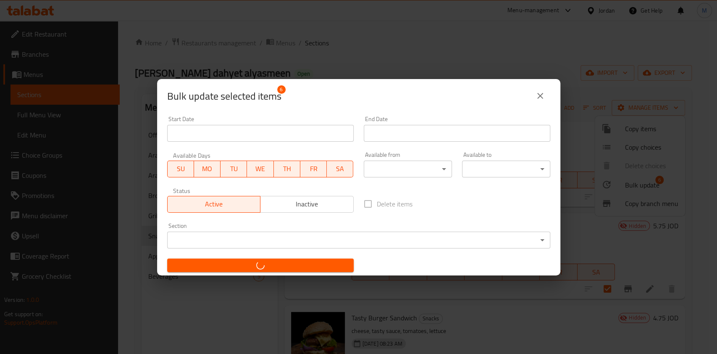
checkbox input "false"
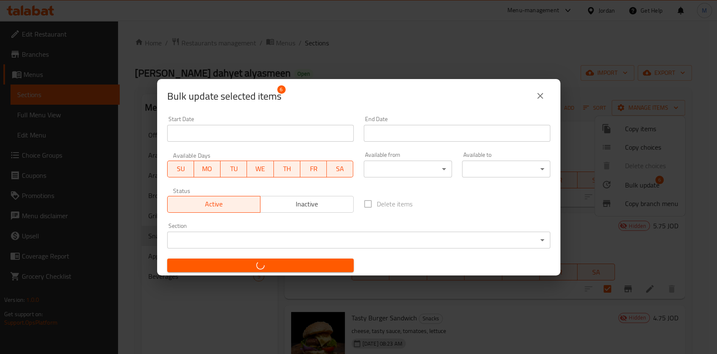
checkbox input "false"
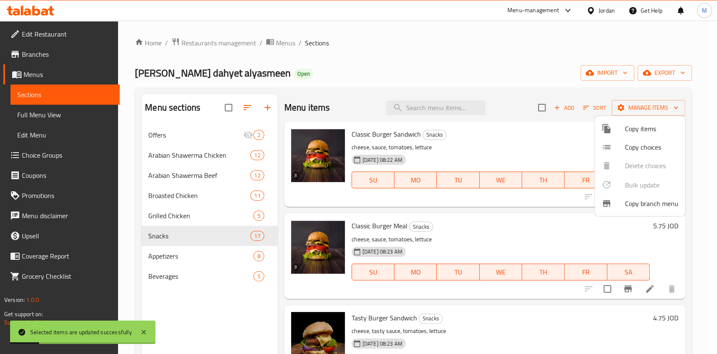
click at [553, 59] on div at bounding box center [358, 177] width 717 height 354
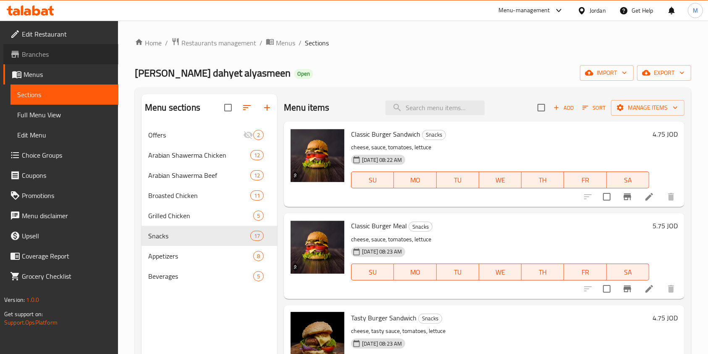
click at [37, 50] on span "Branches" at bounding box center [67, 54] width 90 height 10
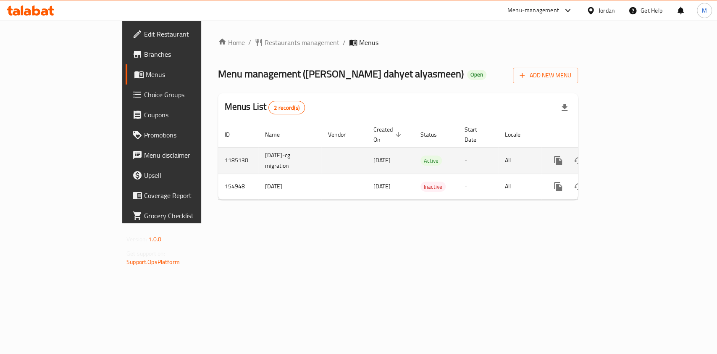
click at [624, 155] on icon "enhanced table" at bounding box center [619, 160] width 10 height 10
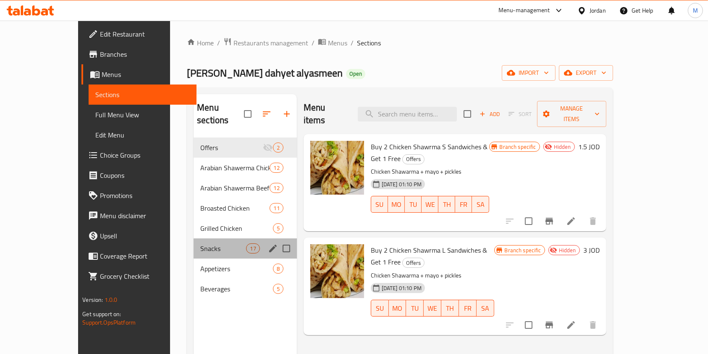
click at [194, 241] on div "Snacks 17" at bounding box center [245, 248] width 103 height 20
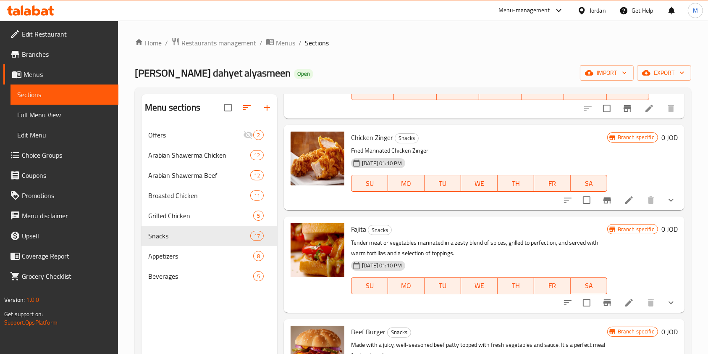
scroll to position [336, 0]
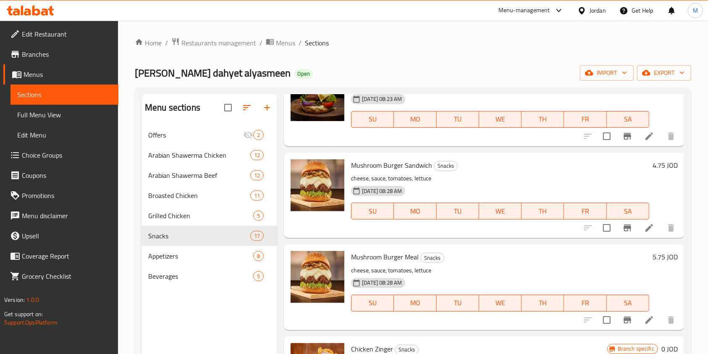
click at [652, 223] on li at bounding box center [650, 227] width 24 height 15
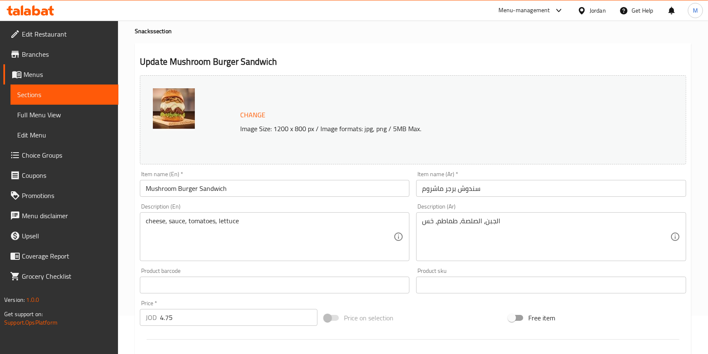
scroll to position [56, 0]
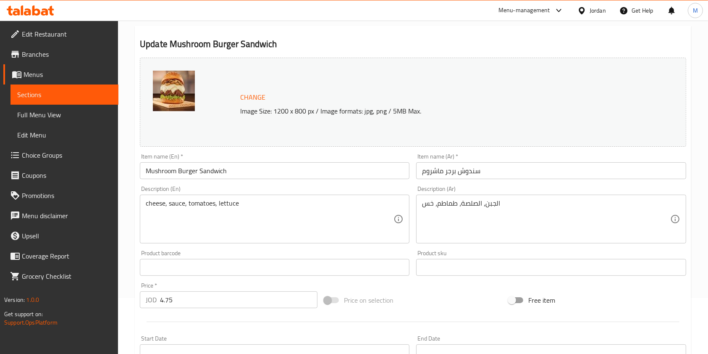
drag, startPoint x: 196, startPoint y: 299, endPoint x: 79, endPoint y: 289, distance: 118.1
click at [83, 289] on div "Edit Restaurant Branches Menus Sections Full Menu View Edit Menu Choice Groups …" at bounding box center [354, 257] width 708 height 585
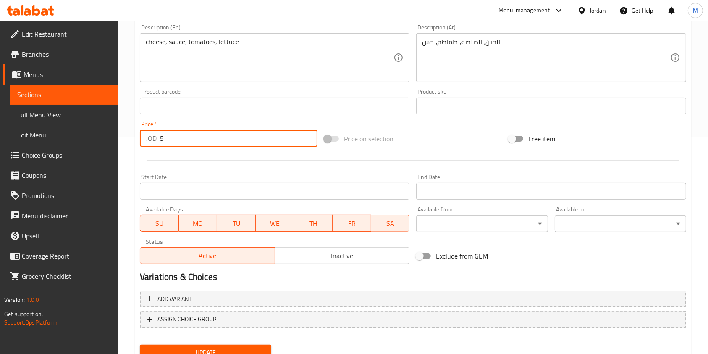
scroll to position [252, 0]
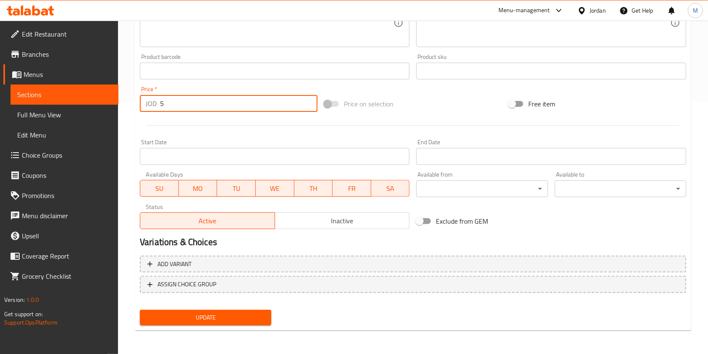
type input "5"
click at [233, 303] on div "Add variant ASSIGN CHOICE GROUP" at bounding box center [413, 279] width 553 height 55
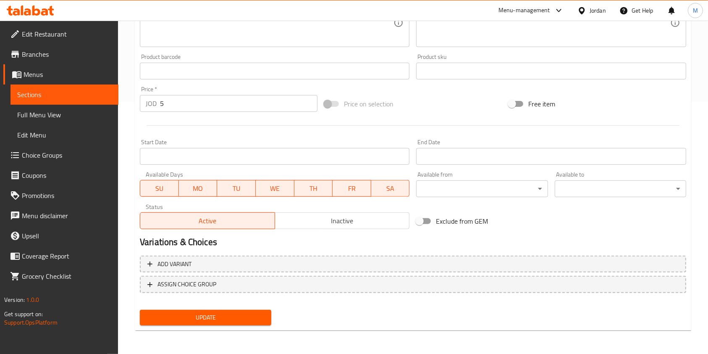
click at [233, 316] on span "Update" at bounding box center [206, 317] width 118 height 11
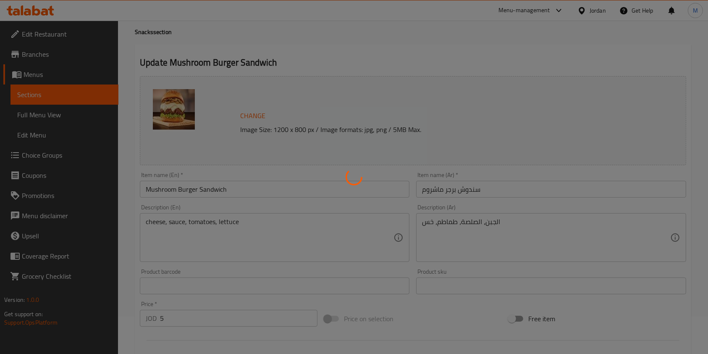
scroll to position [0, 0]
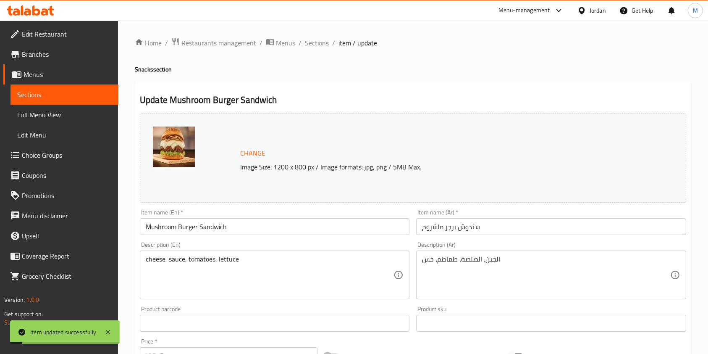
click at [319, 38] on span "Sections" at bounding box center [317, 43] width 24 height 10
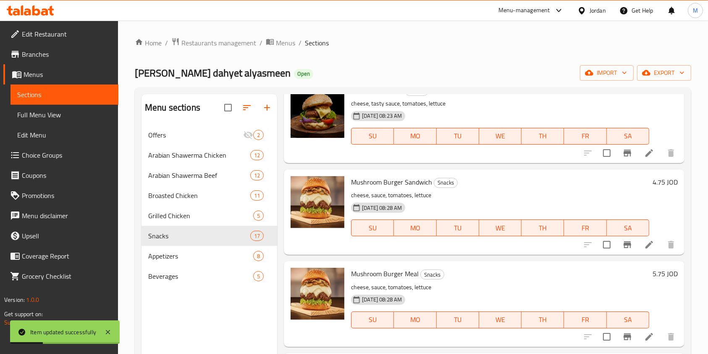
scroll to position [336, 0]
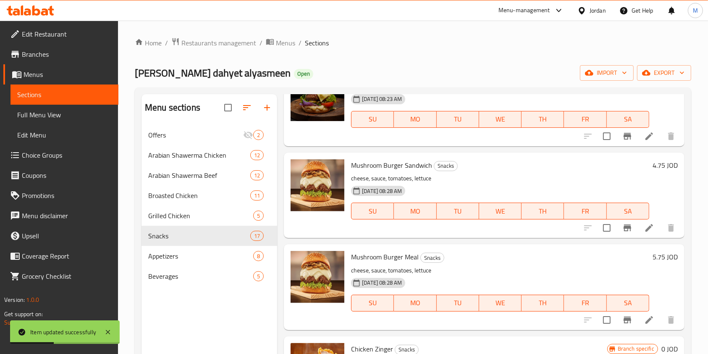
click at [645, 318] on icon at bounding box center [649, 320] width 10 height 10
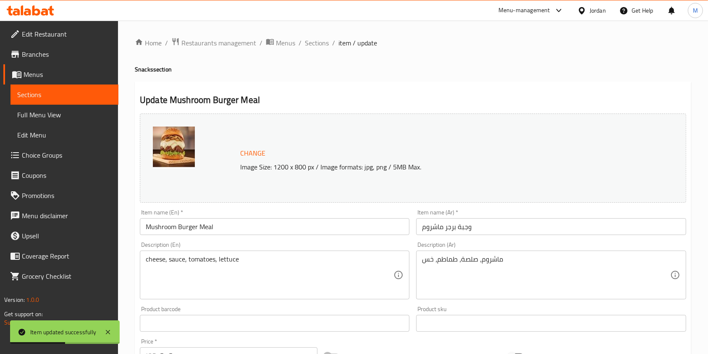
scroll to position [112, 0]
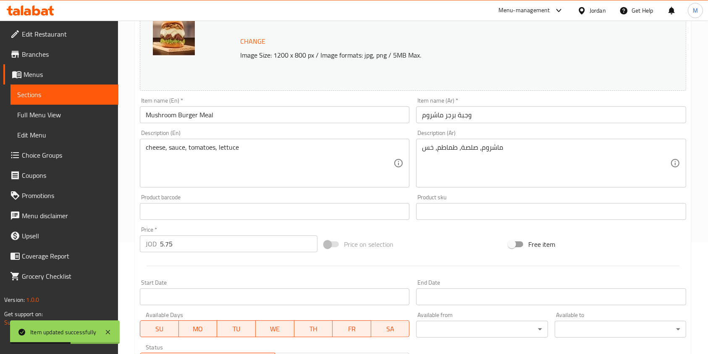
drag, startPoint x: 184, startPoint y: 247, endPoint x: 58, endPoint y: 246, distance: 126.0
click at [85, 246] on div "Edit Restaurant Branches Menus Sections Full Menu View Edit Menu Choice Groups …" at bounding box center [354, 201] width 708 height 585
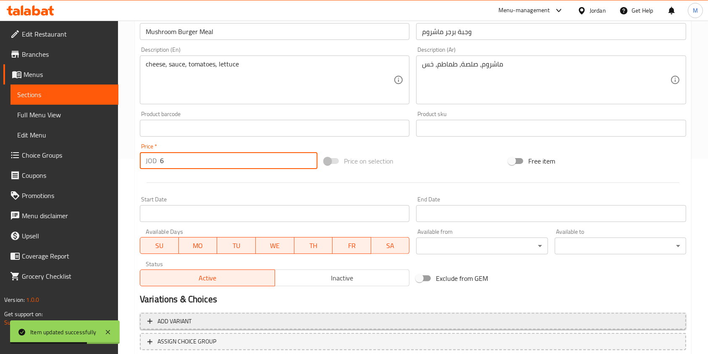
scroll to position [252, 0]
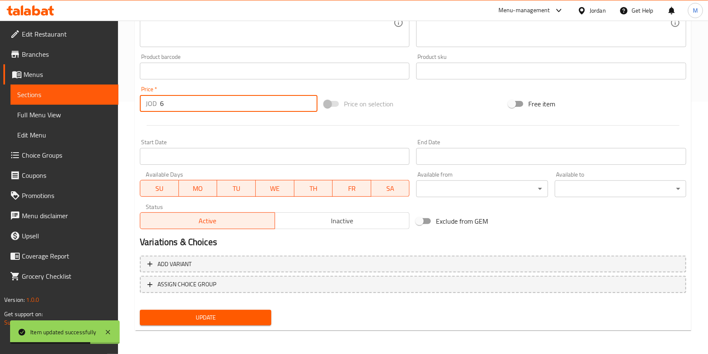
type input "6"
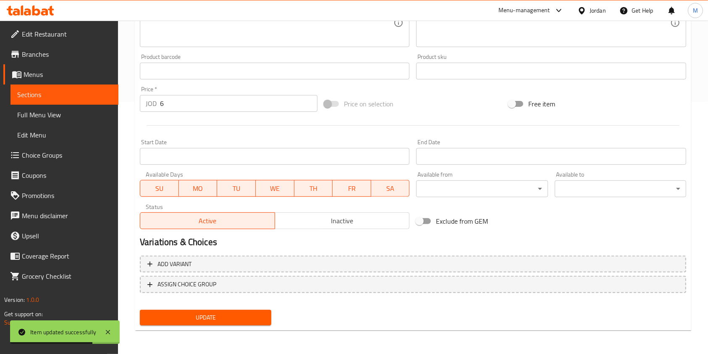
drag, startPoint x: 238, startPoint y: 308, endPoint x: 235, endPoint y: 314, distance: 7.1
click at [238, 309] on div "Update" at bounding box center [206, 317] width 138 height 22
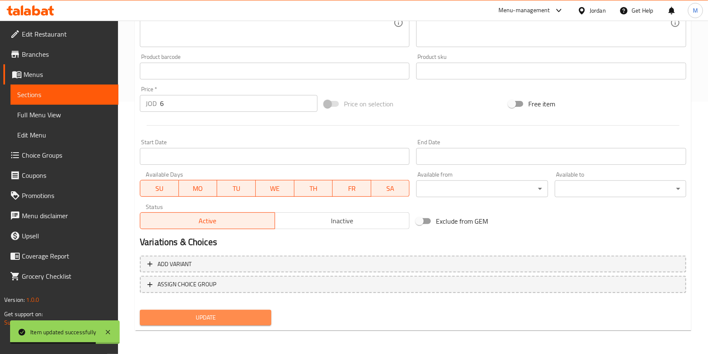
click at [235, 316] on span "Update" at bounding box center [206, 317] width 118 height 11
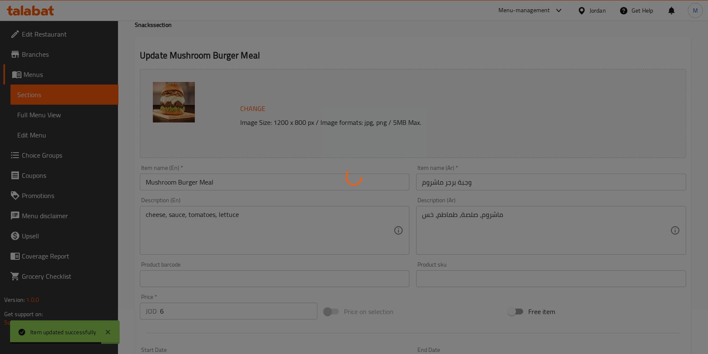
scroll to position [0, 0]
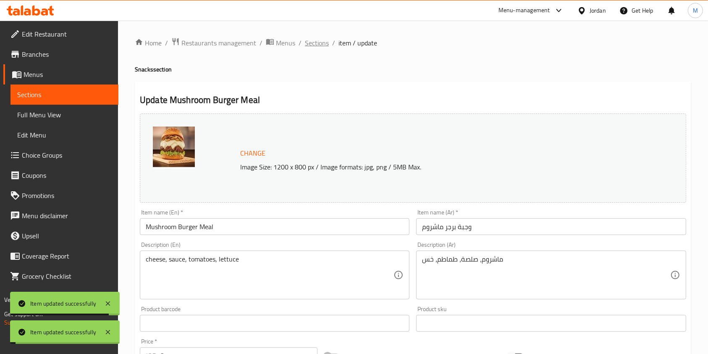
click at [321, 38] on span "Sections" at bounding box center [317, 43] width 24 height 10
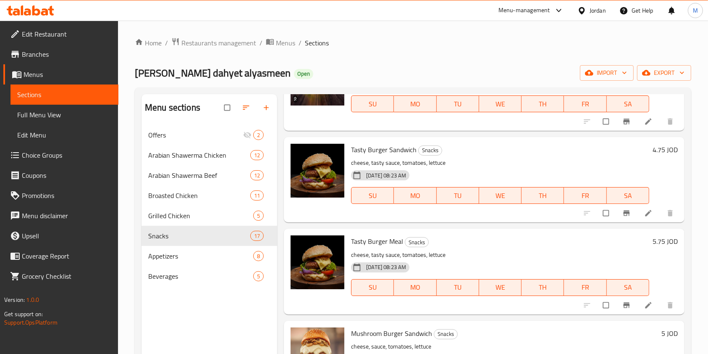
scroll to position [224, 0]
